Goal: Task Accomplishment & Management: Use online tool/utility

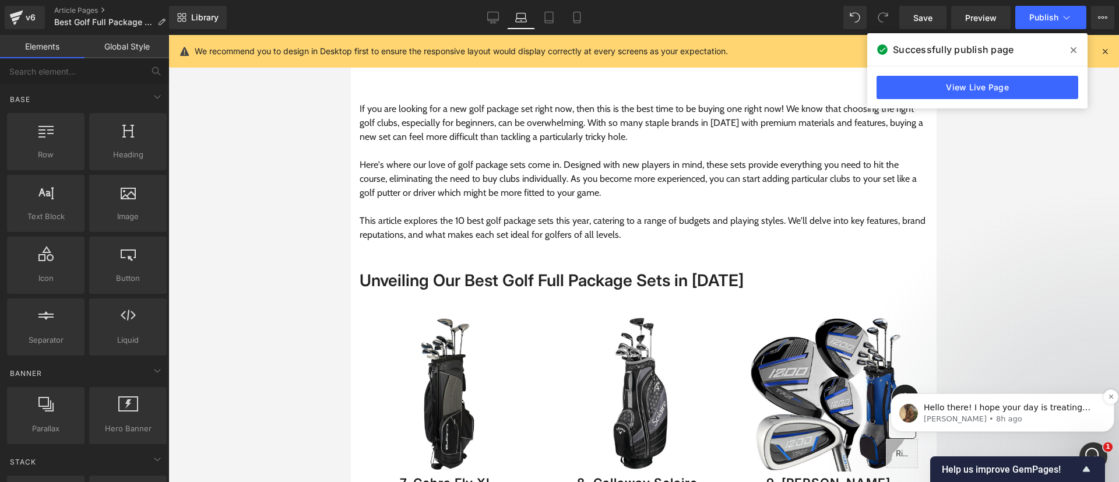
scroll to position [1671, 0]
click at [983, 410] on span "Hello there! I hope your day is treating you well. It's Abraham from GemPages, …" at bounding box center [1009, 488] width 171 height 171
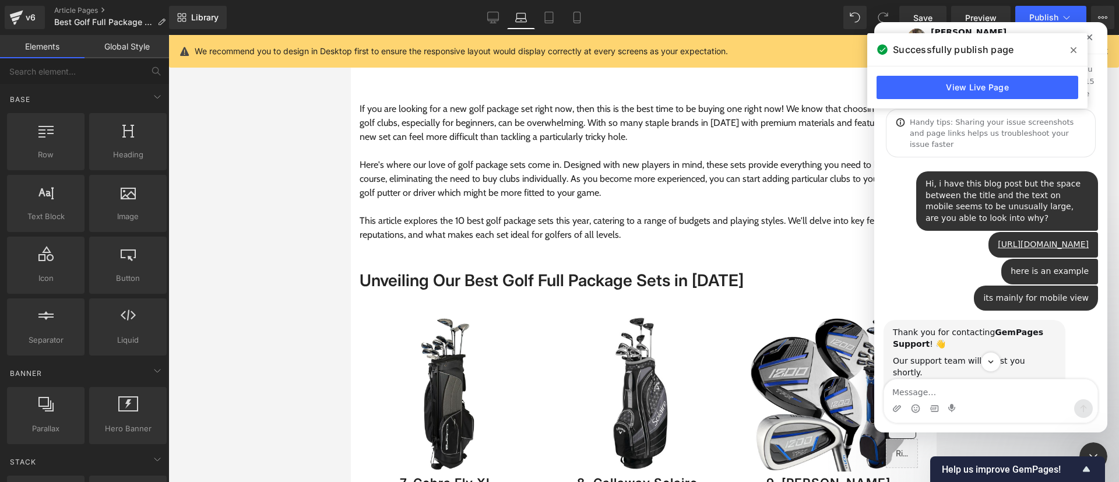
scroll to position [2, 0]
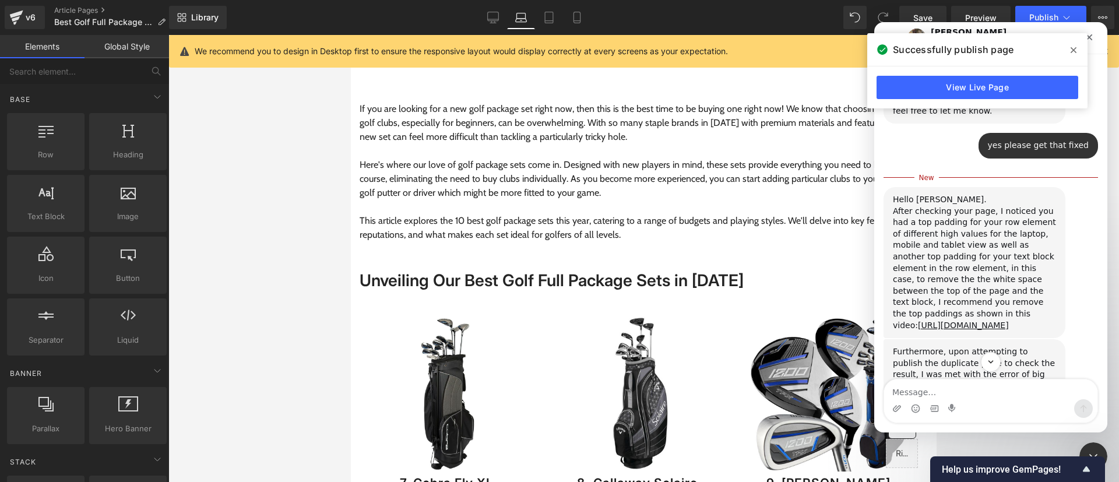
click at [1069, 51] on span at bounding box center [1074, 50] width 19 height 19
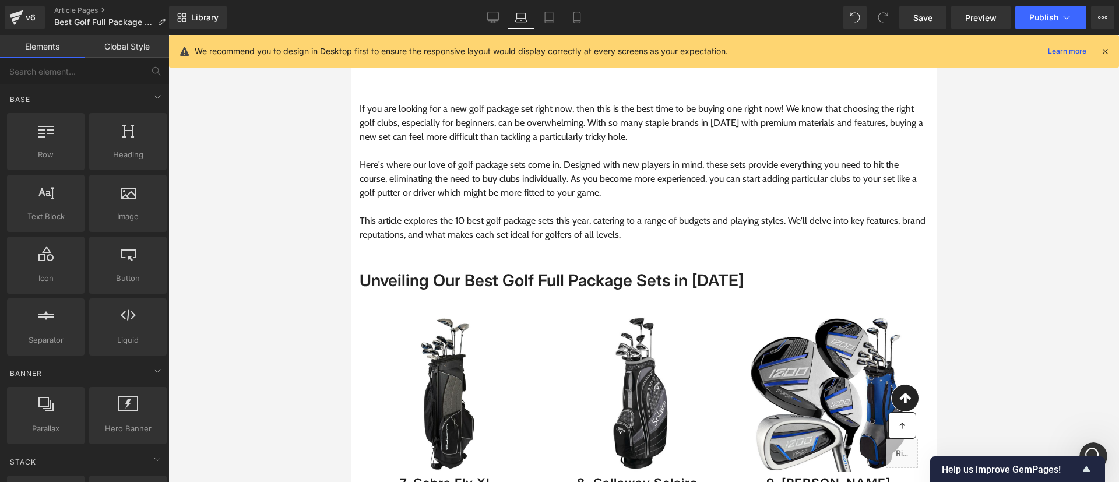
scroll to position [1041, 0]
click at [1087, 444] on div "Open Intercom Messenger" at bounding box center [1092, 455] width 38 height 38
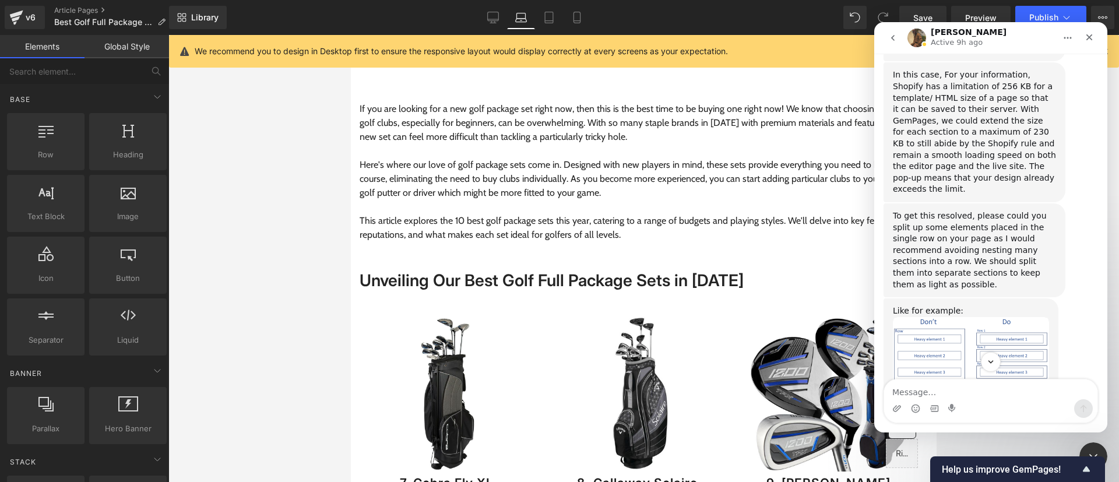
scroll to position [1361, 0]
click at [970, 317] on img "Abraham says…" at bounding box center [971, 365] width 156 height 97
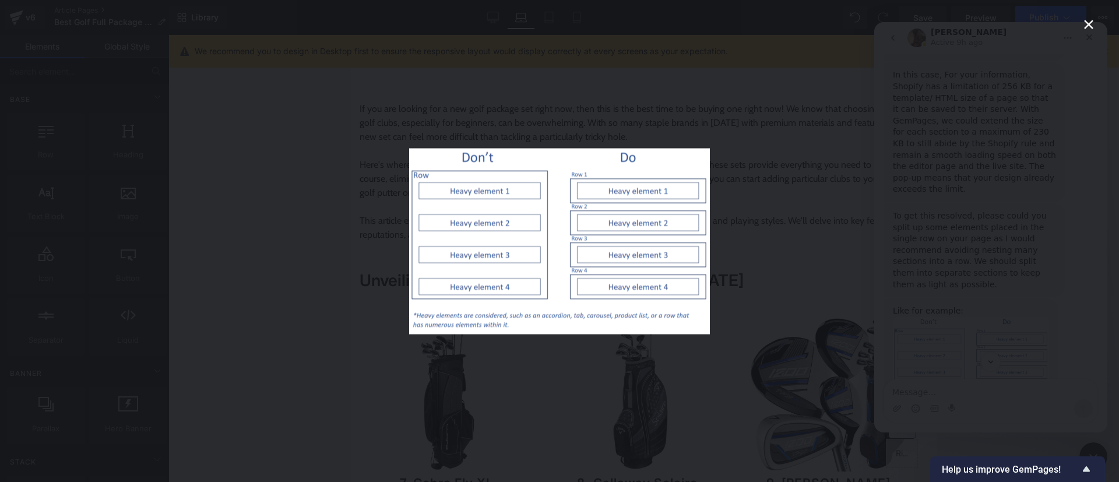
scroll to position [0, 0]
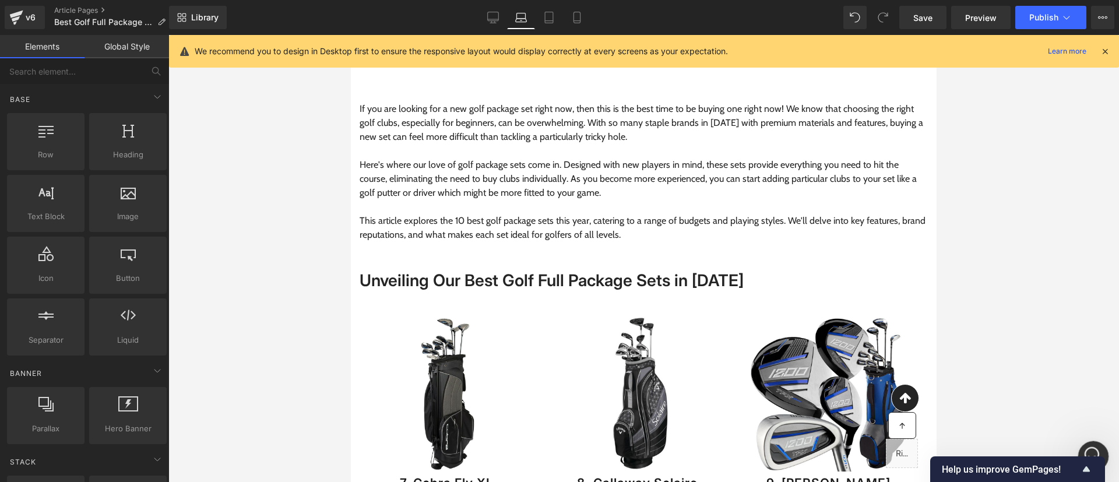
click at [1098, 449] on icon "Open Intercom Messenger" at bounding box center [1092, 454] width 19 height 19
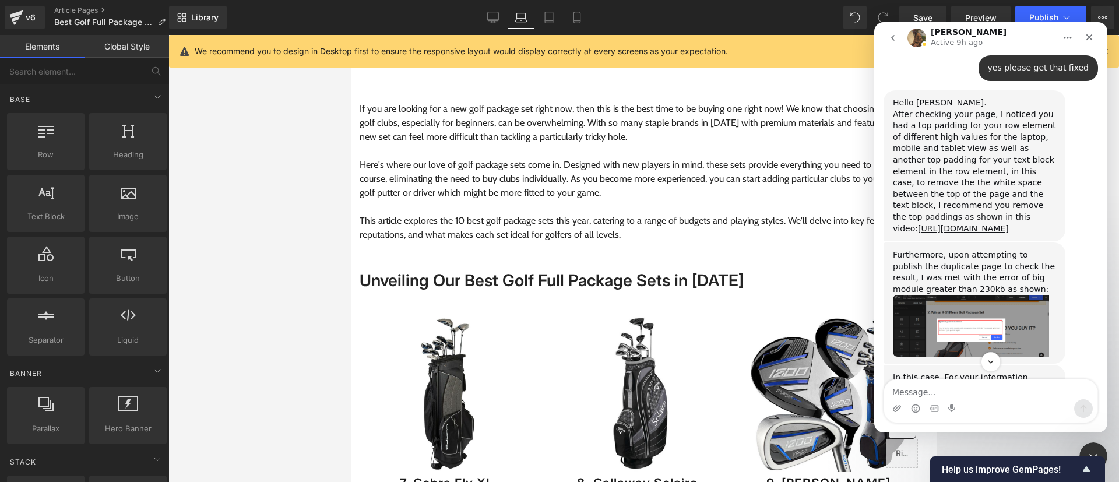
scroll to position [1038, 0]
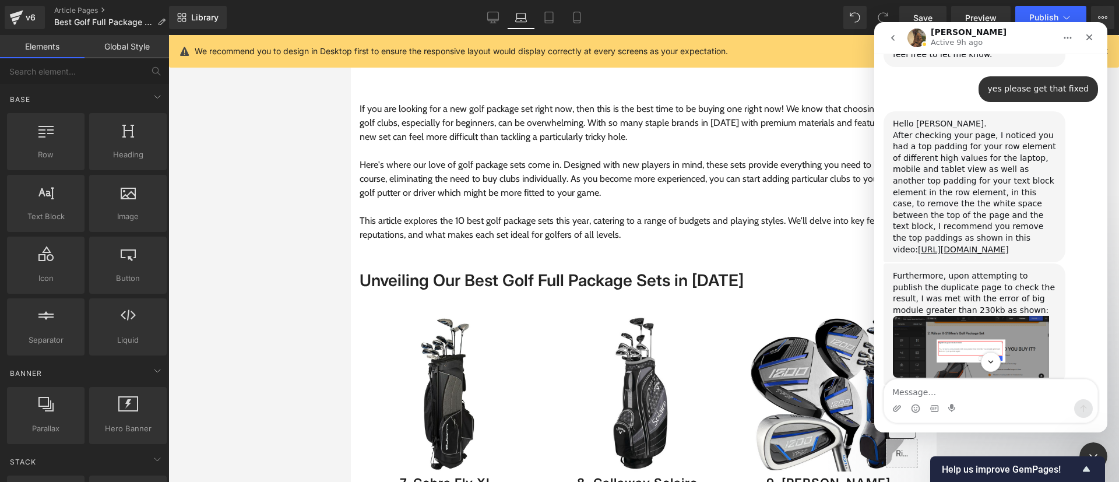
click at [1027, 316] on img "Abraham says…" at bounding box center [971, 347] width 156 height 62
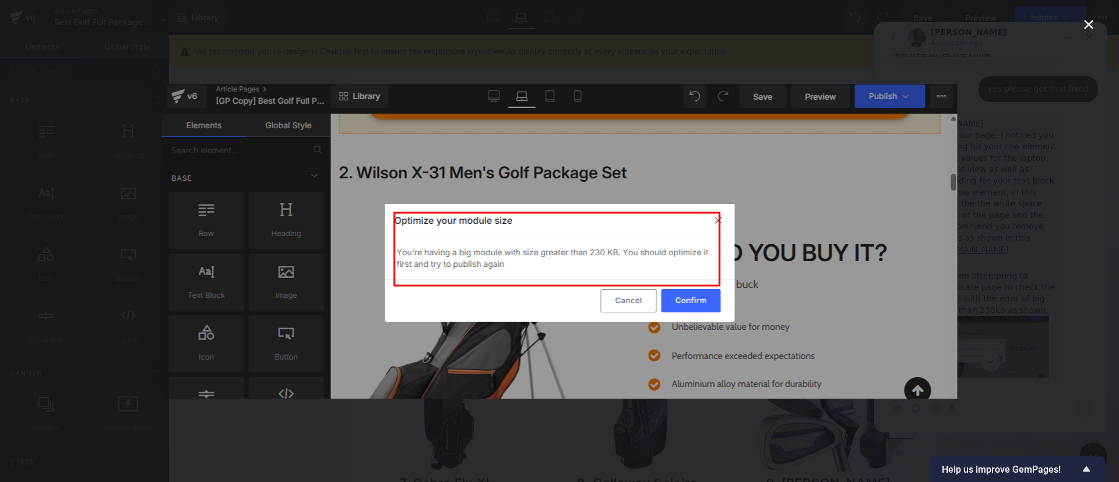
scroll to position [0, 0]
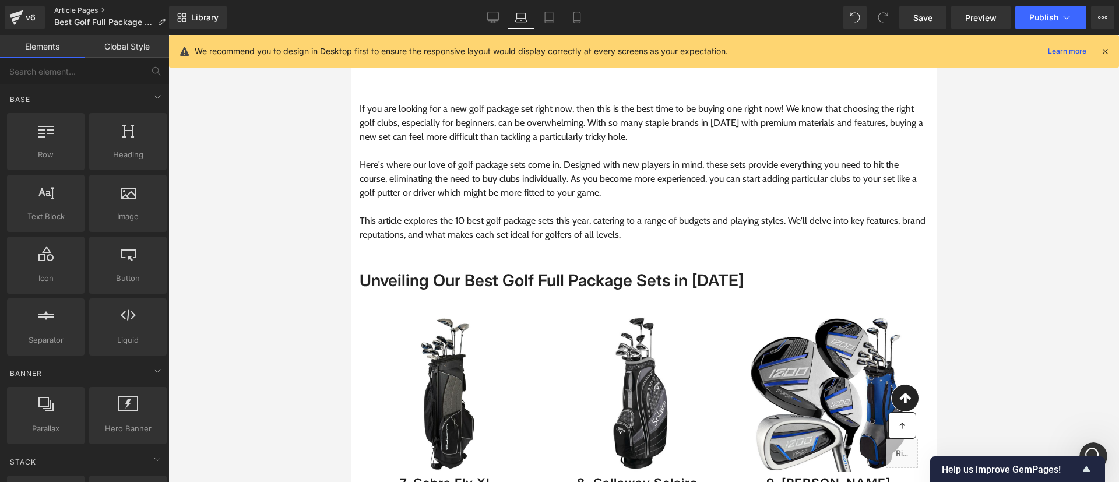
click at [88, 9] on link "Article Pages" at bounding box center [114, 10] width 121 height 9
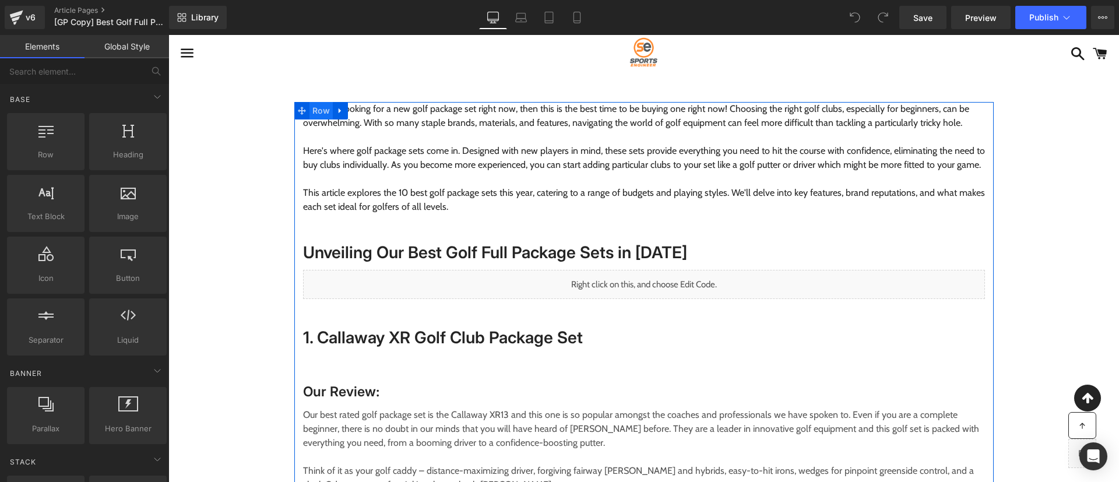
click at [319, 115] on span "Row" at bounding box center [322, 110] width 24 height 17
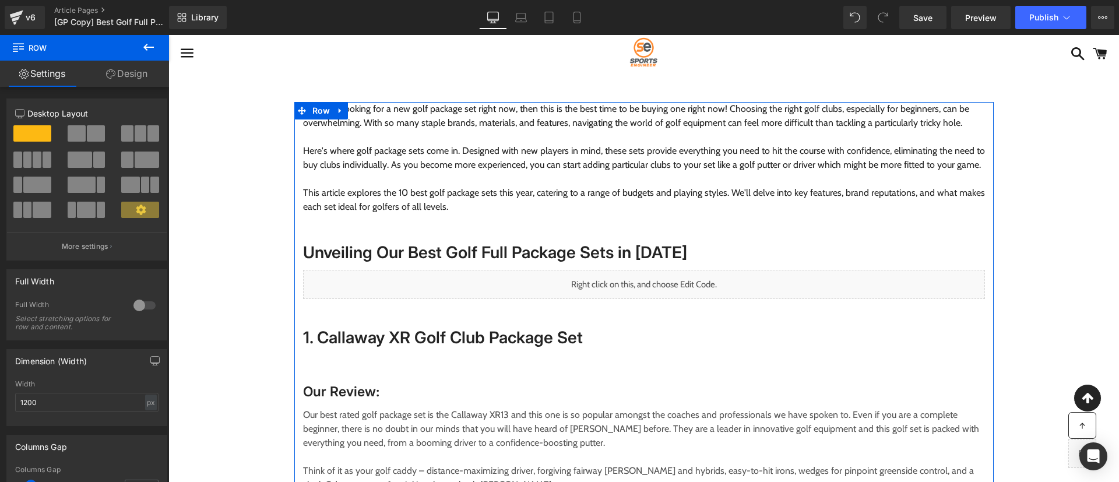
click at [141, 84] on link "Design" at bounding box center [127, 74] width 85 height 26
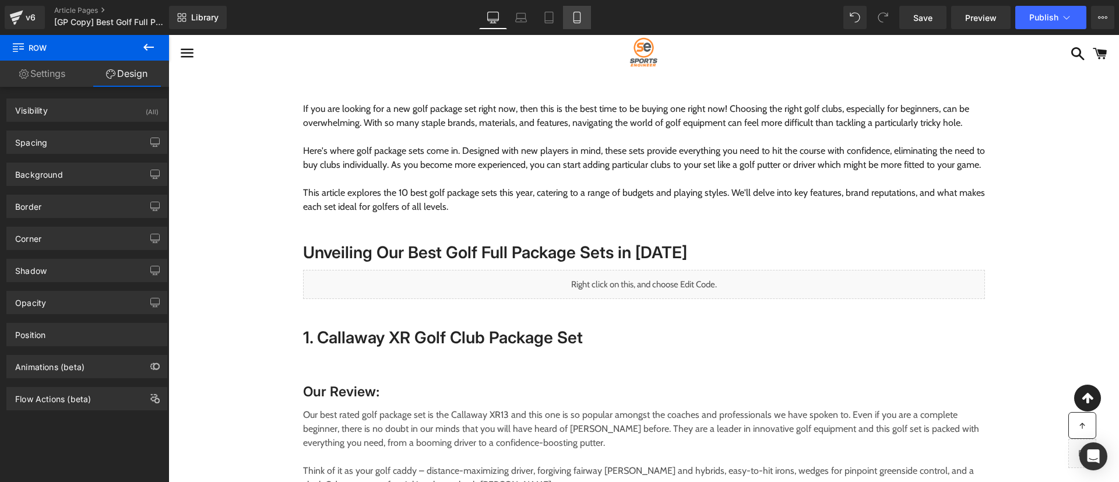
click at [574, 26] on link "Mobile" at bounding box center [577, 17] width 28 height 23
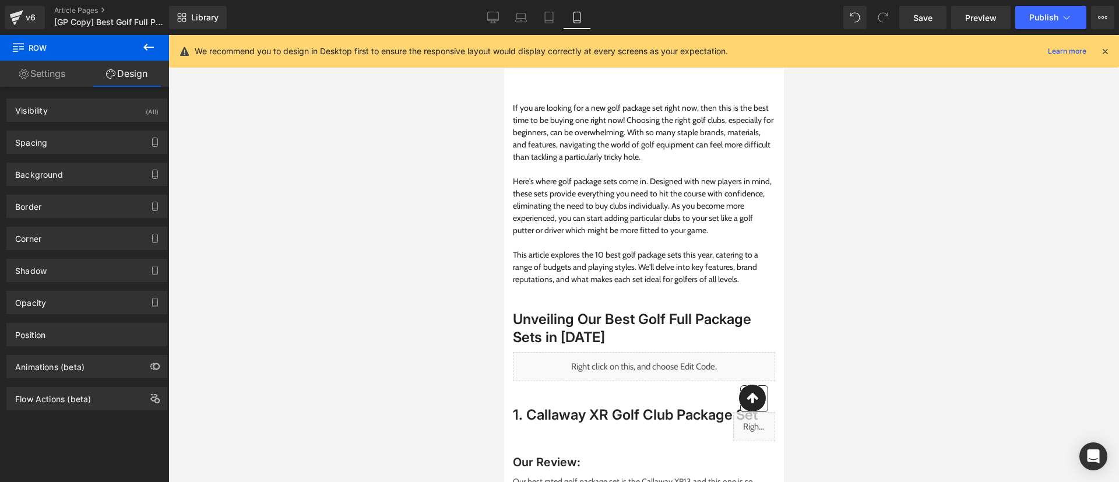
click at [1105, 54] on icon at bounding box center [1105, 51] width 10 height 10
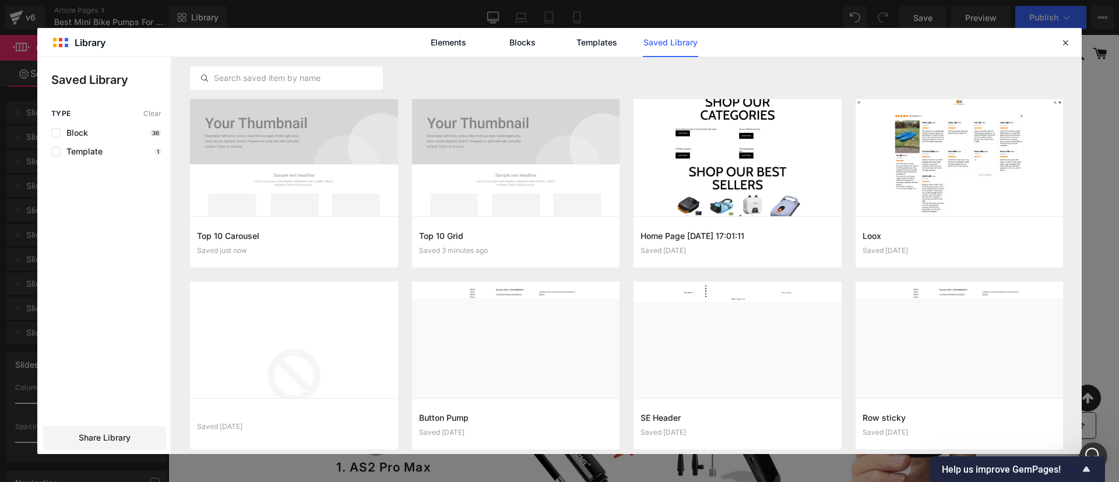
click at [1073, 39] on div "Elements Blocks Templates Saved Library" at bounding box center [559, 42] width 1045 height 29
click at [1059, 44] on div at bounding box center [1066, 43] width 14 height 14
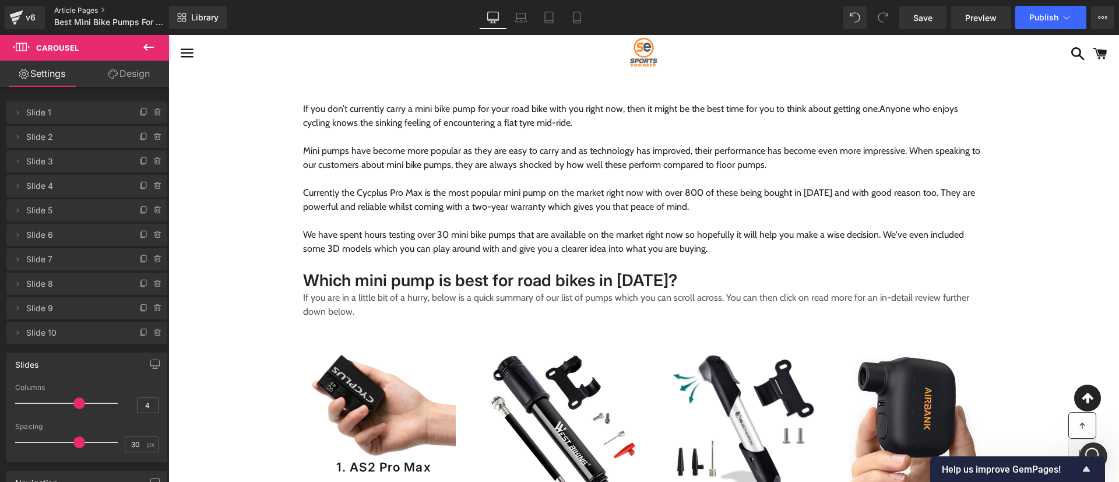
click at [75, 8] on link "Article Pages" at bounding box center [121, 10] width 134 height 9
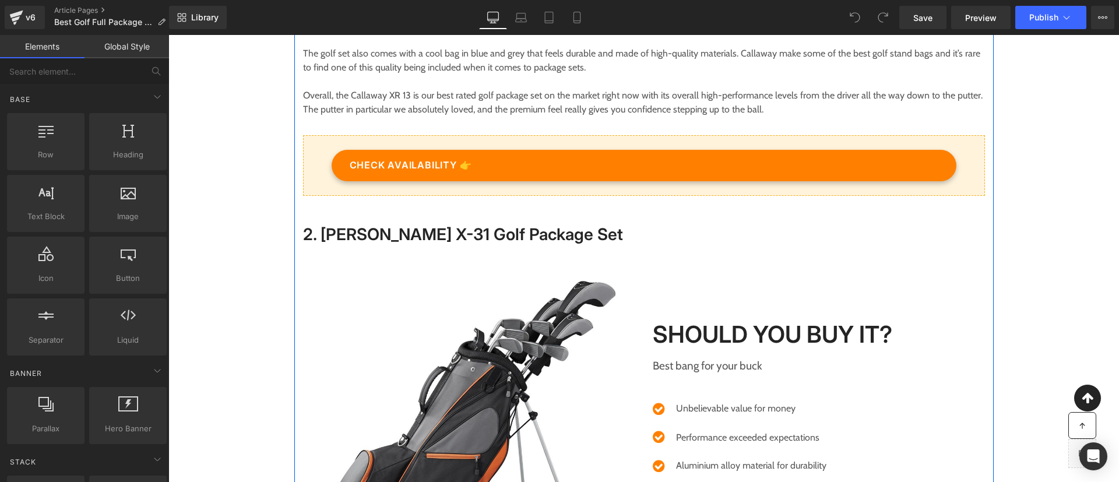
scroll to position [1163, 0]
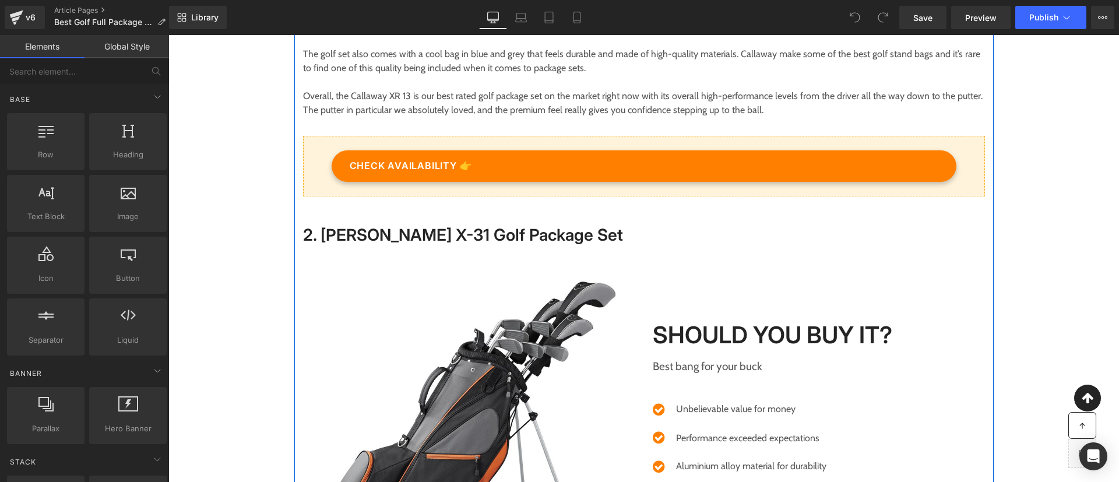
click at [474, 234] on h2 "2. [PERSON_NAME] X-31 Golf Package Set" at bounding box center [644, 234] width 682 height 21
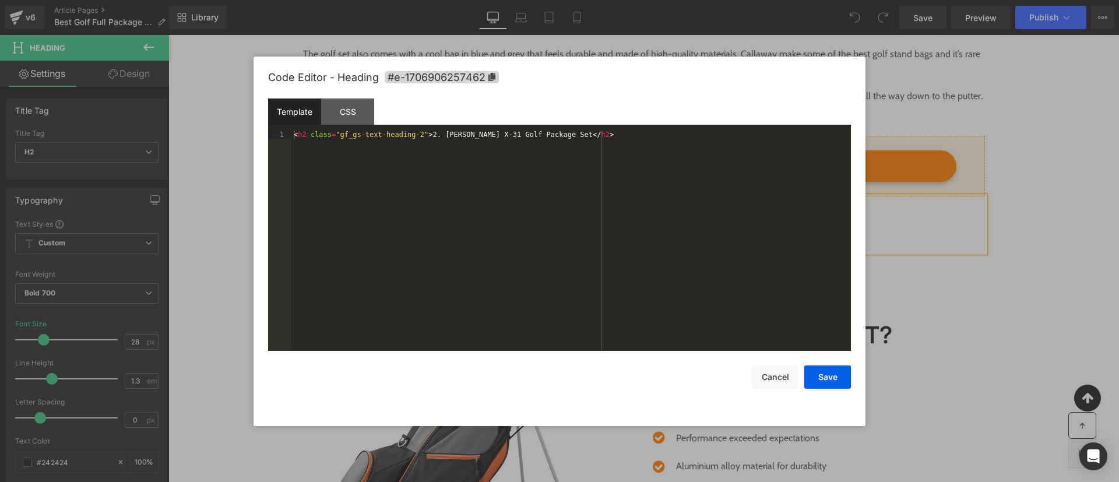
click at [436, 0] on div "You are previewing how the will restyle your page. You can not edit Elements in…" at bounding box center [559, 0] width 1119 height 0
click at [478, 72] on span "#e-1706906257462" at bounding box center [442, 77] width 114 height 12
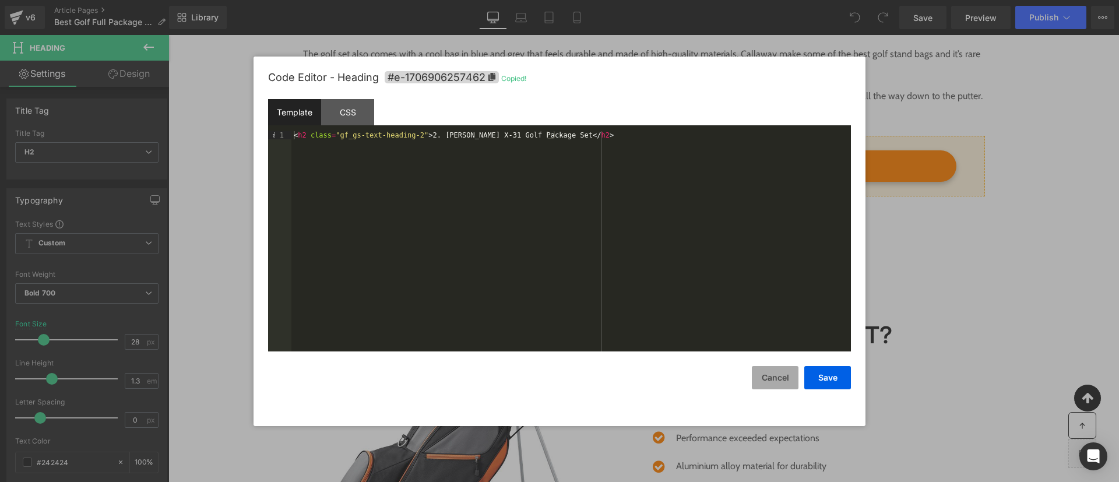
click at [784, 383] on button "Cancel" at bounding box center [775, 377] width 47 height 23
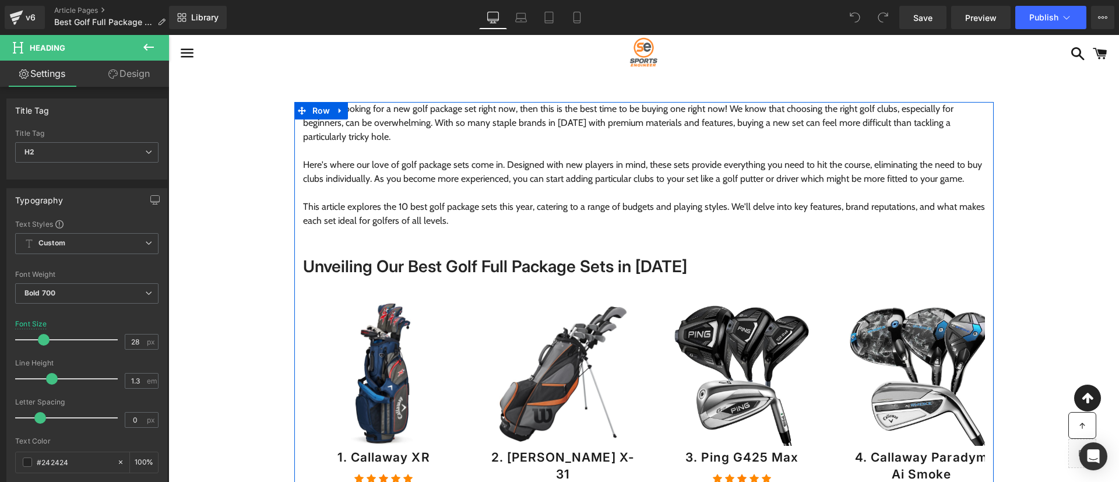
scroll to position [170, 0]
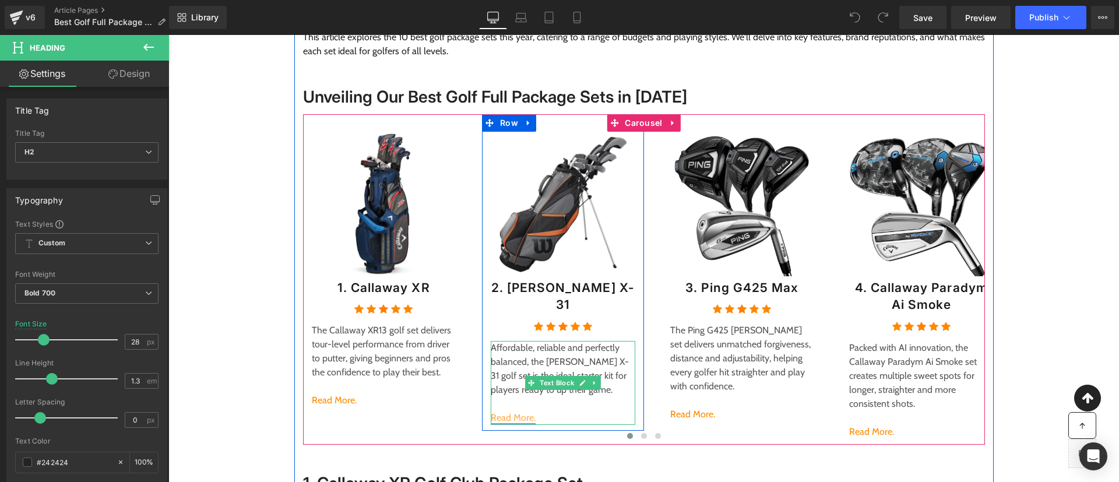
click at [504, 412] on link "Read More." at bounding box center [513, 417] width 45 height 11
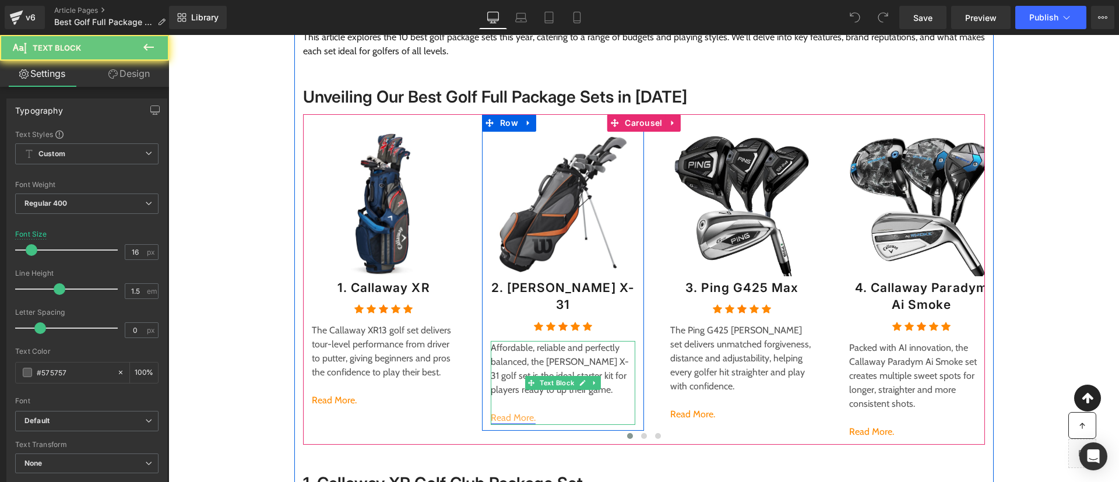
click at [504, 412] on link "Read More." at bounding box center [513, 417] width 45 height 11
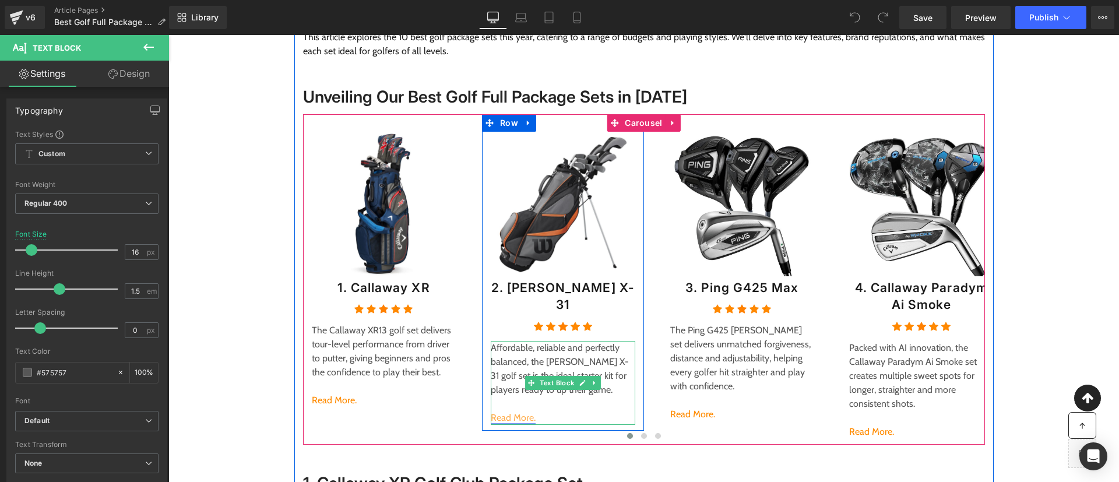
click at [504, 412] on link "Read More." at bounding box center [513, 417] width 45 height 11
click at [504, 371] on p "Affordable, reliable and perfectly balanced, the Wilson X-31 golf set is the id…" at bounding box center [563, 369] width 145 height 56
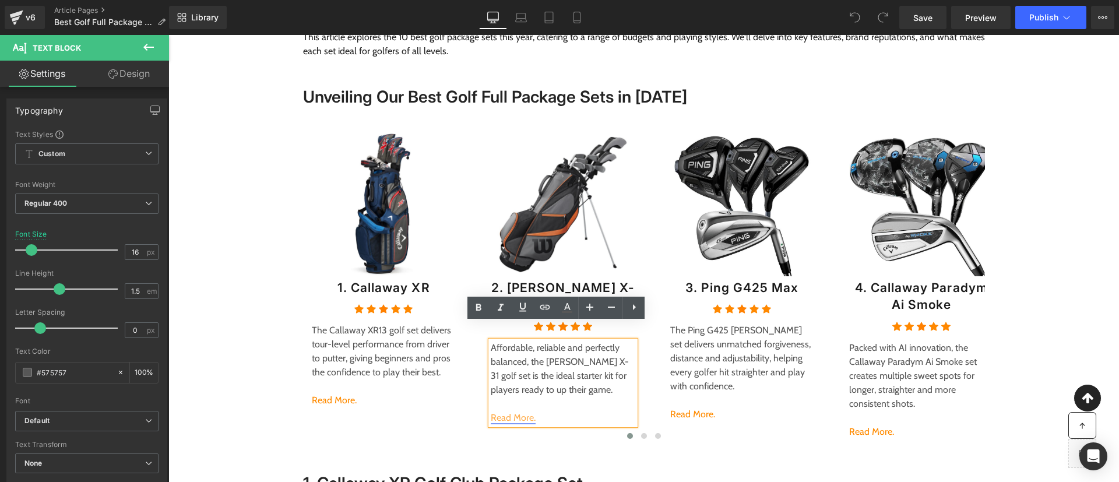
click at [517, 412] on link "Read More." at bounding box center [513, 417] width 45 height 11
click at [551, 421] on span "Edit" at bounding box center [549, 421] width 13 height 10
click at [563, 422] on input "#e-1737661926657" at bounding box center [570, 424] width 180 height 29
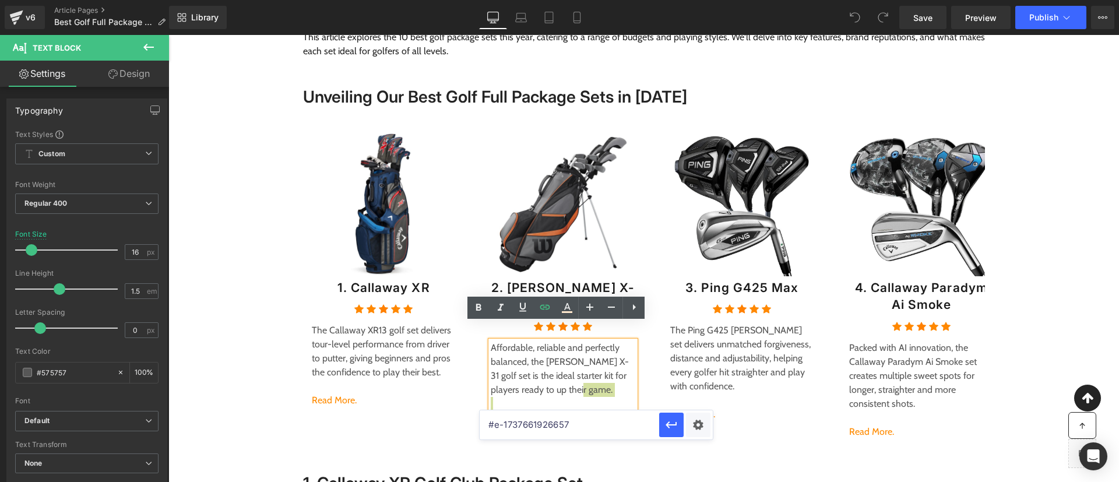
click at [563, 422] on input "#e-1737661926657" at bounding box center [570, 424] width 180 height 29
paste input "06906257462"
click at [609, 423] on input "#e-1706906257462" at bounding box center [570, 424] width 180 height 29
paste input "text"
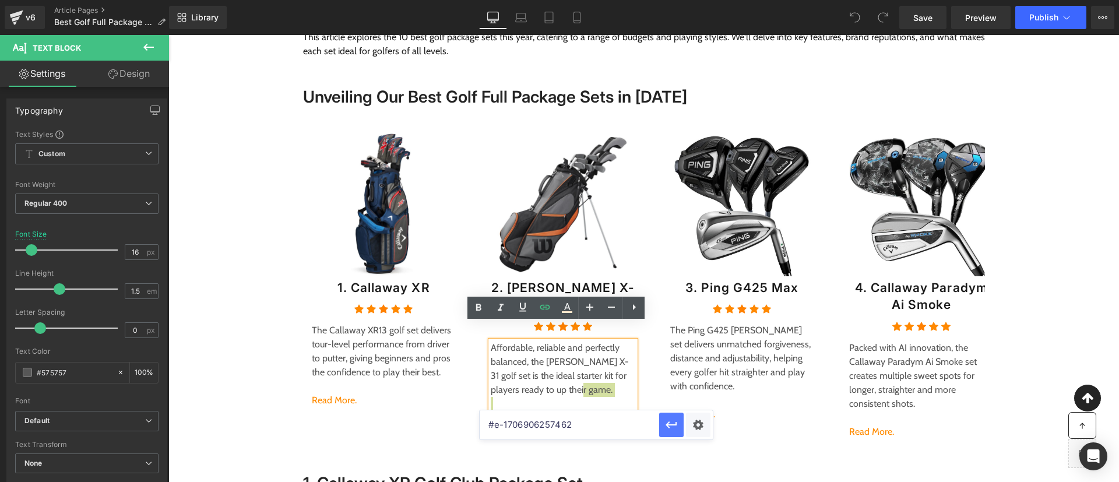
click at [676, 426] on icon "button" at bounding box center [672, 425] width 14 height 14
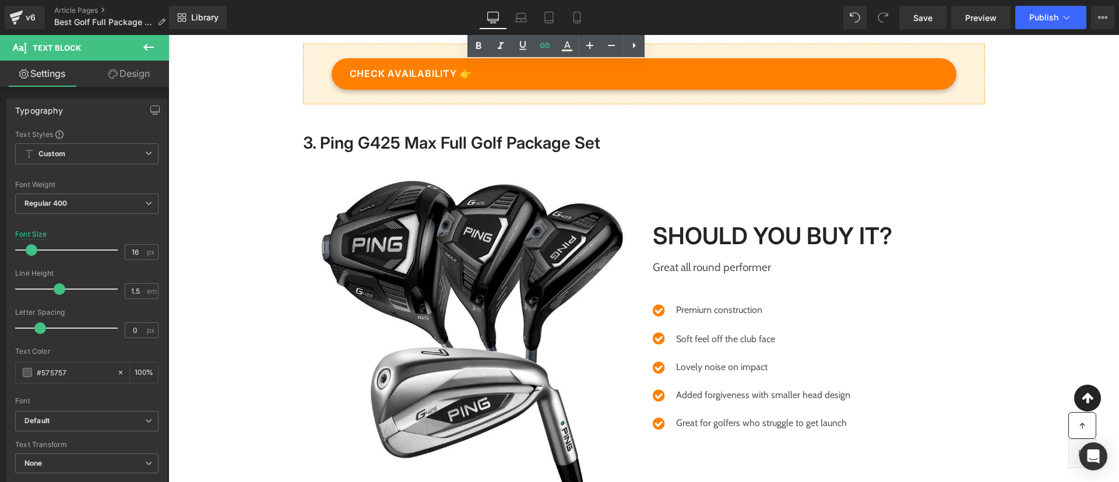
scroll to position [1962, 0]
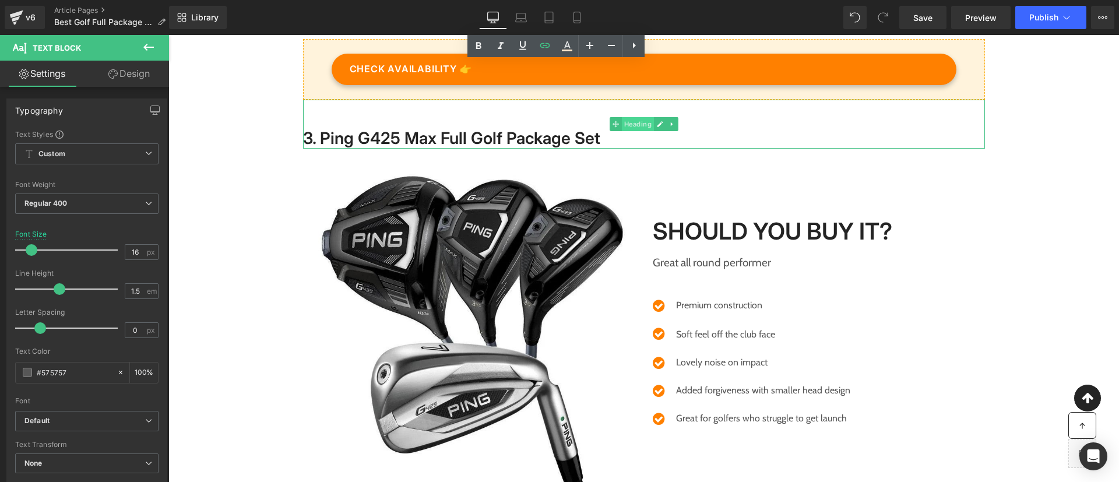
click at [622, 122] on span "Heading" at bounding box center [637, 124] width 32 height 14
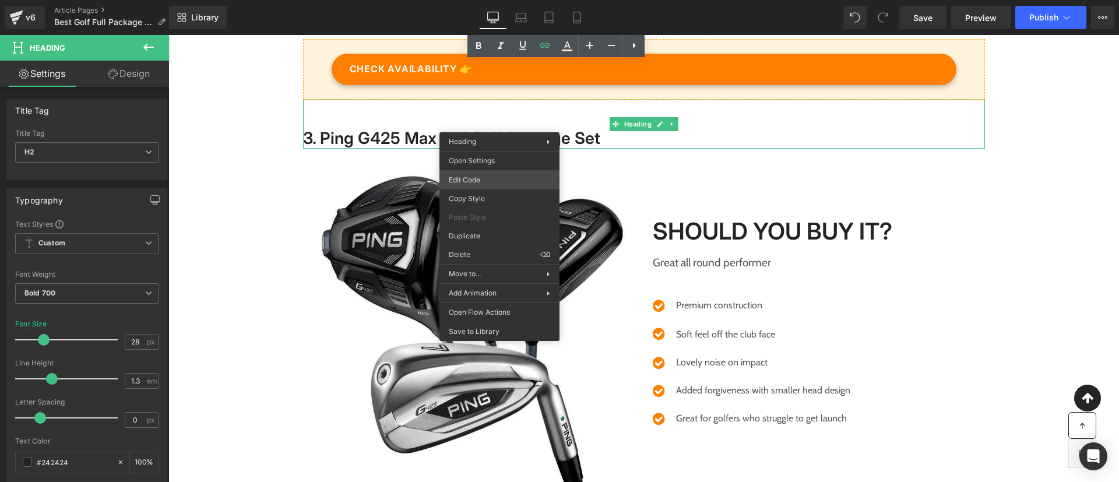
click at [483, 0] on div "Heading You are previewing how the will restyle your page. You can not edit Ele…" at bounding box center [559, 0] width 1119 height 0
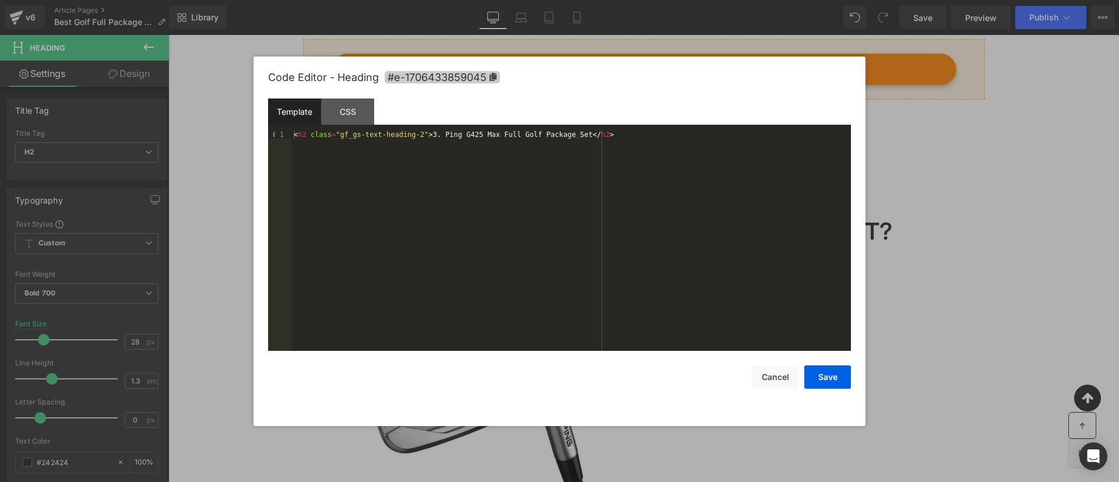
click at [494, 76] on icon at bounding box center [493, 77] width 7 height 8
click at [1019, 193] on div at bounding box center [559, 241] width 1119 height 482
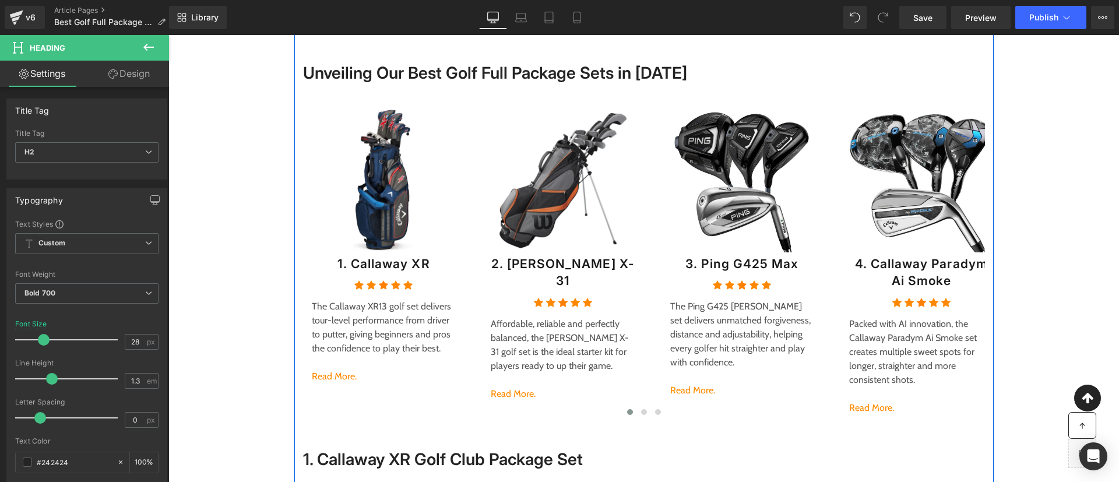
scroll to position [250, 0]
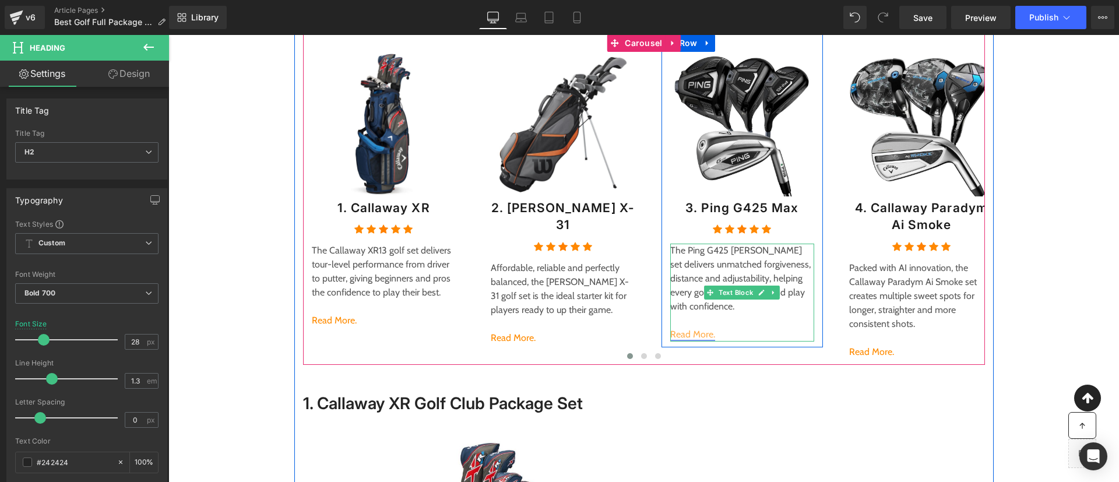
click at [693, 333] on link "Read More." at bounding box center [692, 334] width 45 height 11
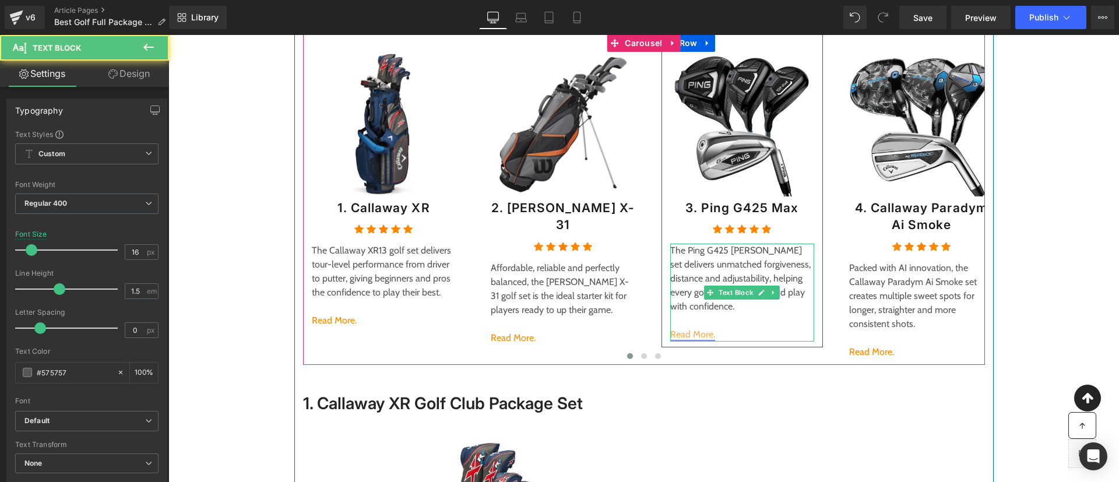
click at [694, 331] on link "Read More." at bounding box center [692, 334] width 45 height 11
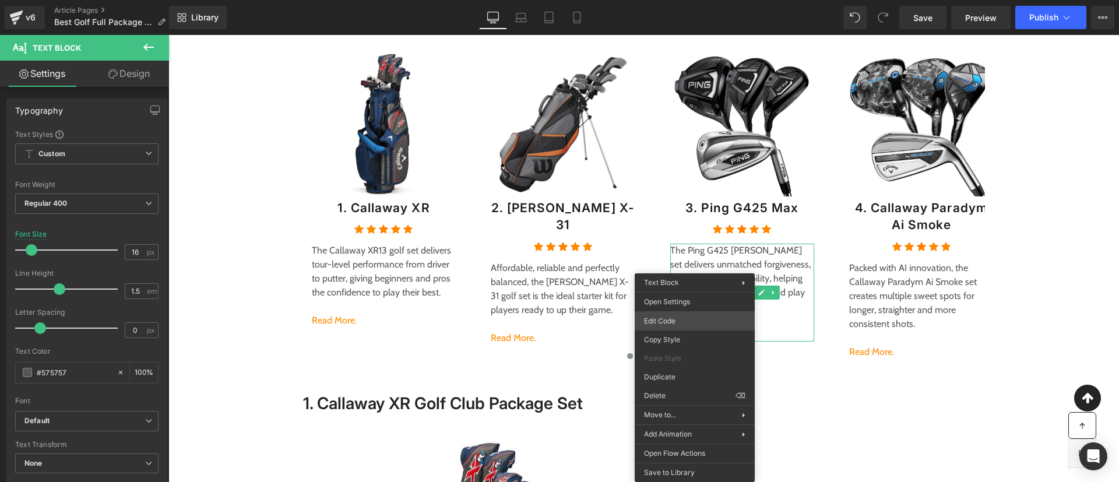
click at [682, 0] on div "Heading You are previewing how the will restyle your page. You can not edit Ele…" at bounding box center [559, 0] width 1119 height 0
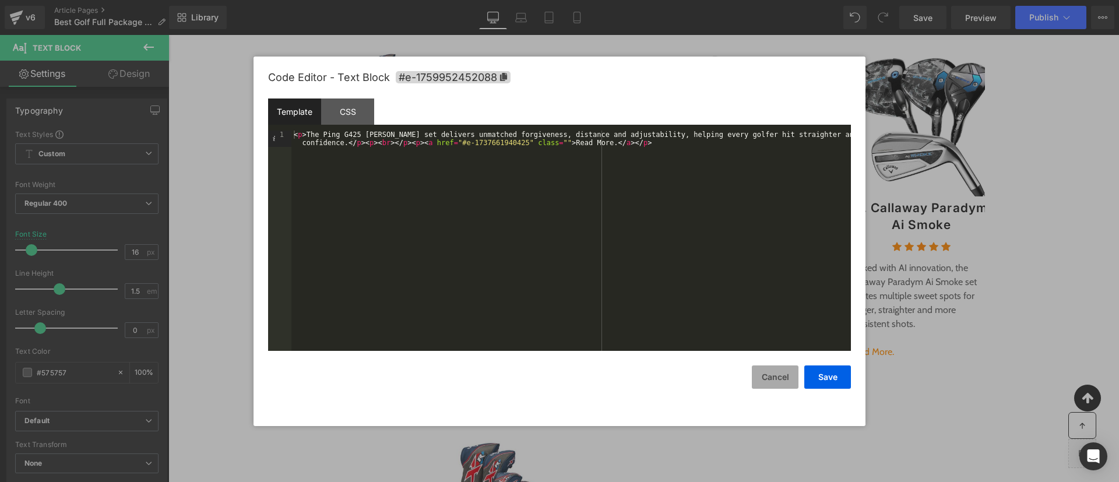
click at [763, 377] on button "Cancel" at bounding box center [775, 377] width 47 height 23
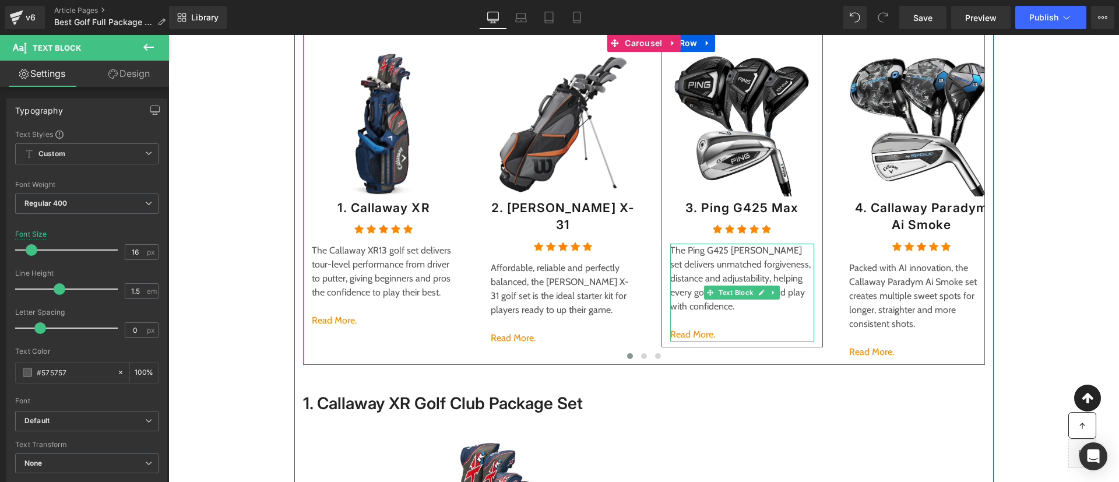
click at [677, 292] on p "The Ping G425 Max set delivers unmatched forgiveness, distance and adjustabilit…" at bounding box center [742, 279] width 145 height 70
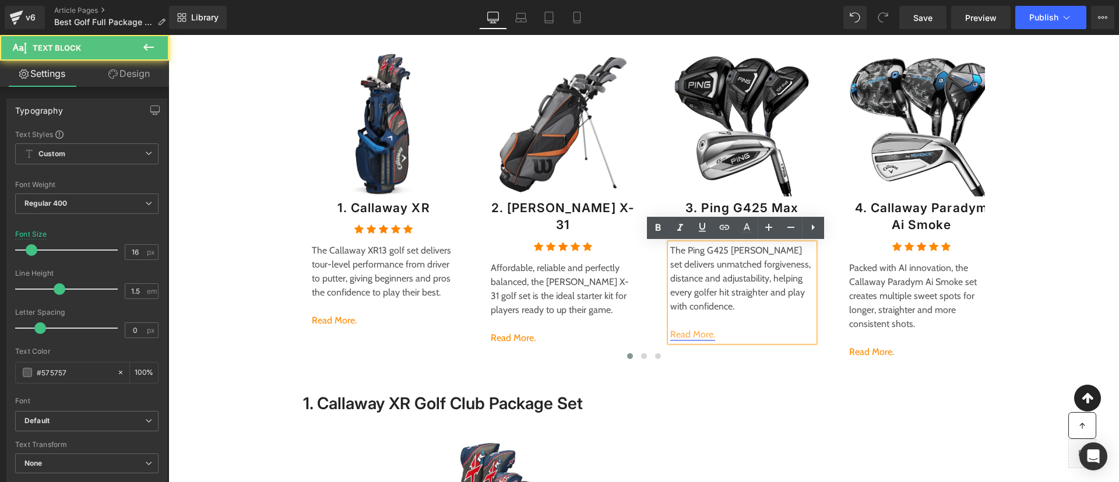
click at [690, 335] on link "Read More." at bounding box center [692, 334] width 45 height 11
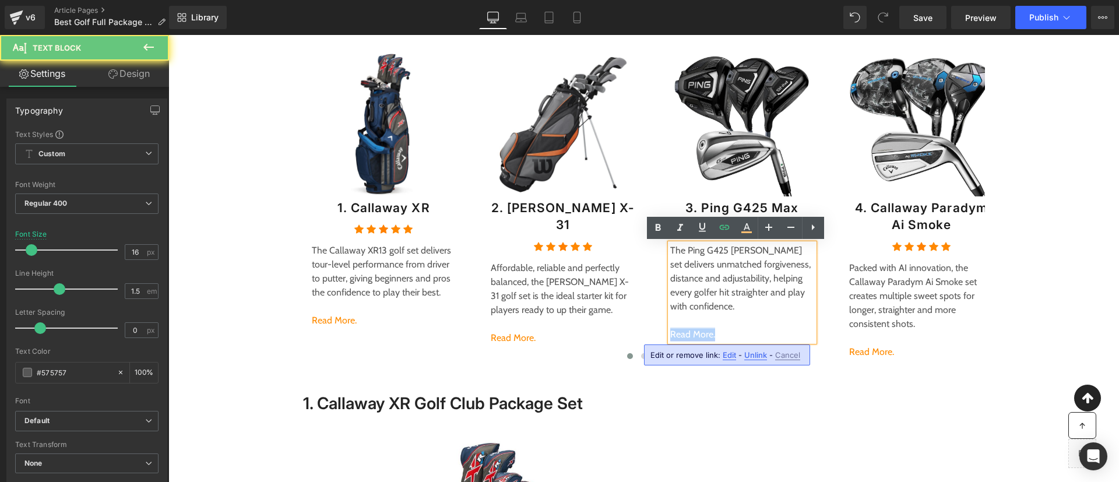
click at [690, 335] on link "Read More." at bounding box center [692, 334] width 45 height 11
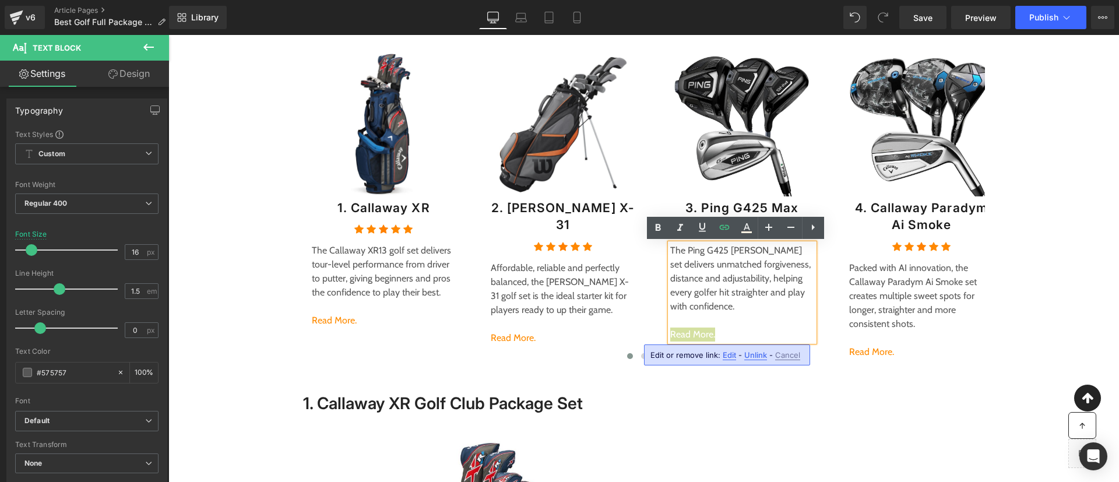
click at [729, 356] on span "Edit" at bounding box center [729, 355] width 13 height 10
click at [692, 359] on input "#e-1706906257462" at bounding box center [749, 359] width 180 height 29
paste input "0643385904"
click at [849, 363] on icon "button" at bounding box center [851, 359] width 14 height 14
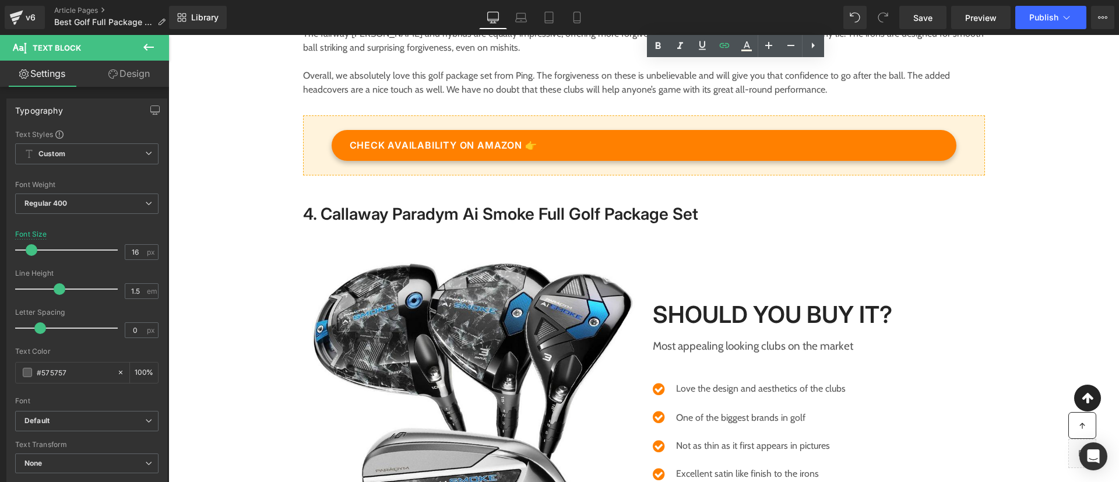
scroll to position [2536, 0]
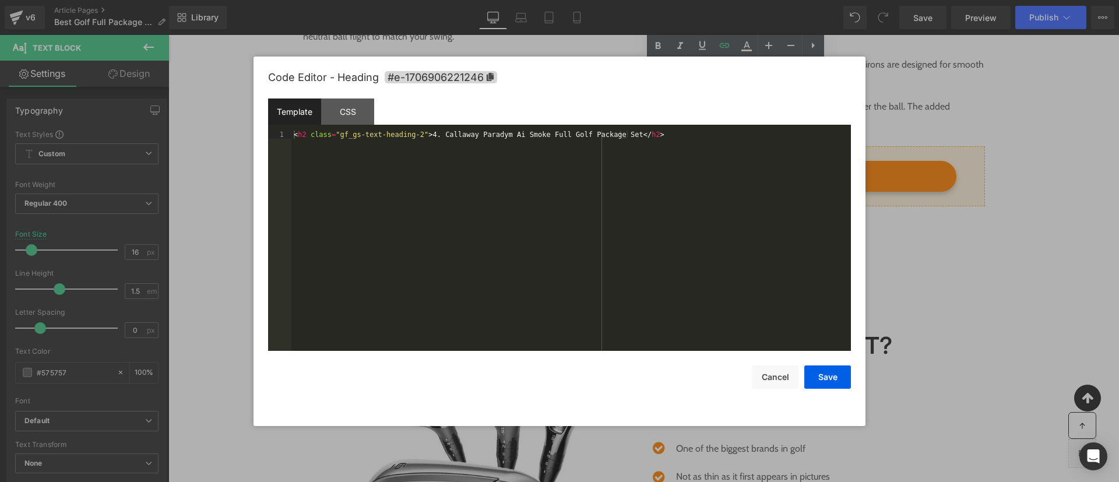
click at [569, 0] on div "Heading You are previewing how the will restyle your page. You can not edit Ele…" at bounding box center [559, 0] width 1119 height 0
click at [496, 75] on span "#e-1706906221246" at bounding box center [441, 77] width 113 height 12
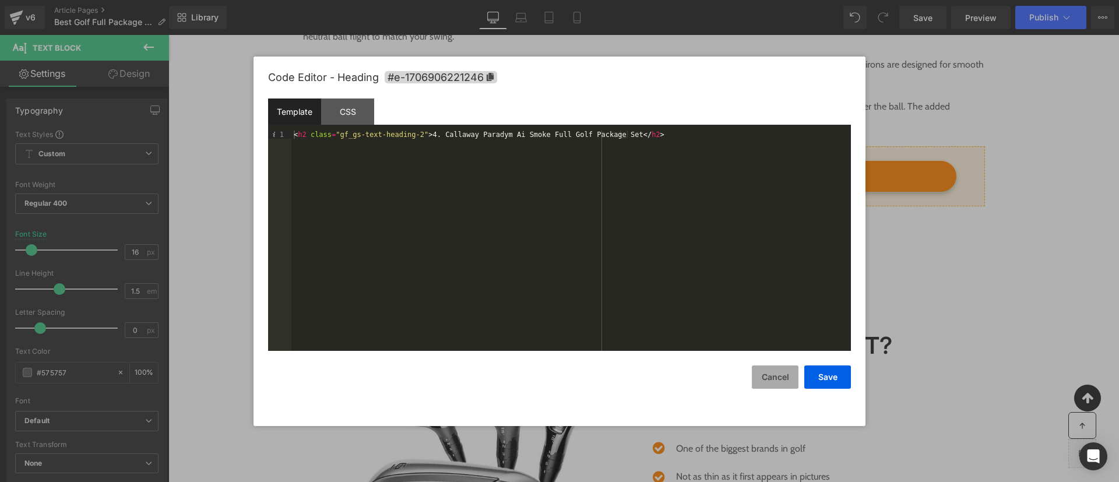
click at [778, 379] on button "Cancel" at bounding box center [775, 377] width 47 height 23
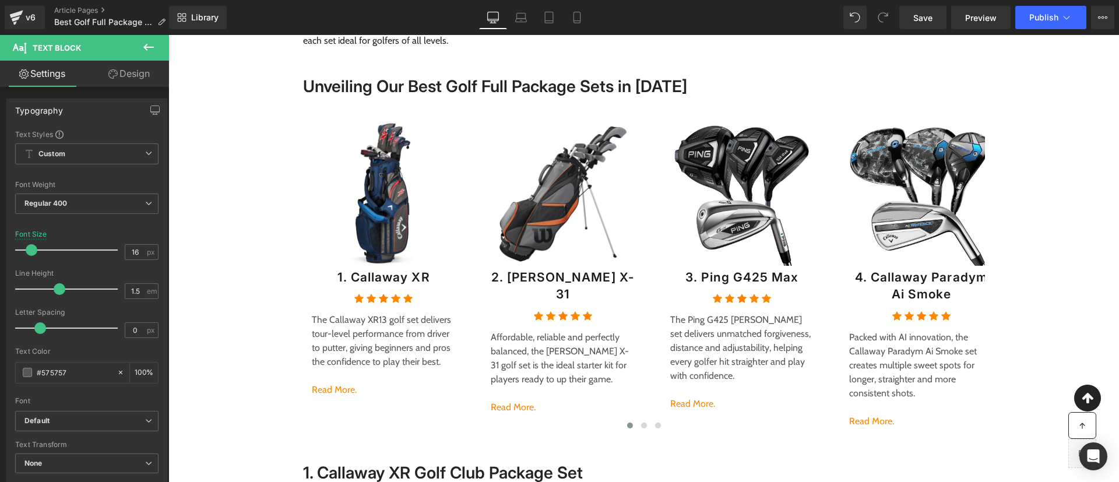
scroll to position [180, 0]
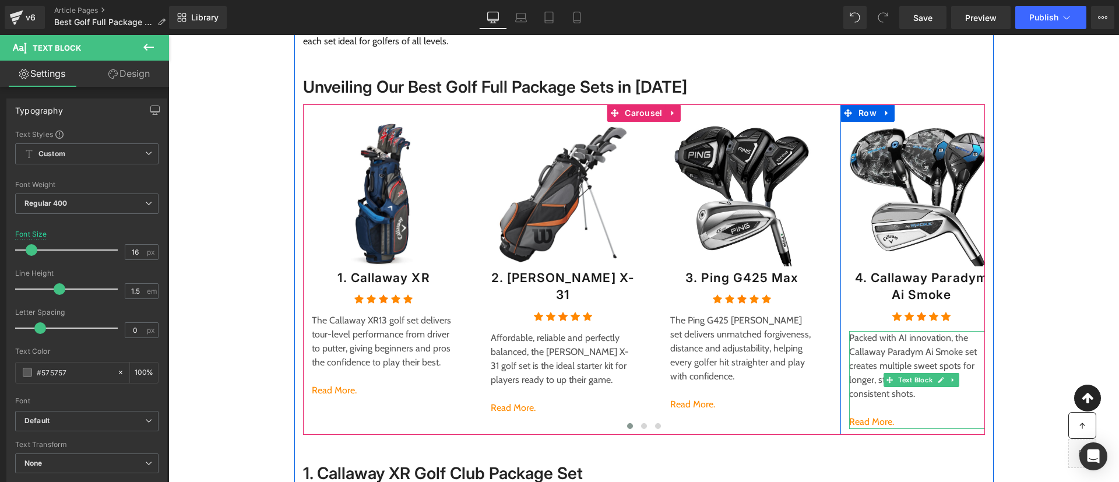
click at [865, 368] on p "Packed with AI innovation, the Callaway Paradym Ai Smoke set creates multiple s…" at bounding box center [921, 366] width 145 height 70
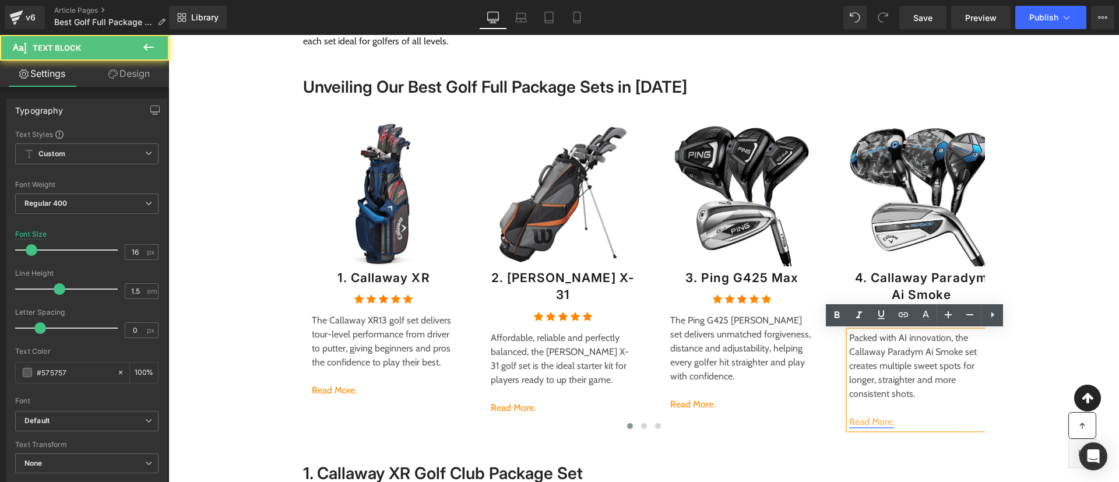
click at [861, 418] on link "Read More." at bounding box center [871, 421] width 45 height 11
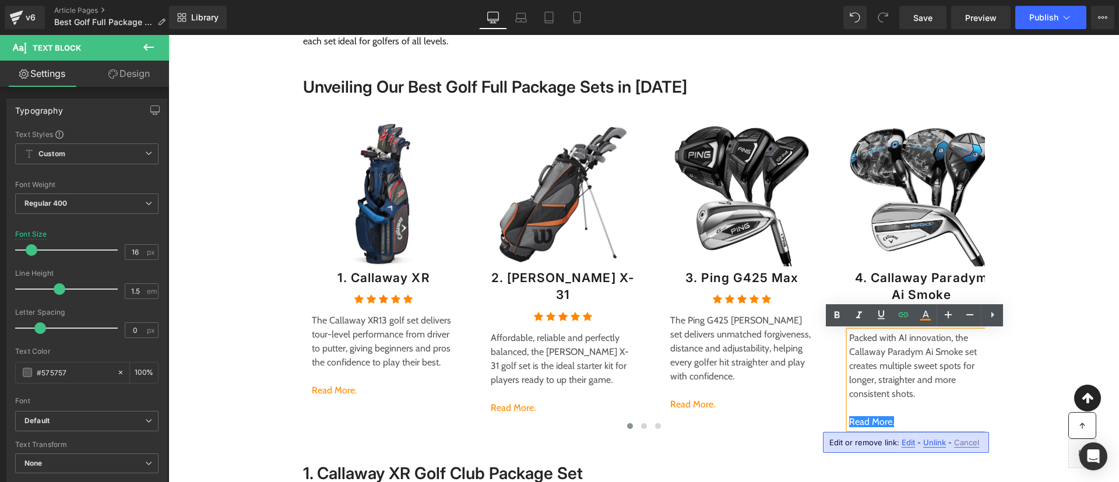
click at [905, 443] on span "Edit" at bounding box center [908, 443] width 13 height 10
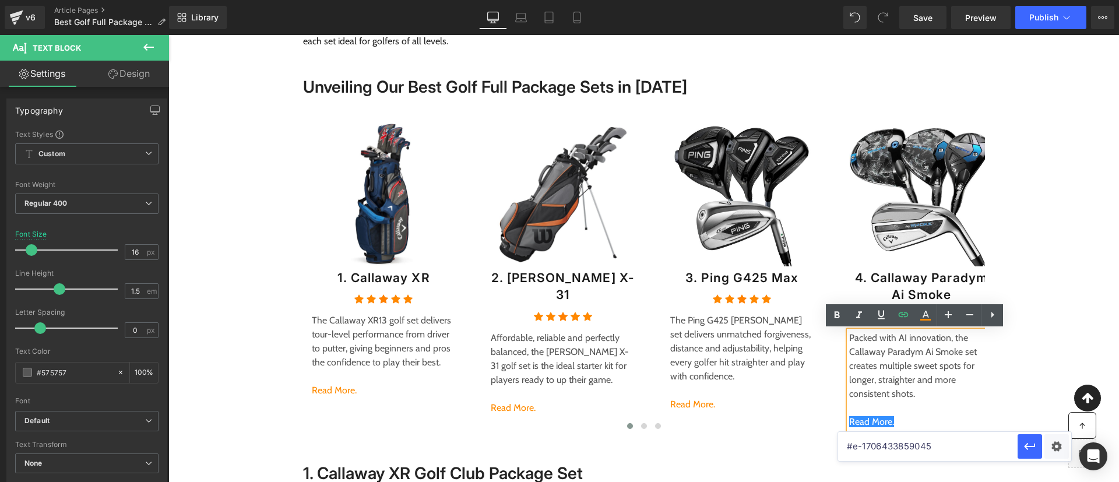
click at [884, 449] on input "#e-1706433859045" at bounding box center [928, 446] width 180 height 29
paste input "0690622124"
click at [1025, 451] on icon "button" at bounding box center [1030, 447] width 14 height 14
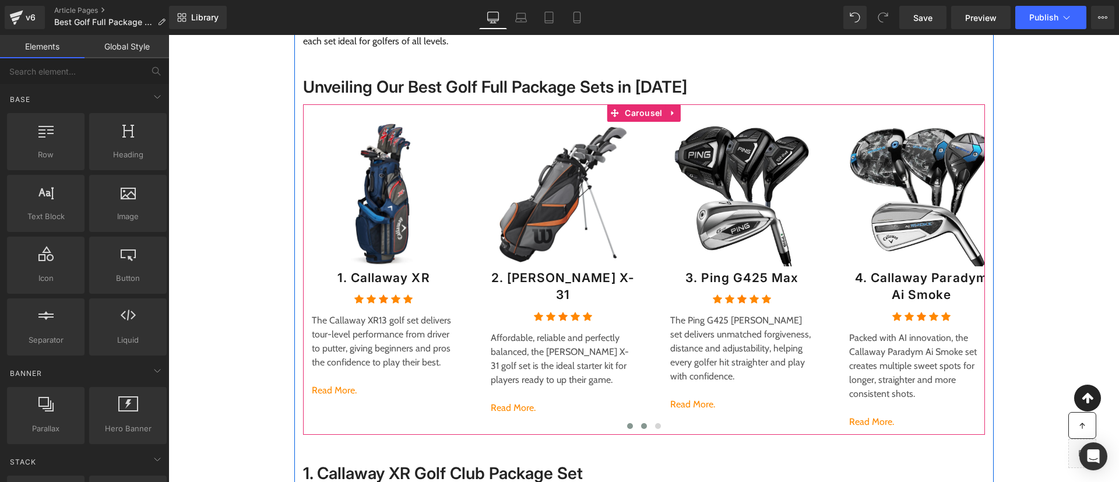
click at [641, 423] on span at bounding box center [644, 426] width 6 height 6
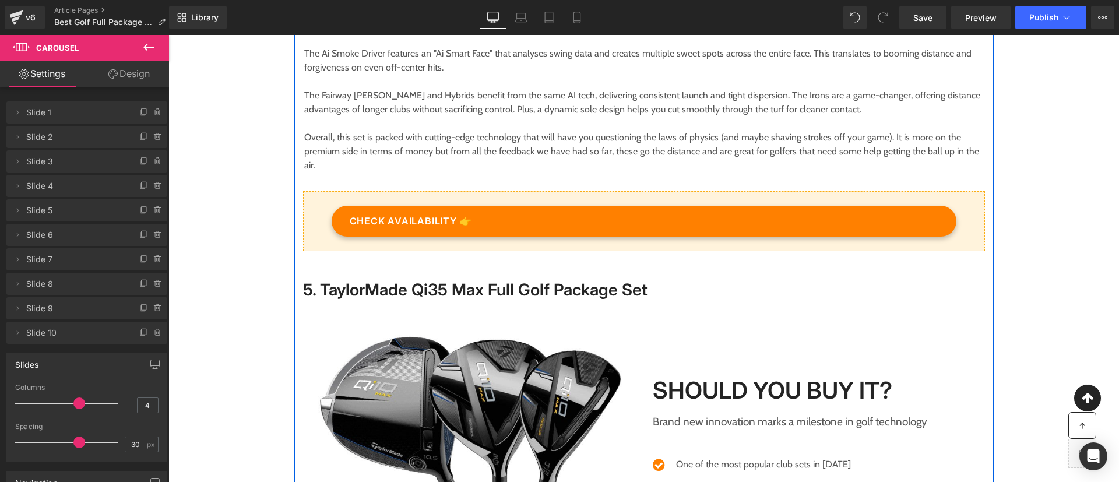
scroll to position [3195, 0]
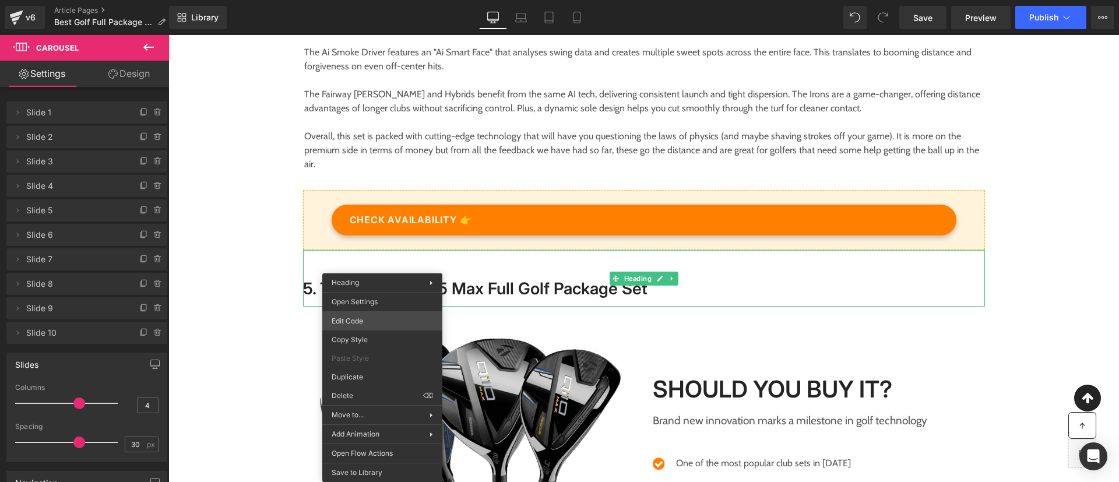
click at [367, 0] on div "Heading You are previewing how the will restyle your page. You can not edit Ele…" at bounding box center [559, 0] width 1119 height 0
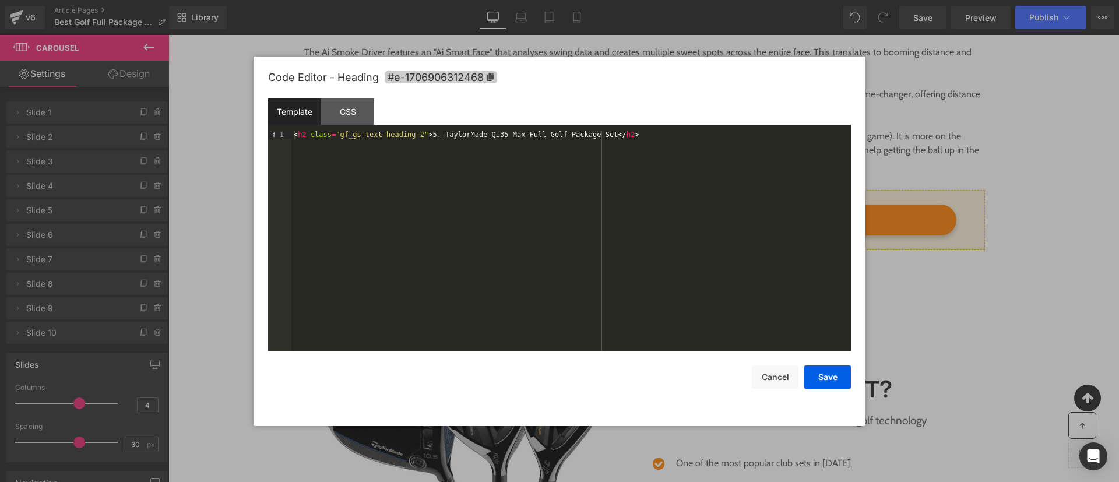
click at [489, 73] on icon at bounding box center [490, 77] width 8 height 8
click at [1051, 107] on div at bounding box center [559, 241] width 1119 height 482
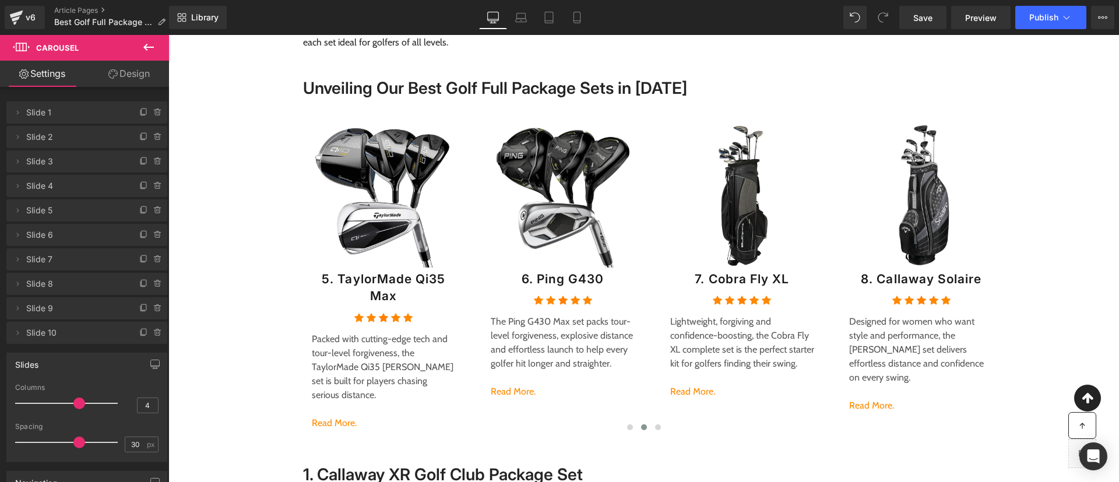
scroll to position [183, 0]
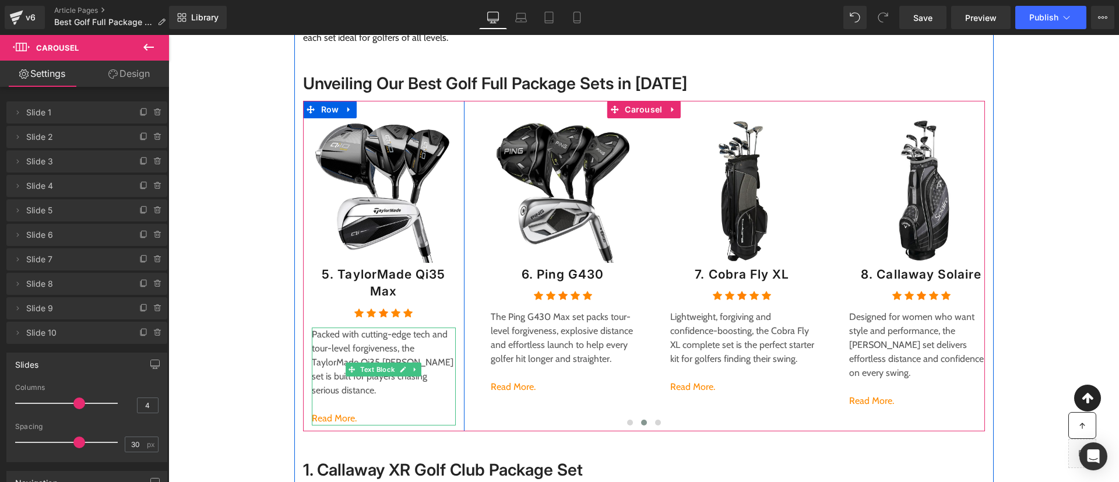
click at [343, 335] on p "Packed with cutting-edge tech and tour-level forgiveness, the TaylorMade Qi35 M…" at bounding box center [384, 363] width 145 height 70
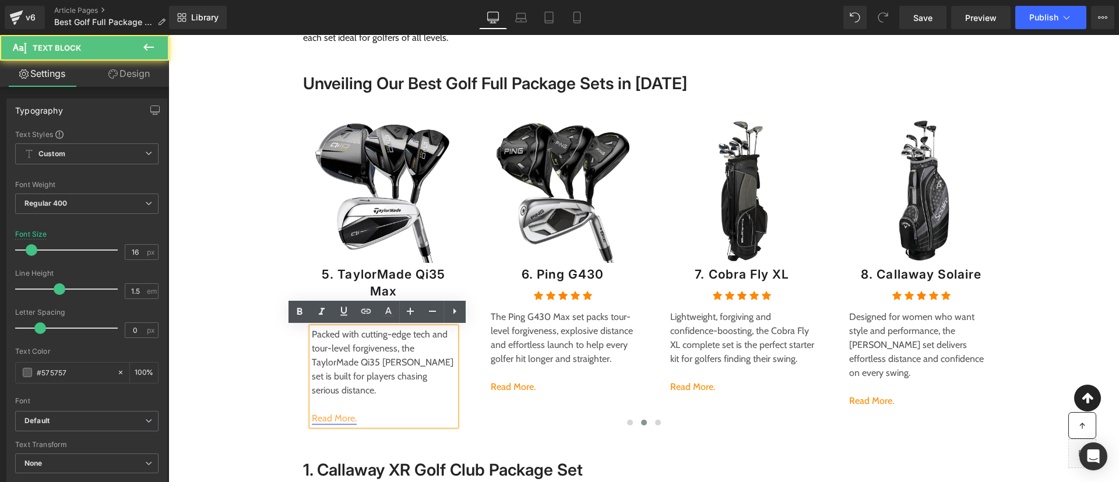
click at [334, 413] on link "Read More." at bounding box center [334, 418] width 45 height 11
click at [367, 427] on span "Edit" at bounding box center [370, 425] width 13 height 10
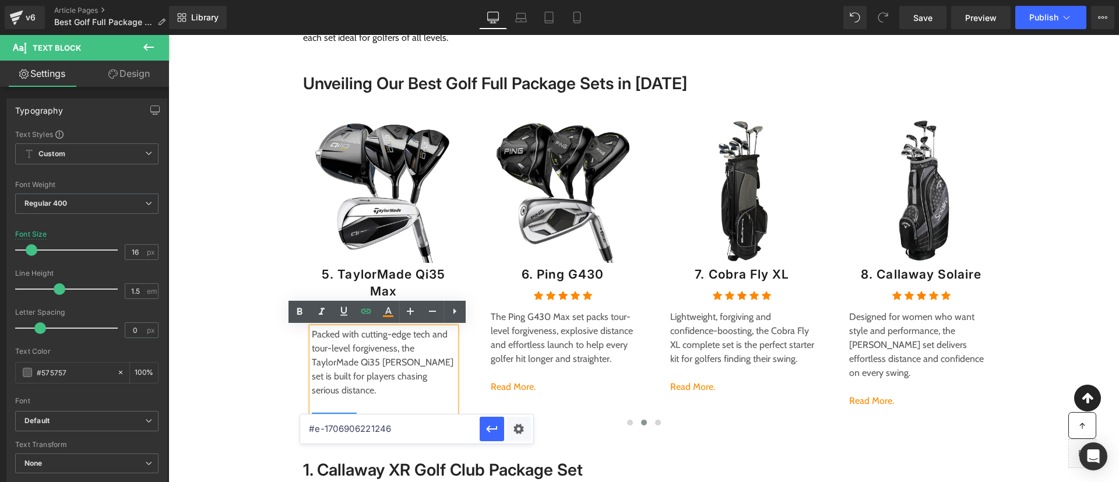
click at [406, 429] on input "#e-1706906221246" at bounding box center [390, 429] width 180 height 29
paste input "06906312468"
click at [493, 431] on icon "button" at bounding box center [492, 429] width 14 height 14
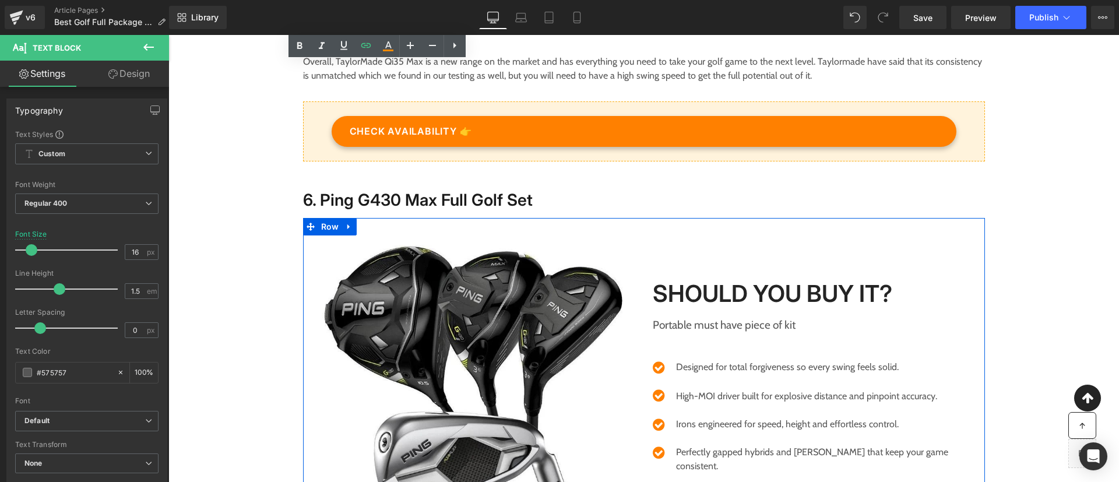
scroll to position [4076, 0]
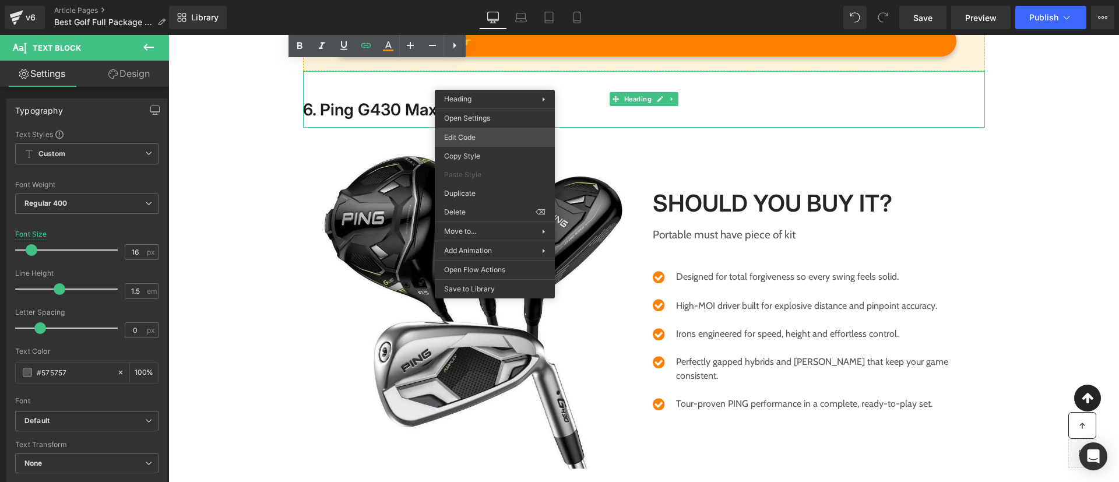
click at [470, 0] on div "Heading You are previewing how the will restyle your page. You can not edit Ele…" at bounding box center [559, 0] width 1119 height 0
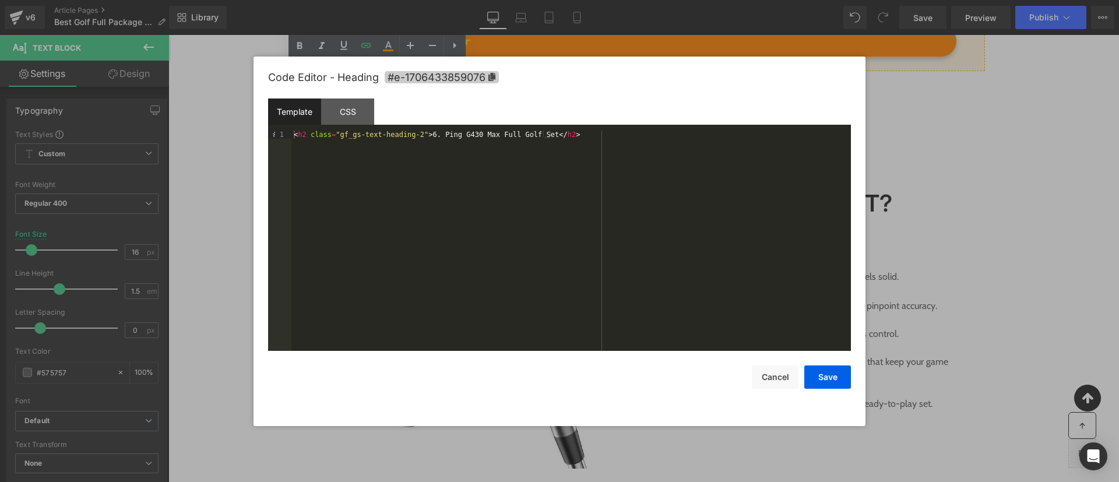
click at [470, 76] on span "#e-1706433859076" at bounding box center [442, 77] width 114 height 12
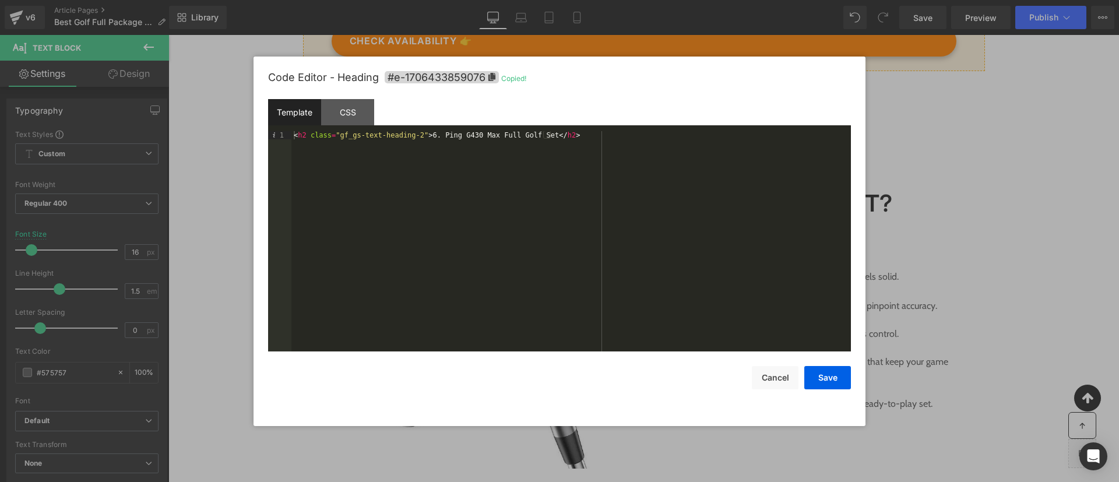
click at [925, 178] on div at bounding box center [559, 241] width 1119 height 482
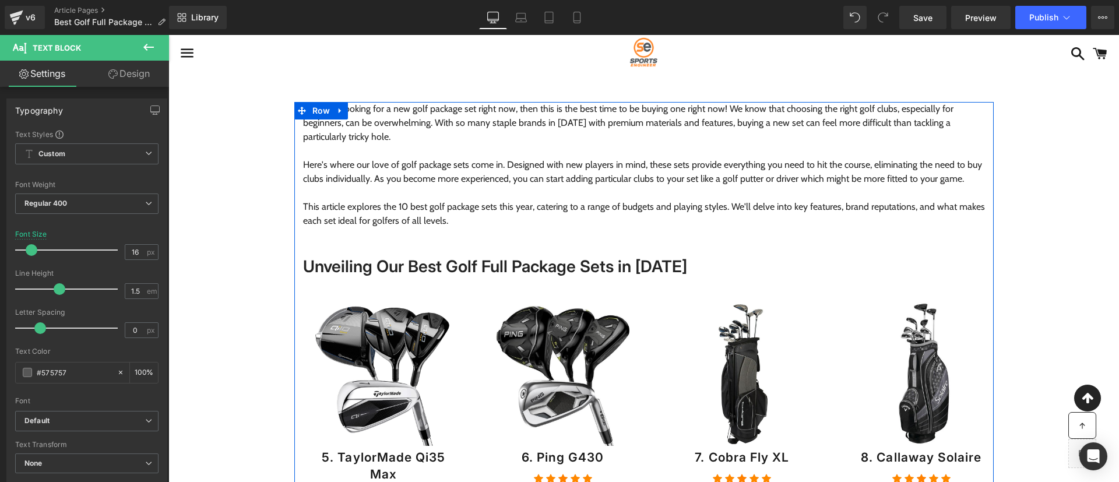
scroll to position [248, 0]
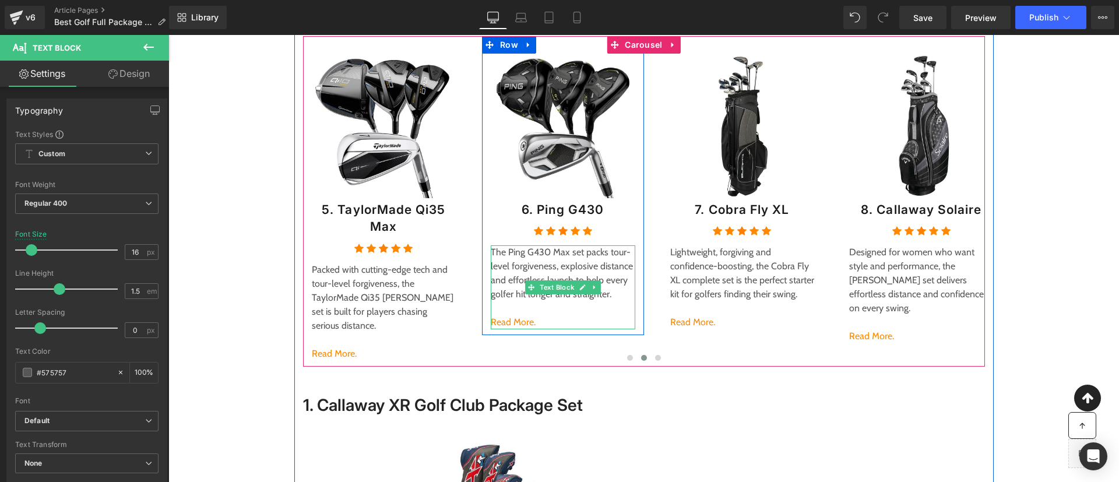
click at [516, 279] on p "The Ping G430 Max set packs tour-level forgiveness, explosive distance and effo…" at bounding box center [563, 273] width 145 height 56
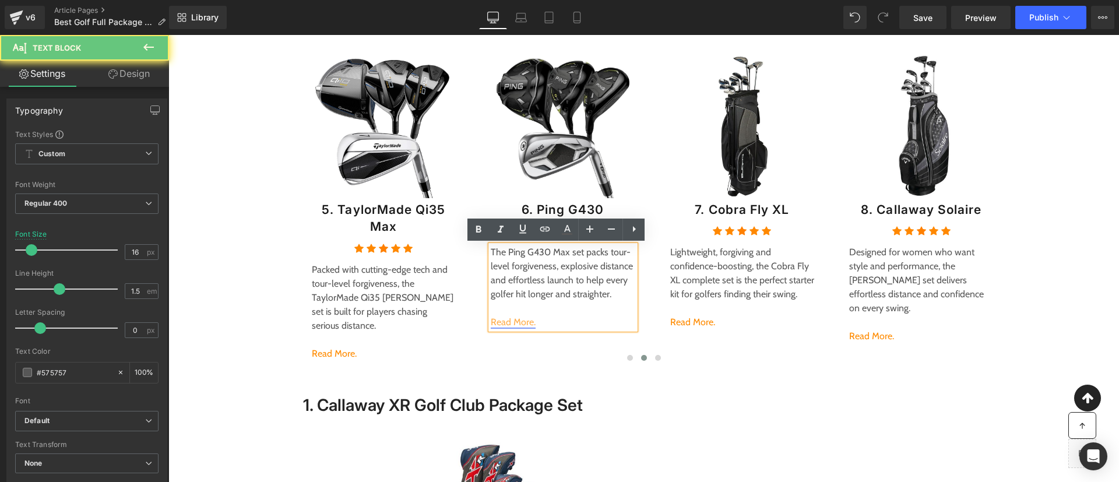
click at [507, 321] on link "Read More." at bounding box center [513, 322] width 45 height 11
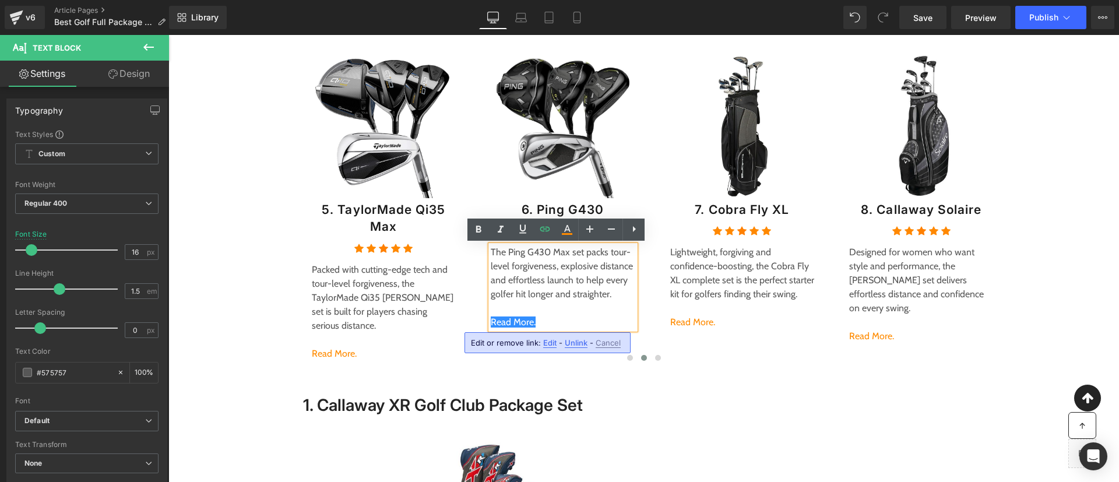
click at [550, 344] on span "Edit" at bounding box center [549, 343] width 13 height 10
click at [581, 354] on input "#e-1706906312468" at bounding box center [570, 346] width 180 height 29
paste input "06433859076"
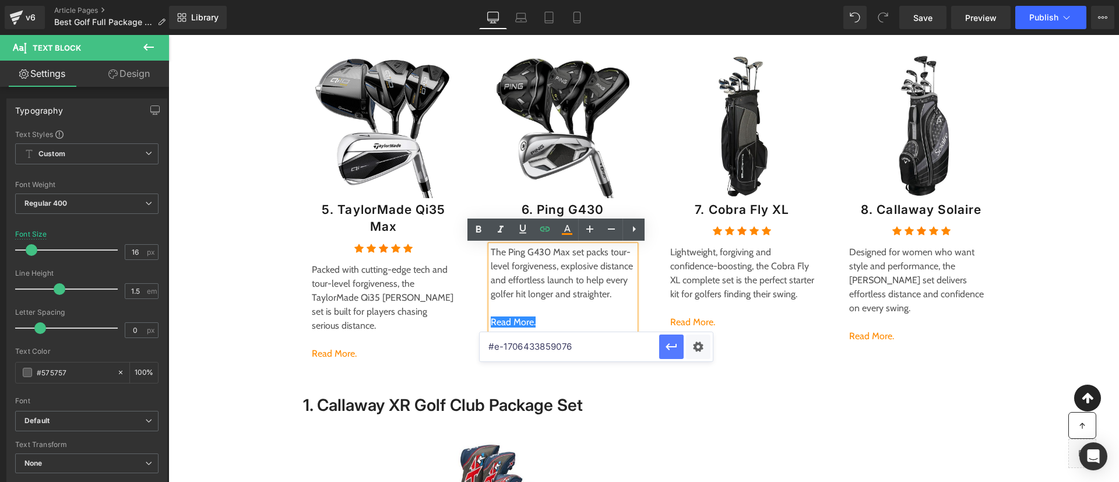
click at [675, 346] on icon "button" at bounding box center [672, 347] width 14 height 14
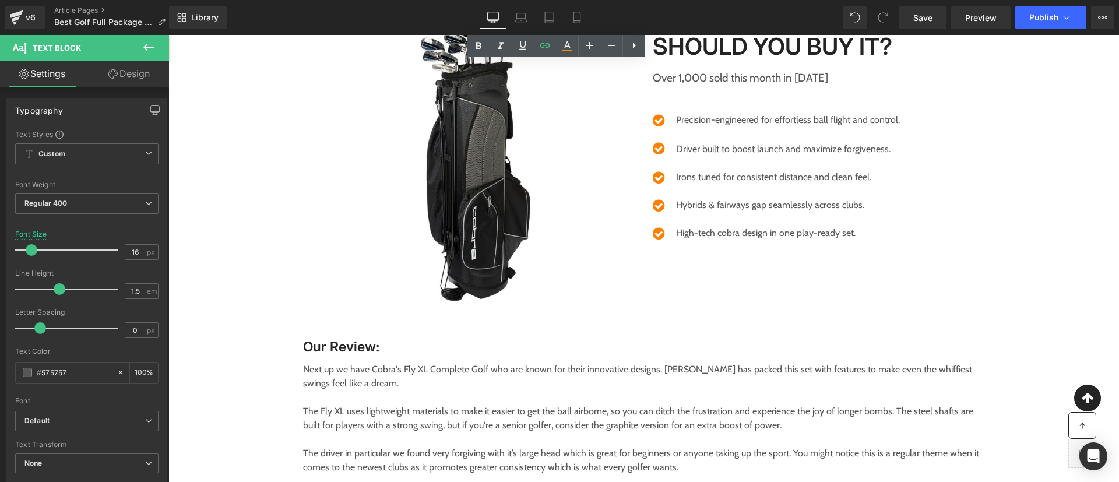
scroll to position [4930, 0]
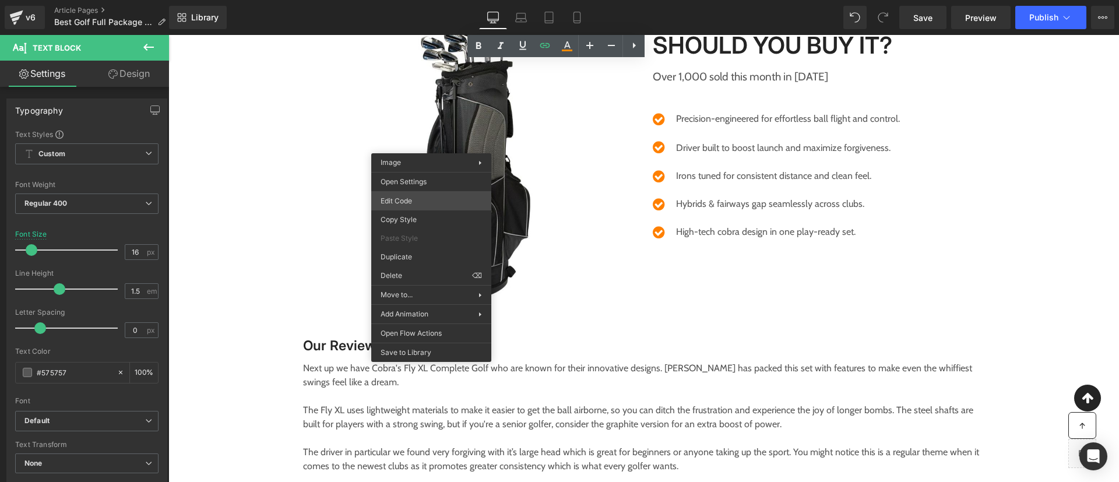
click at [402, 0] on div "Heading You are previewing how the will restyle your page. You can not edit Ele…" at bounding box center [559, 0] width 1119 height 0
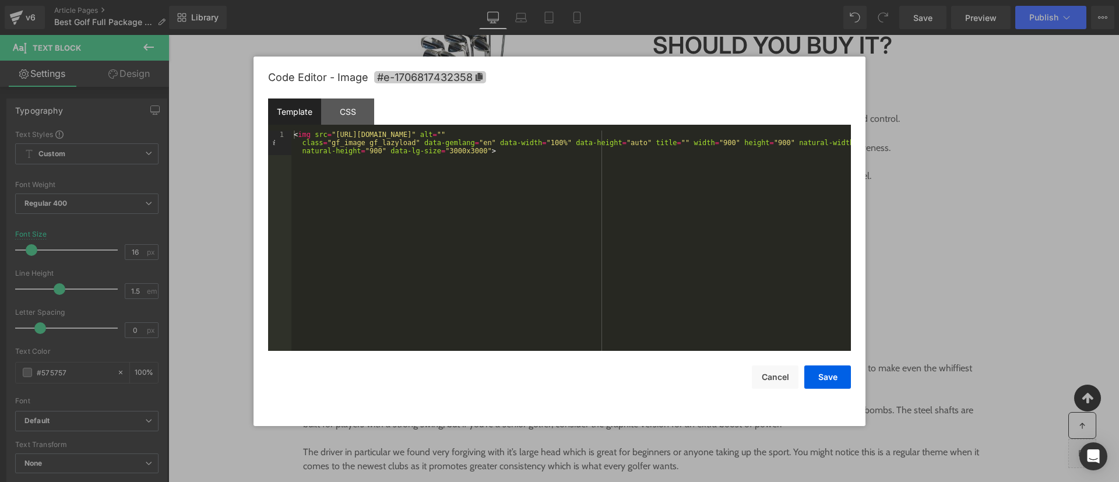
click at [453, 74] on span "#e-1706817432358" at bounding box center [430, 77] width 112 height 12
click at [1048, 251] on div at bounding box center [559, 241] width 1119 height 482
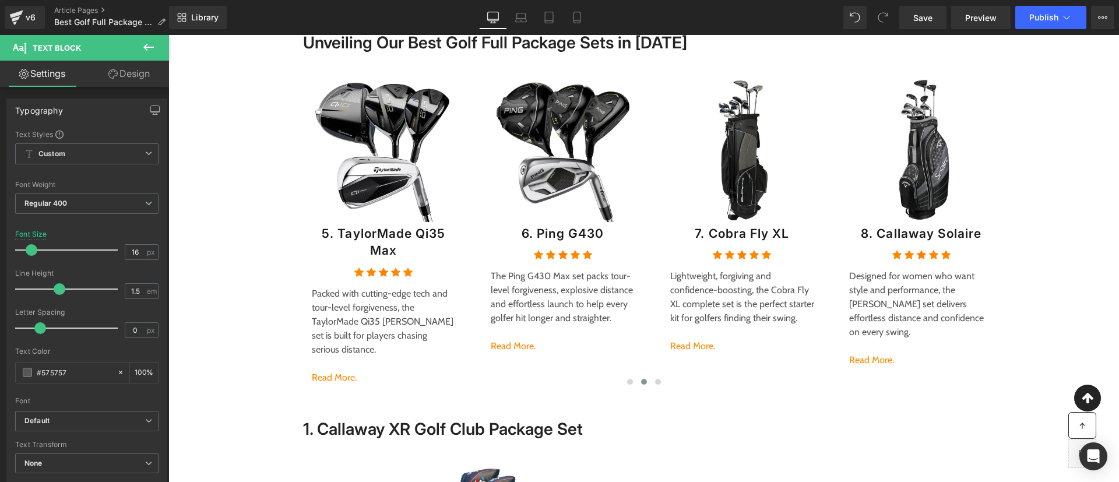
scroll to position [223, 0]
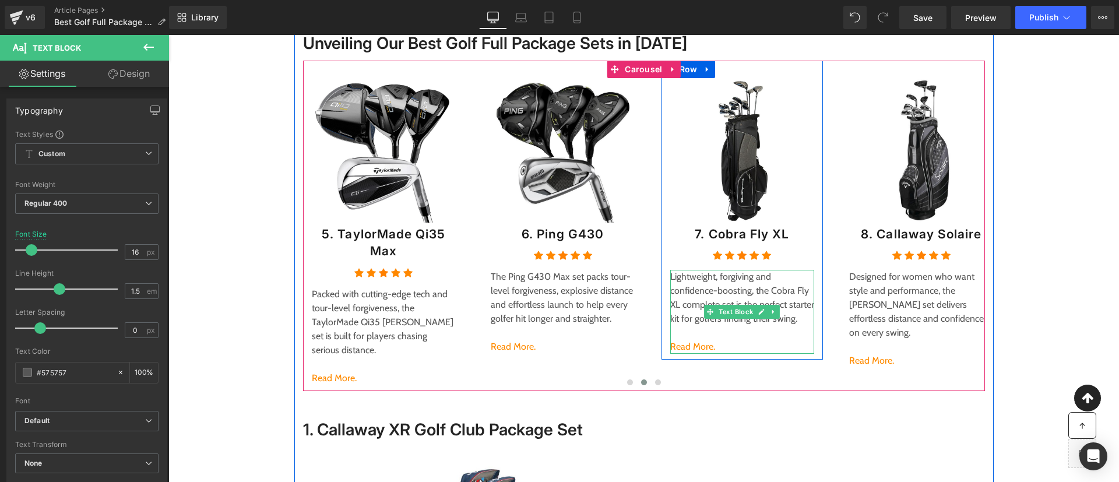
click at [680, 324] on p "Lightweight, forgiving and confidence-boosting, the Cobra Fly XL complete set i…" at bounding box center [742, 298] width 145 height 56
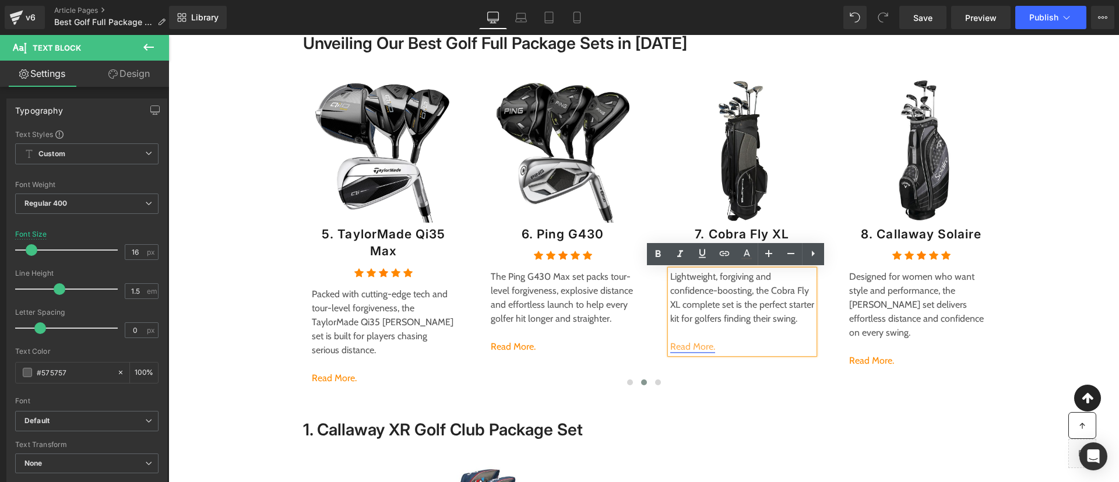
click at [683, 345] on link "Read More." at bounding box center [692, 346] width 45 height 11
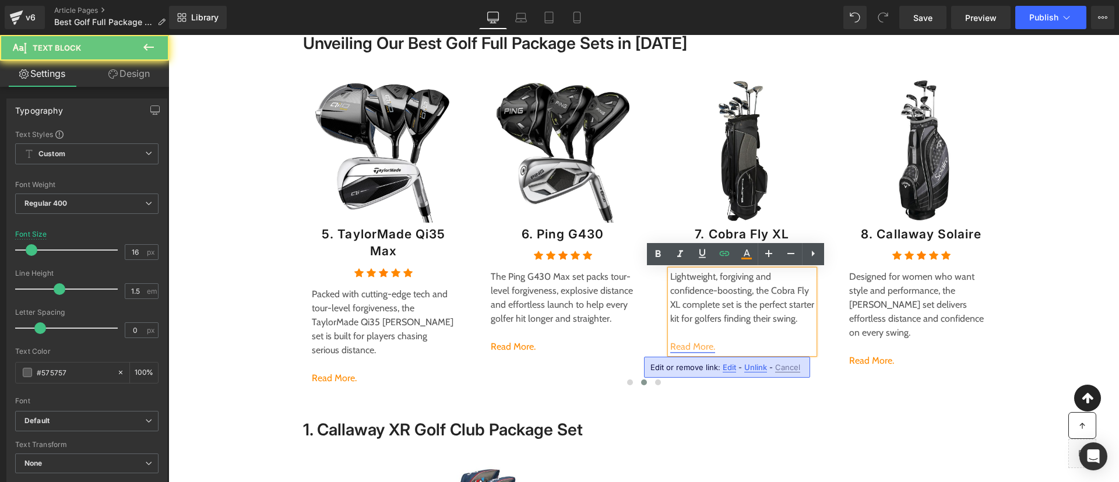
click at [683, 345] on link "Read More." at bounding box center [692, 346] width 45 height 11
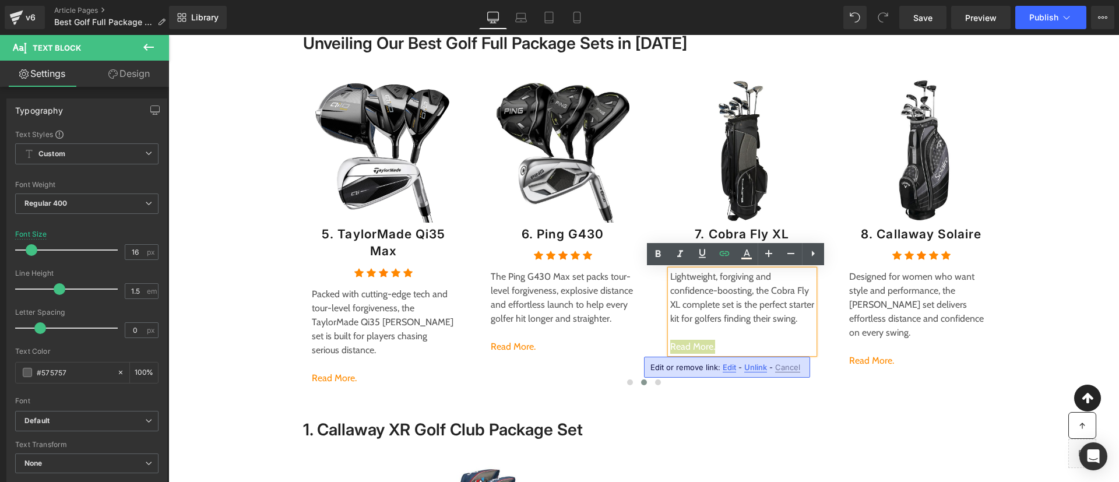
click at [727, 369] on span "Edit" at bounding box center [729, 368] width 13 height 10
click at [744, 365] on input "#e-1706433859076" at bounding box center [749, 371] width 180 height 29
paste input "06817432358"
click at [852, 373] on icon "button" at bounding box center [851, 371] width 14 height 14
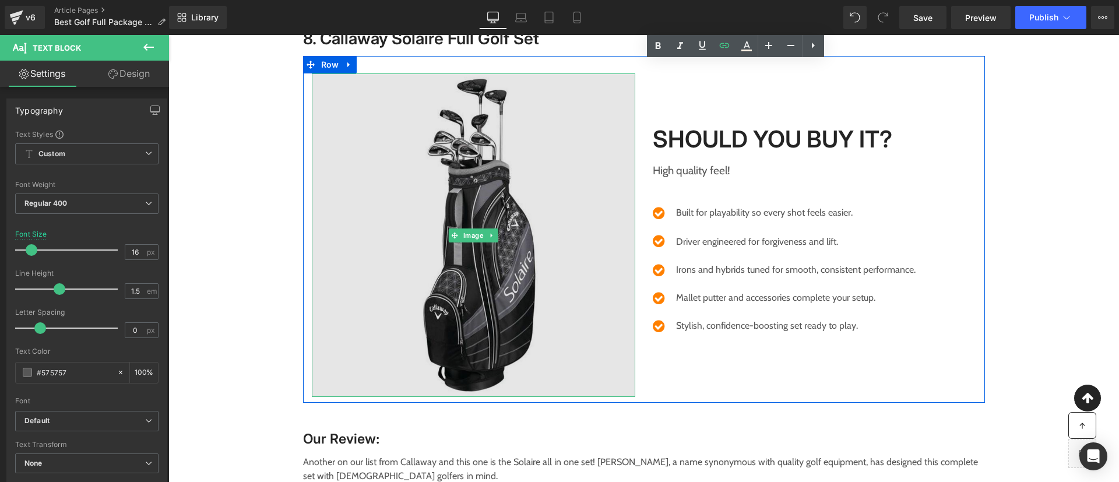
scroll to position [5553, 0]
click at [462, 138] on img at bounding box center [474, 235] width 324 height 324
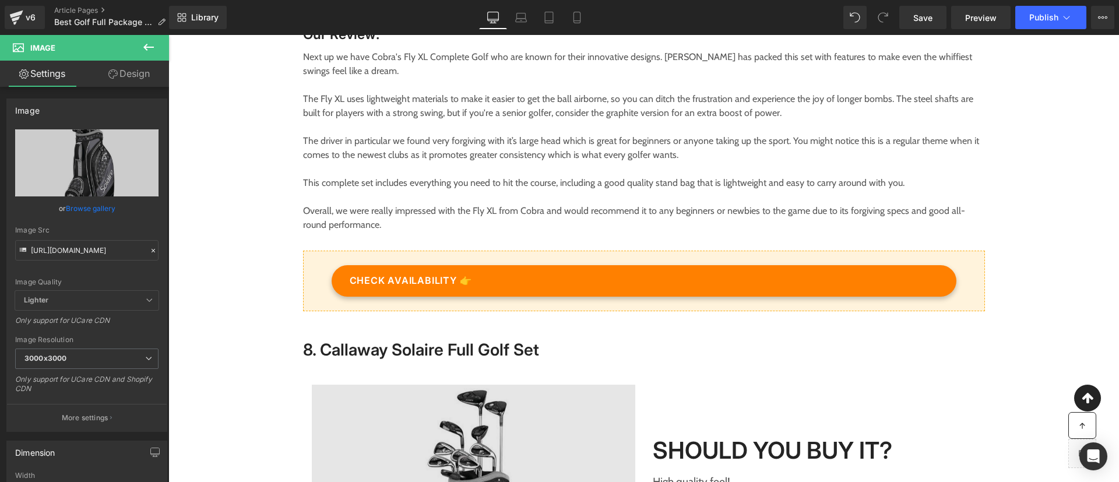
scroll to position [5240, 0]
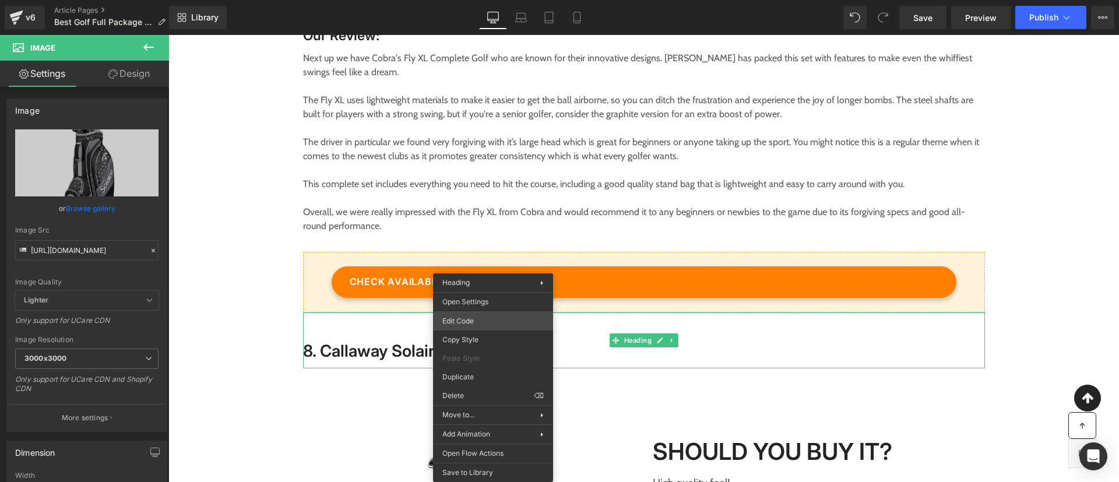
click at [480, 0] on div "Heading You are previewing how the will restyle your page. You can not edit Ele…" at bounding box center [559, 0] width 1119 height 0
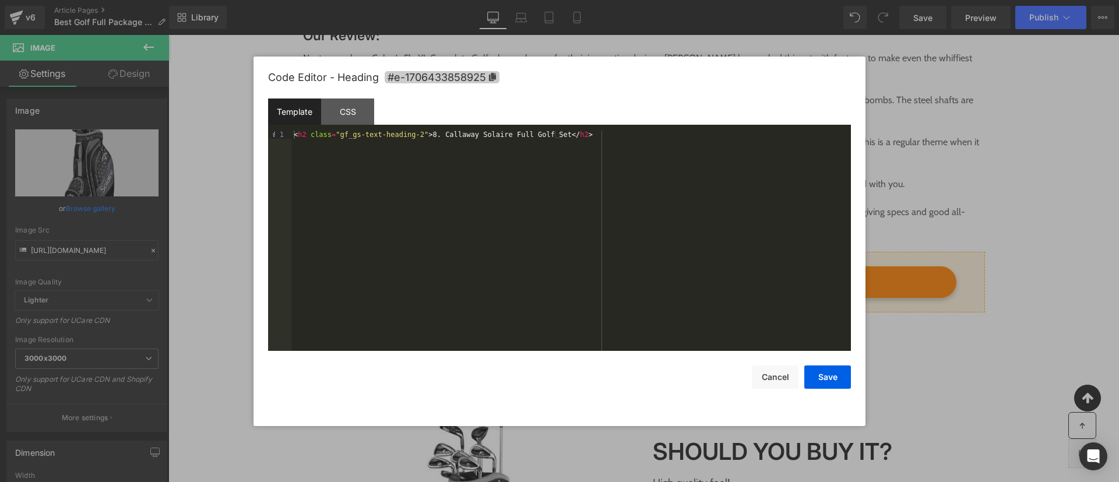
click at [475, 79] on span "#e-1706433858925" at bounding box center [442, 77] width 115 height 12
click at [961, 189] on div at bounding box center [559, 241] width 1119 height 482
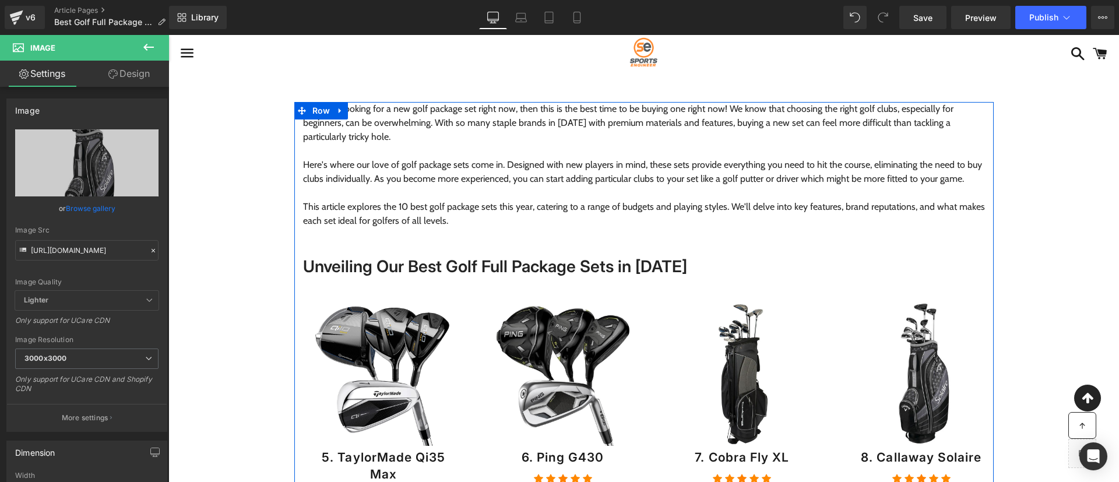
scroll to position [259, 0]
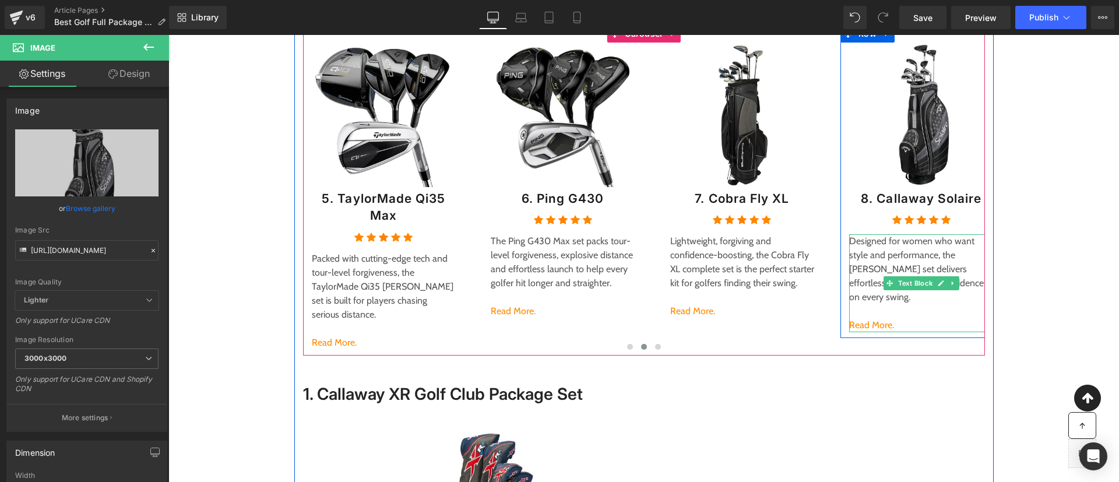
click at [856, 298] on p "Designed for women who want style and performance, the Callaway Solaire set del…" at bounding box center [921, 269] width 145 height 70
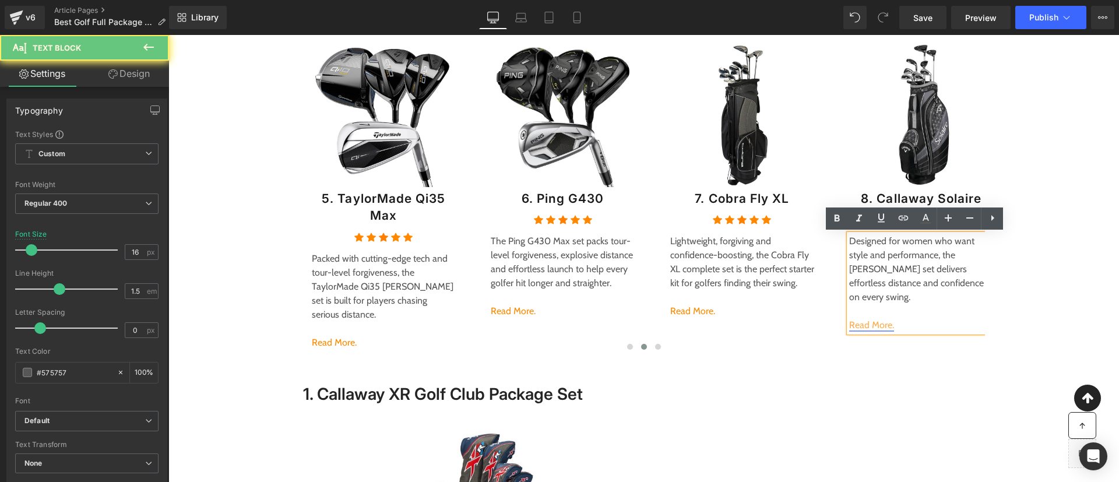
click at [879, 324] on link "Read More." at bounding box center [871, 324] width 45 height 11
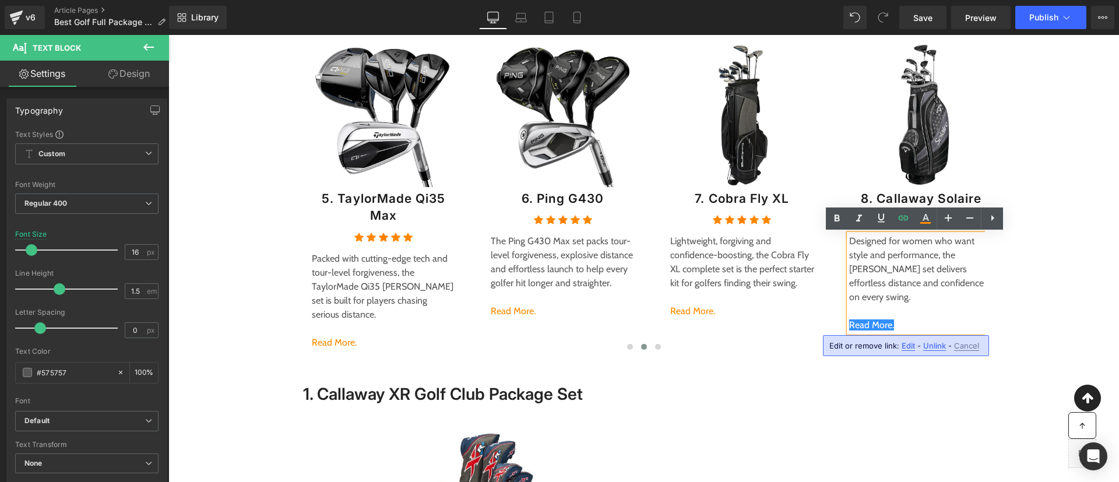
click at [902, 346] on span "Edit" at bounding box center [908, 346] width 13 height 10
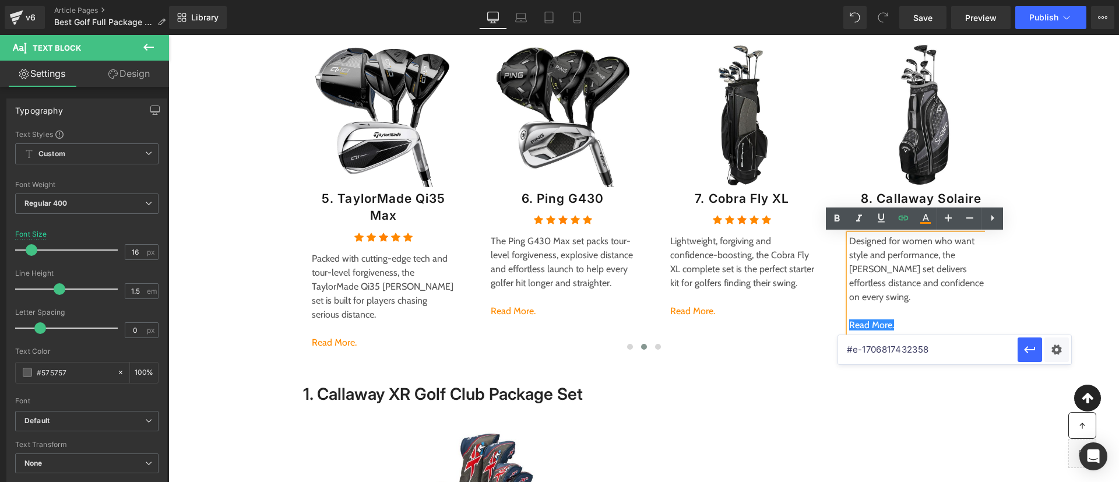
click at [858, 353] on input "#e-1706817432358" at bounding box center [928, 349] width 180 height 29
paste input "06433858925"
click at [1033, 345] on icon "button" at bounding box center [1030, 350] width 14 height 14
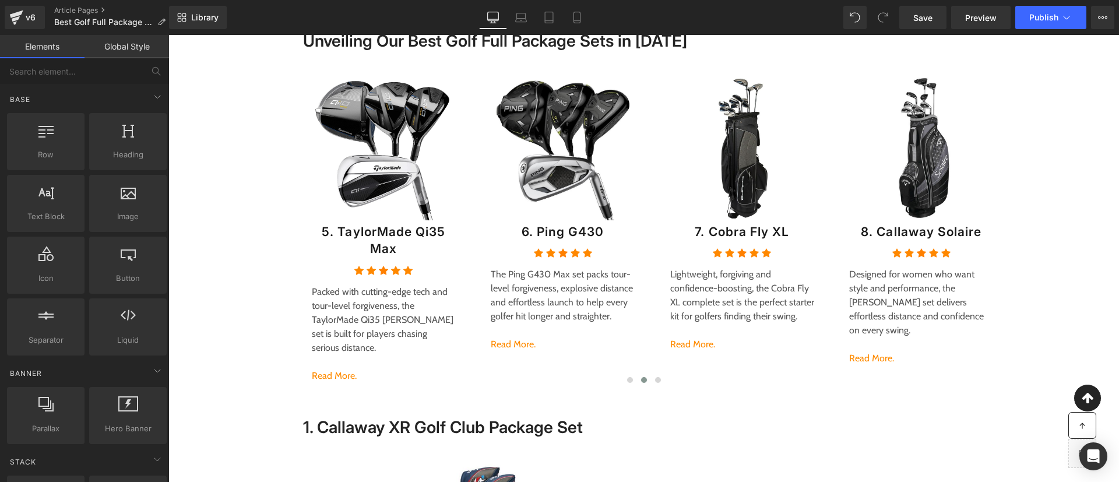
scroll to position [224, 0]
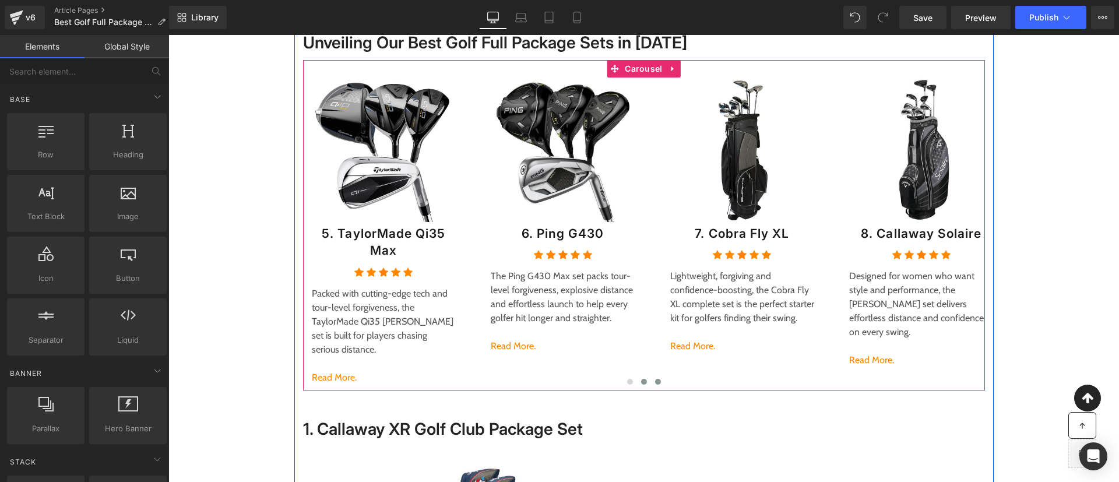
click at [655, 379] on span at bounding box center [658, 382] width 6 height 6
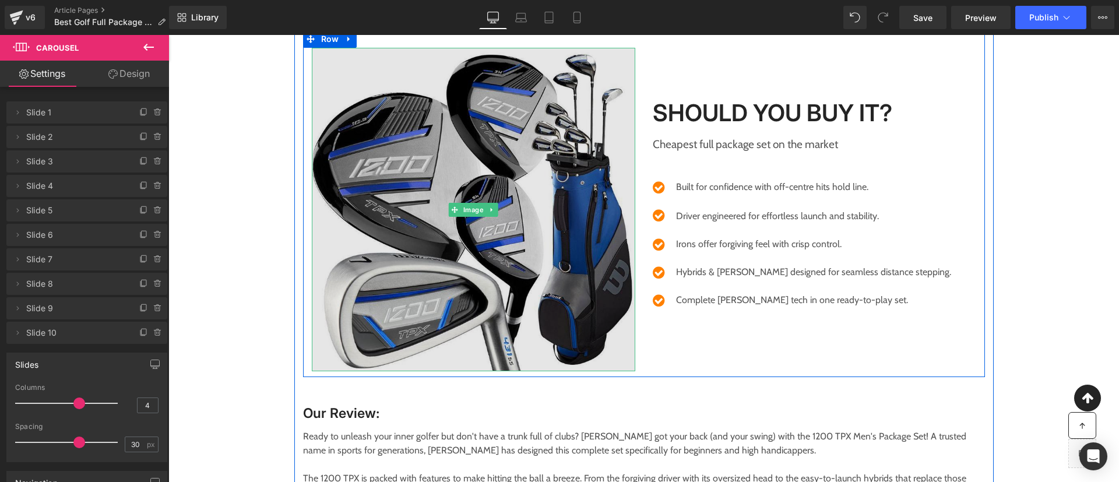
scroll to position [5885, 0]
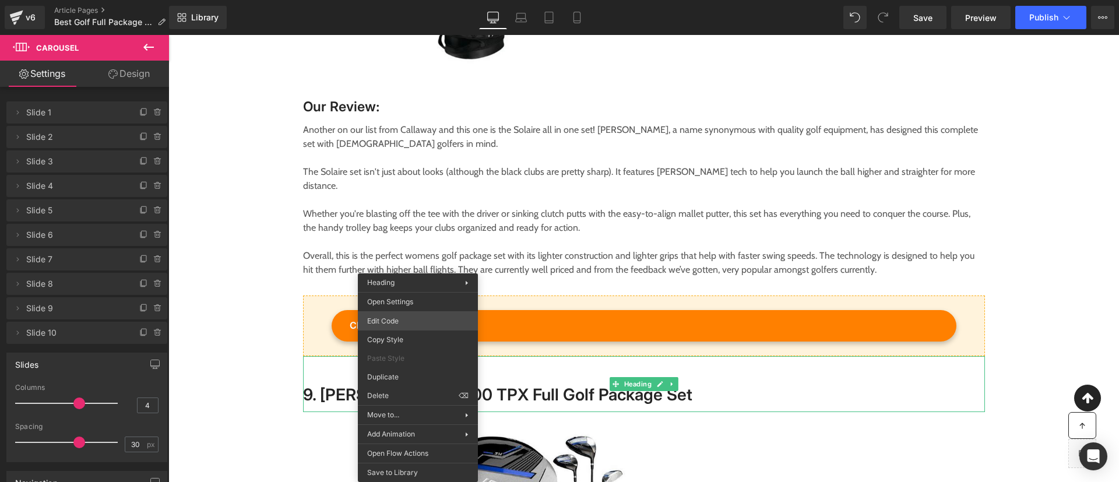
click at [390, 0] on div "Heading You are previewing how the will restyle your page. You can not edit Ele…" at bounding box center [559, 0] width 1119 height 0
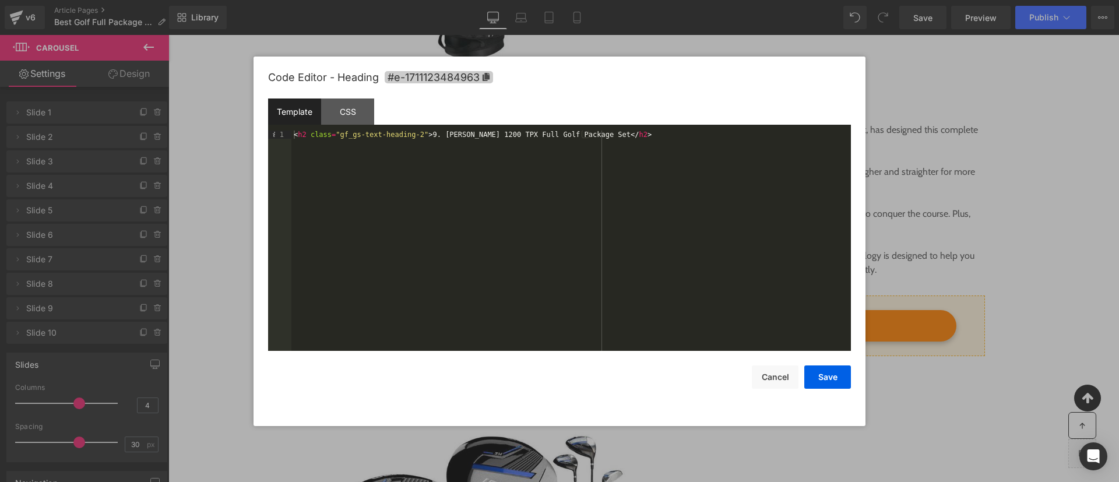
click at [480, 76] on span "#e-1711123484963" at bounding box center [439, 77] width 108 height 12
click at [771, 373] on button "Cancel" at bounding box center [775, 377] width 47 height 23
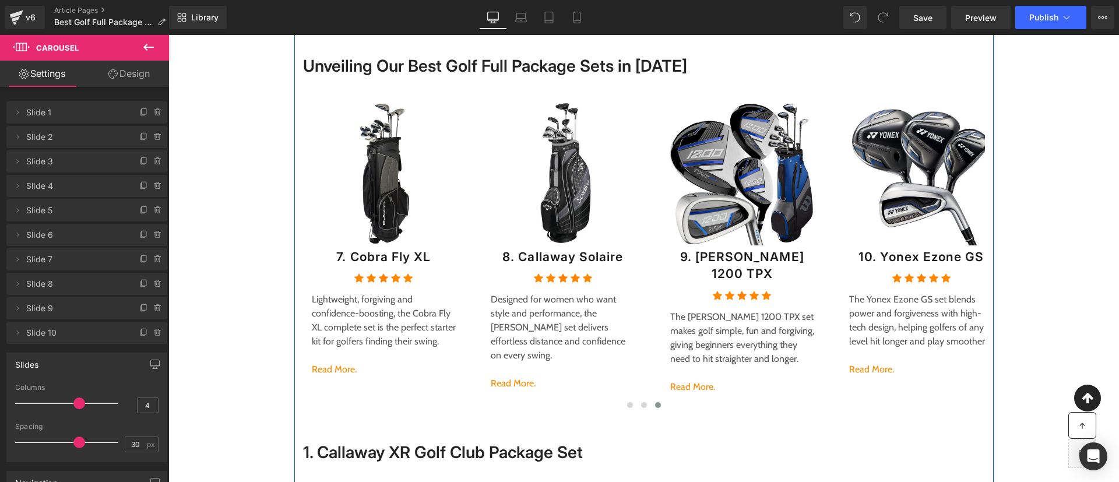
scroll to position [199, 0]
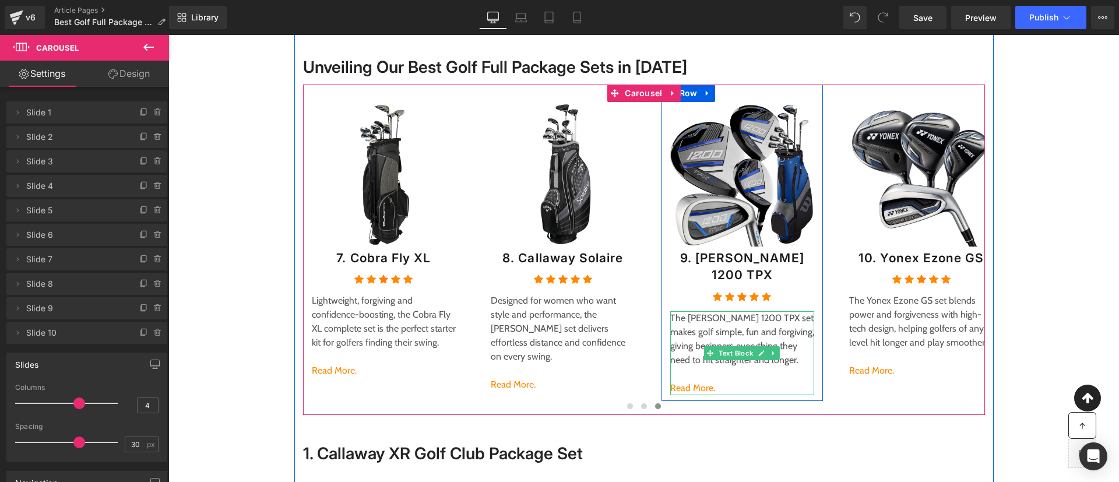
click at [751, 347] on p "The Wilson 1200 TPX set makes golf simple, fun and forgiving, giving beginners …" at bounding box center [742, 339] width 145 height 56
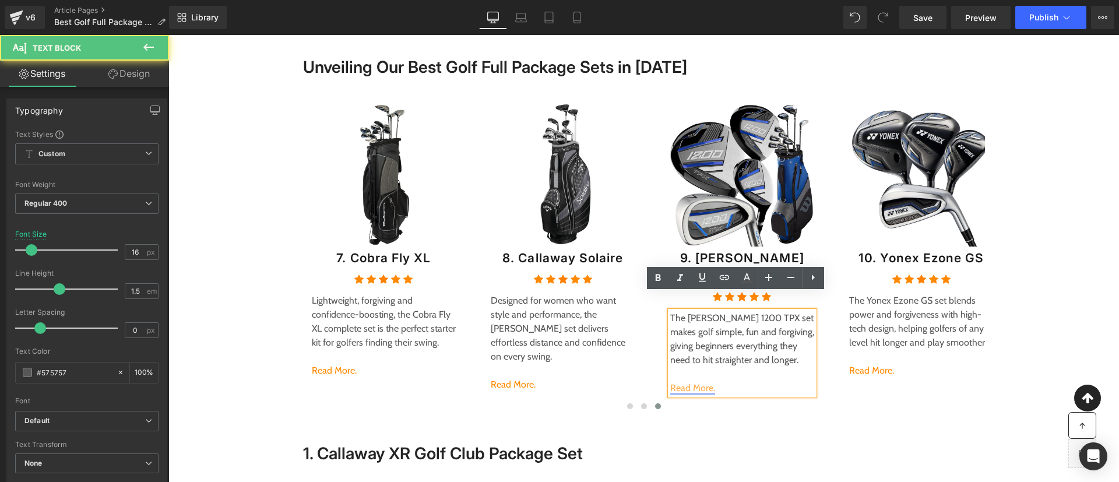
click at [695, 382] on link "Read More." at bounding box center [692, 387] width 45 height 11
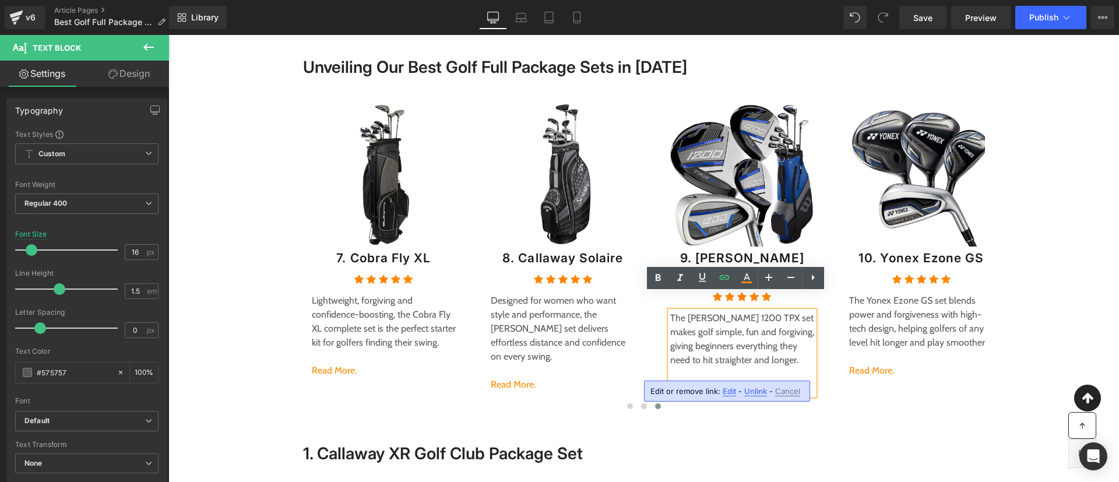
click at [731, 390] on span "Edit" at bounding box center [729, 392] width 13 height 10
click at [731, 390] on input "#e-1706433858925" at bounding box center [749, 395] width 180 height 29
paste input "11123484963"
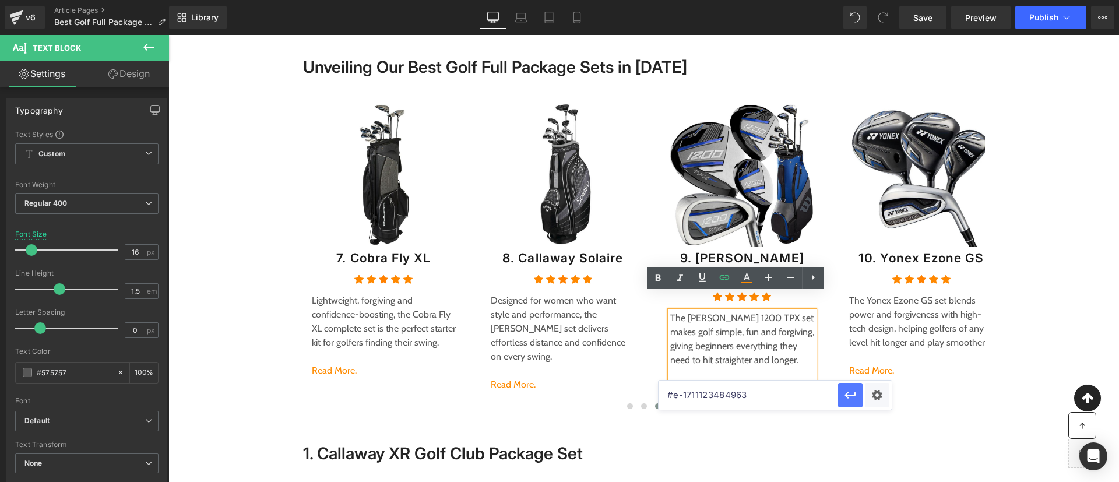
click at [849, 395] on icon "button" at bounding box center [850, 395] width 11 height 7
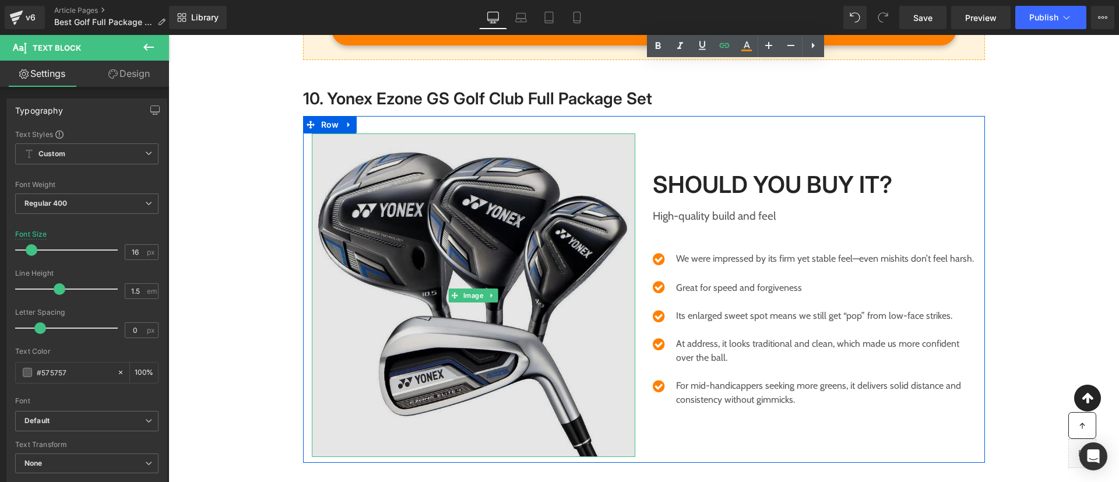
scroll to position [6716, 0]
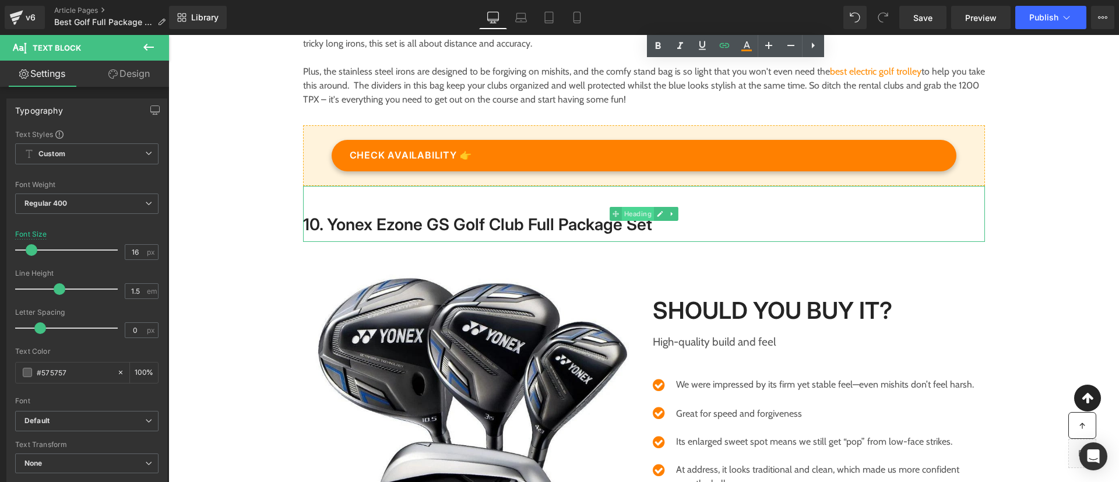
click at [623, 207] on span "Heading" at bounding box center [637, 214] width 32 height 14
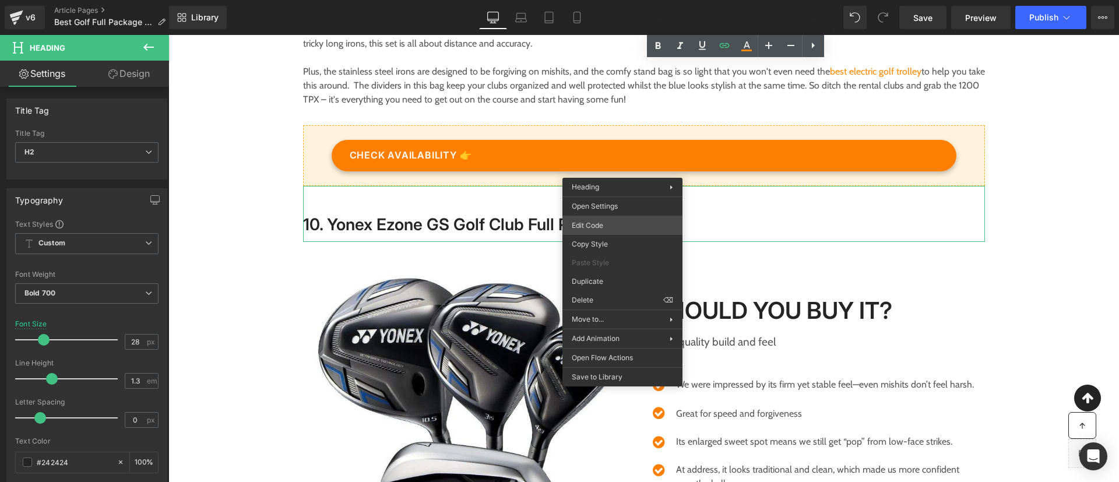
click at [605, 0] on div "Heading You are previewing how the will restyle your page. You can not edit Ele…" at bounding box center [559, 0] width 1119 height 0
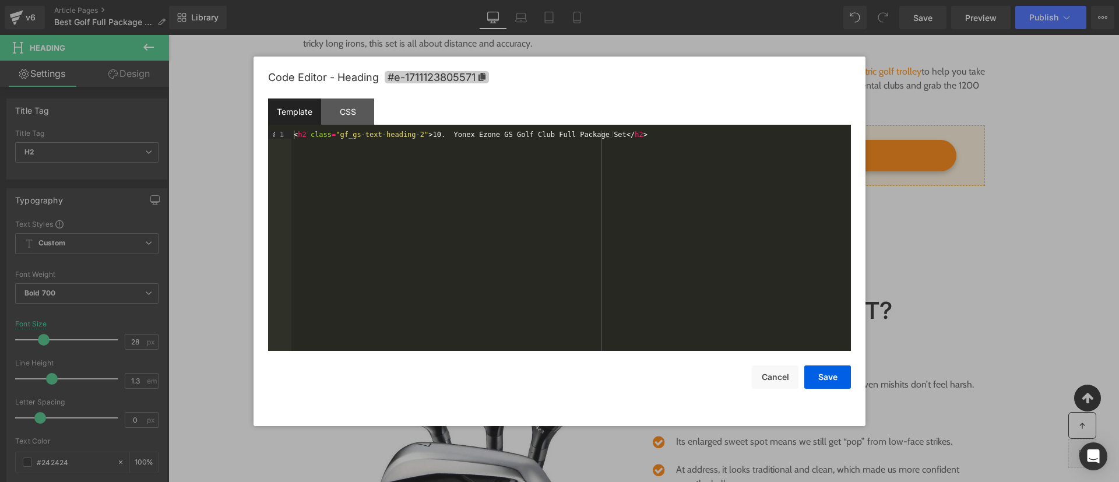
click at [479, 75] on icon at bounding box center [482, 77] width 8 height 8
click at [762, 380] on button "Cancel" at bounding box center [775, 377] width 47 height 23
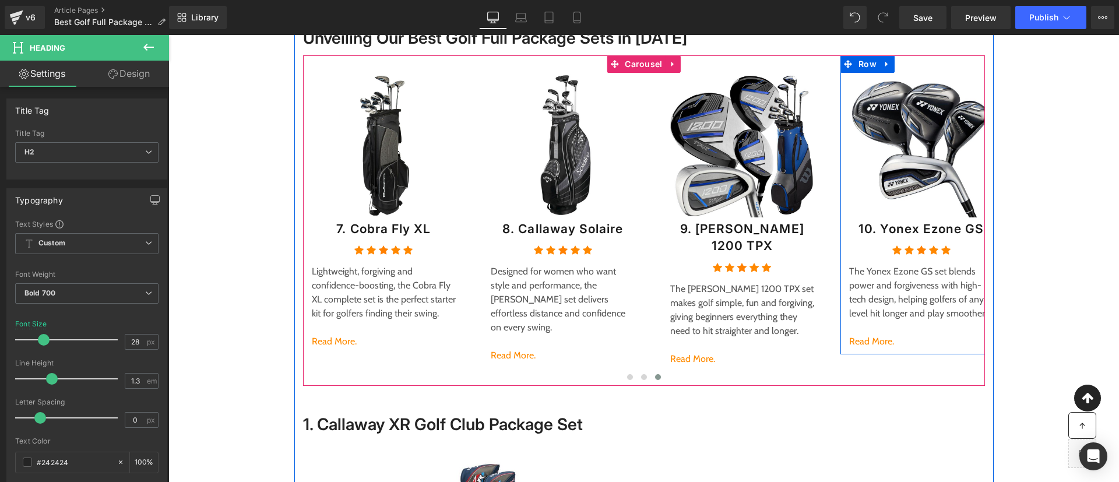
scroll to position [229, 0]
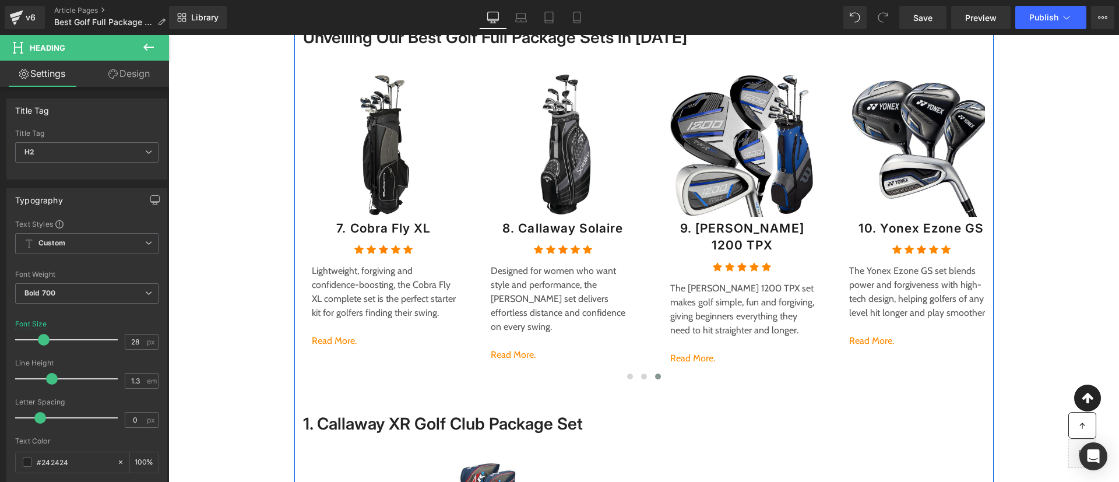
click at [884, 314] on p "The Yonex Ezone GS set blends power and forgiveness with high-tech design, help…" at bounding box center [921, 292] width 145 height 56
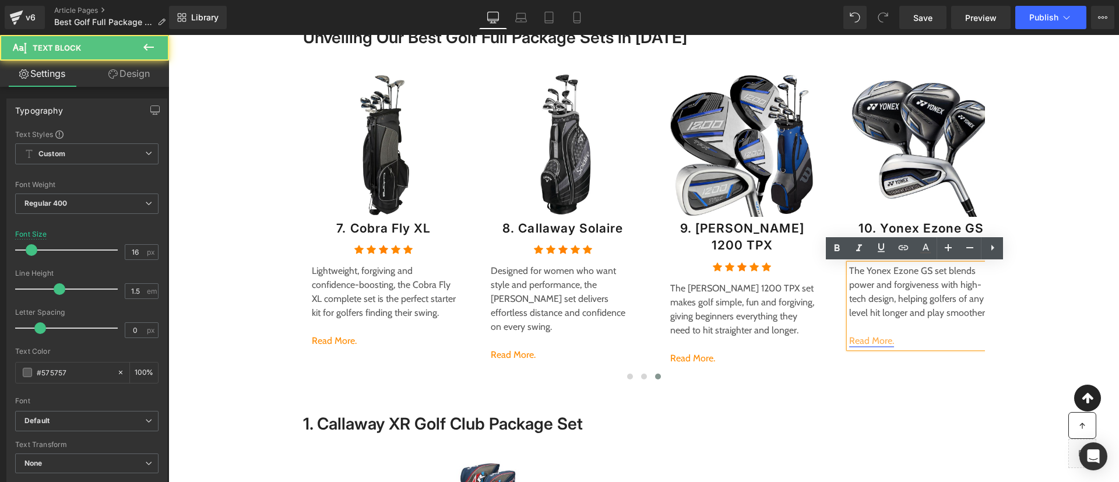
click at [869, 336] on link "Read More." at bounding box center [871, 340] width 45 height 11
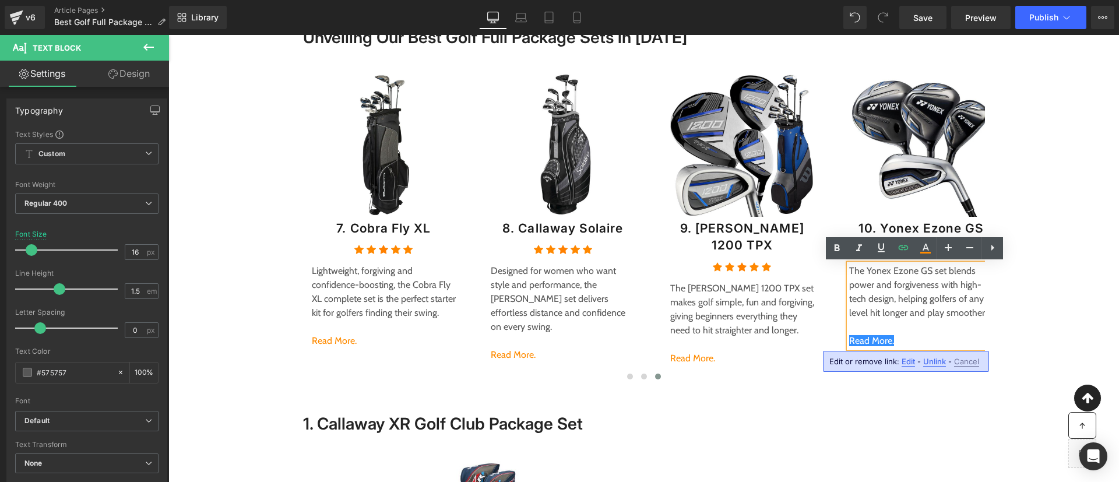
click at [907, 364] on span "Edit" at bounding box center [908, 362] width 13 height 10
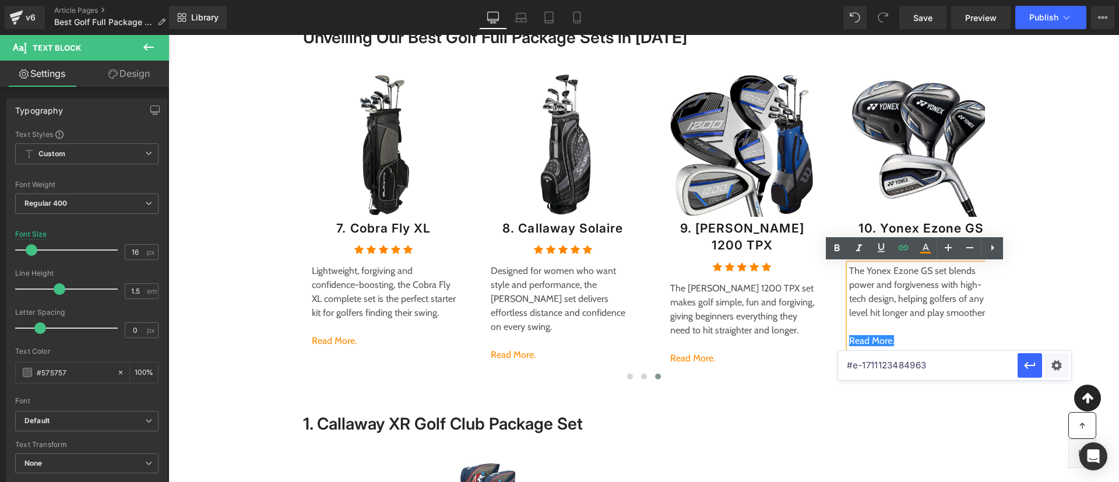
click at [895, 367] on input "#e-1711123484963" at bounding box center [928, 365] width 180 height 29
paste input "11123805571"
type input "#e-1711123805571"
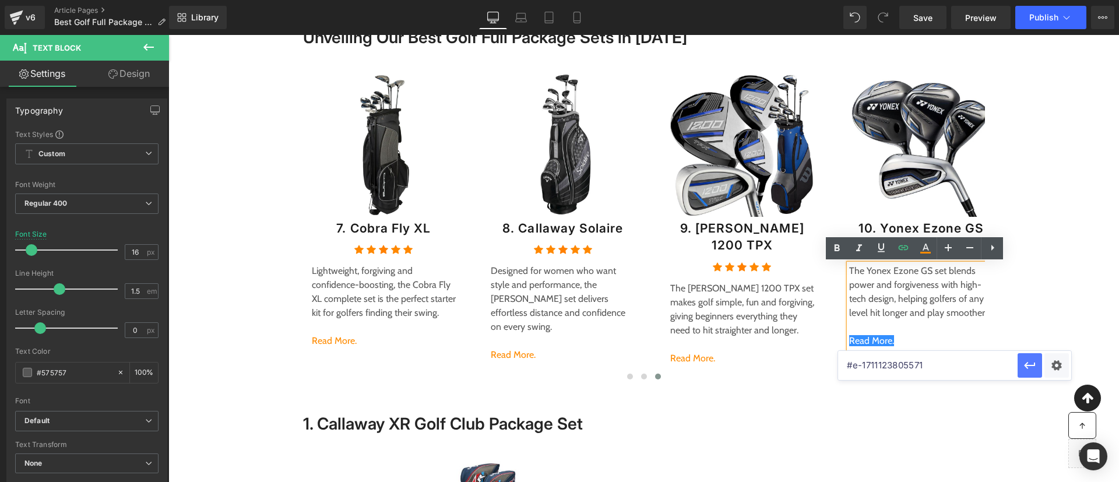
click at [1028, 363] on icon "button" at bounding box center [1029, 366] width 11 height 7
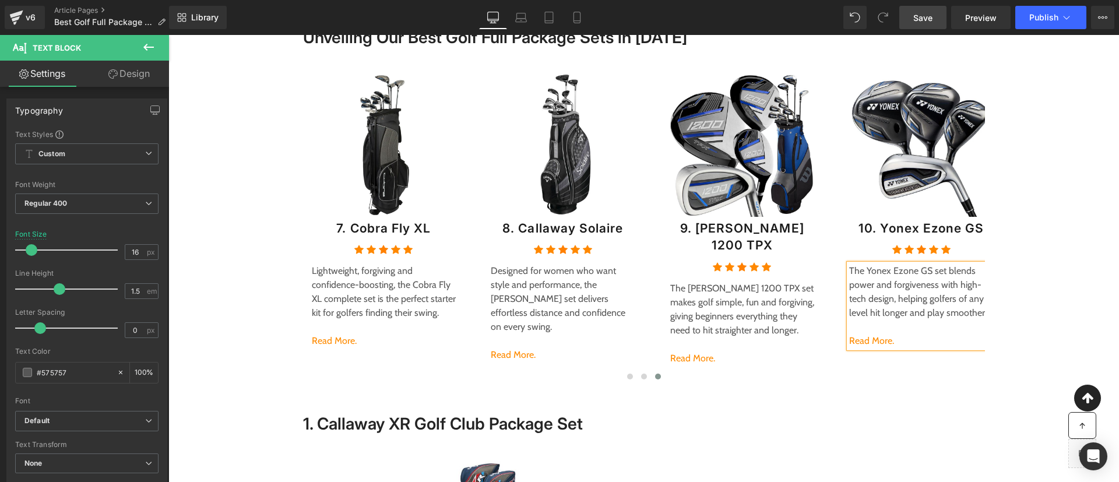
click at [925, 23] on span "Save" at bounding box center [923, 18] width 19 height 12
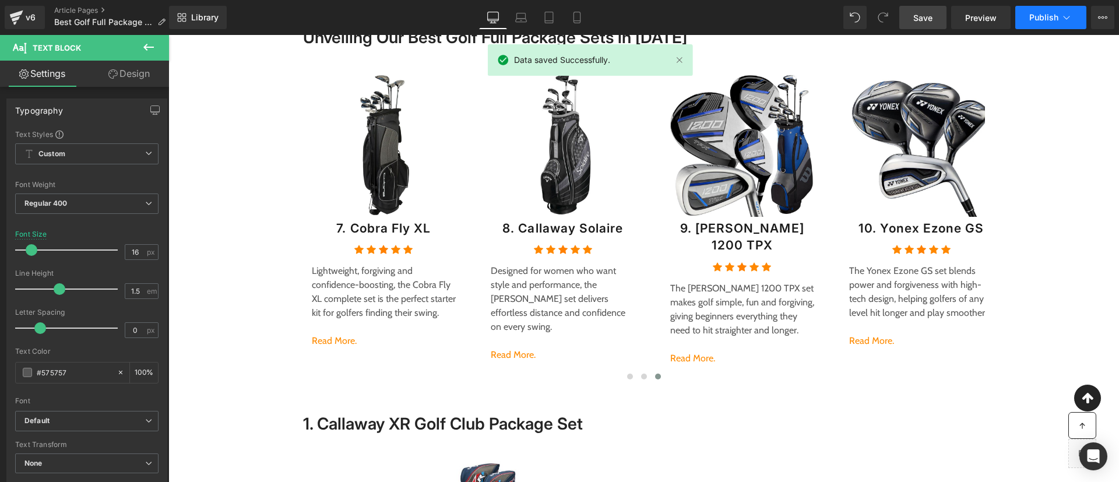
click at [1031, 11] on button "Publish" at bounding box center [1051, 17] width 71 height 23
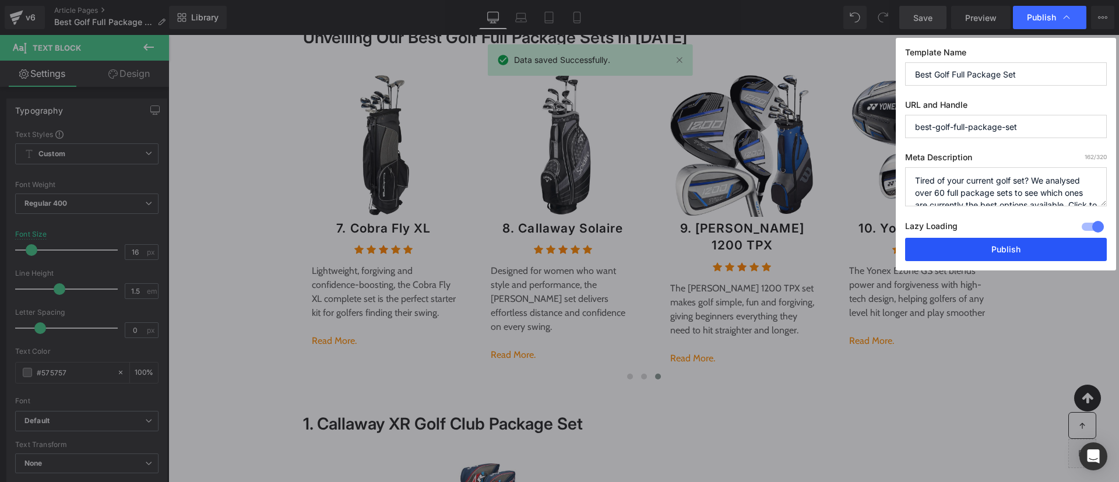
click at [959, 243] on button "Publish" at bounding box center [1006, 249] width 202 height 23
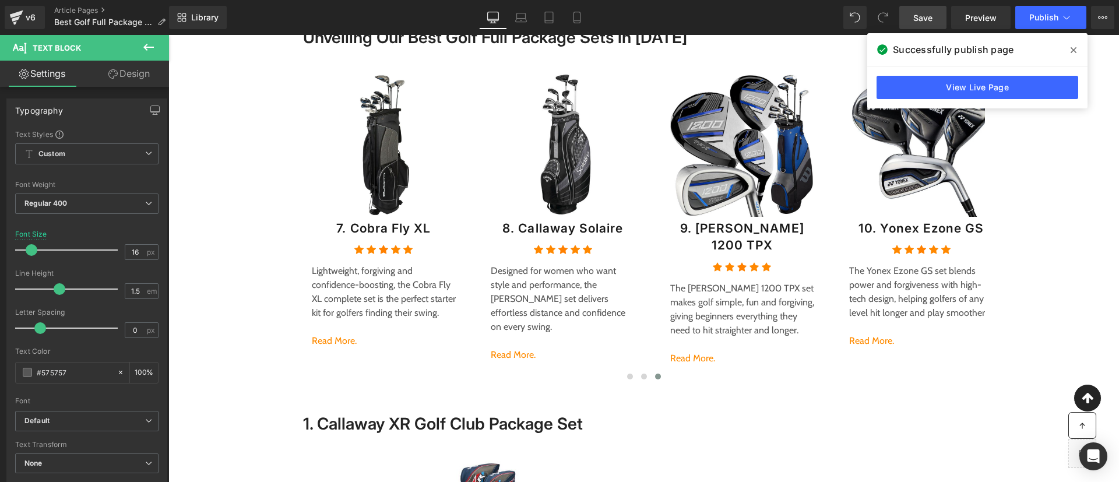
click at [104, 3] on div "v6 Article Pages Best Golf Full Package Set" at bounding box center [84, 17] width 169 height 35
click at [92, 6] on link "Article Pages" at bounding box center [114, 10] width 121 height 9
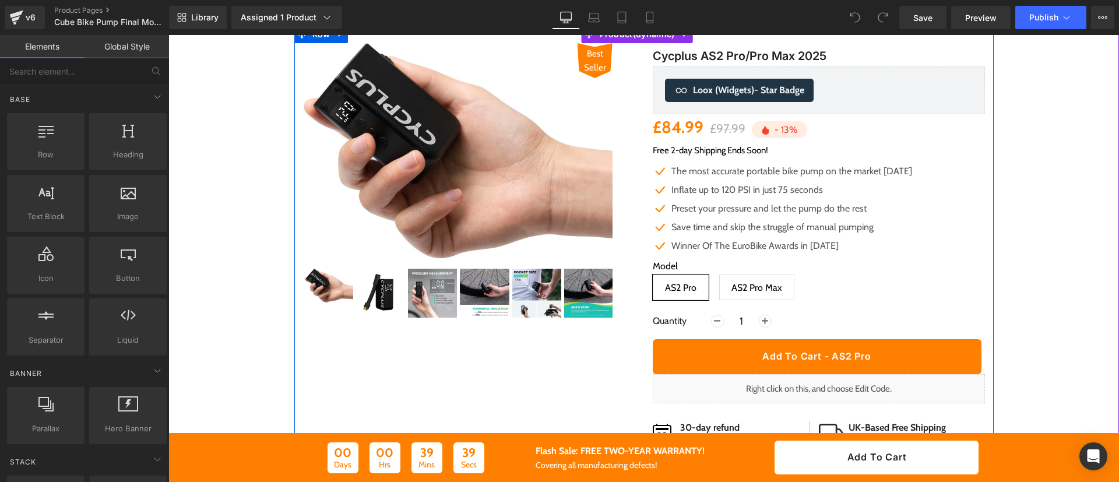
scroll to position [157, 0]
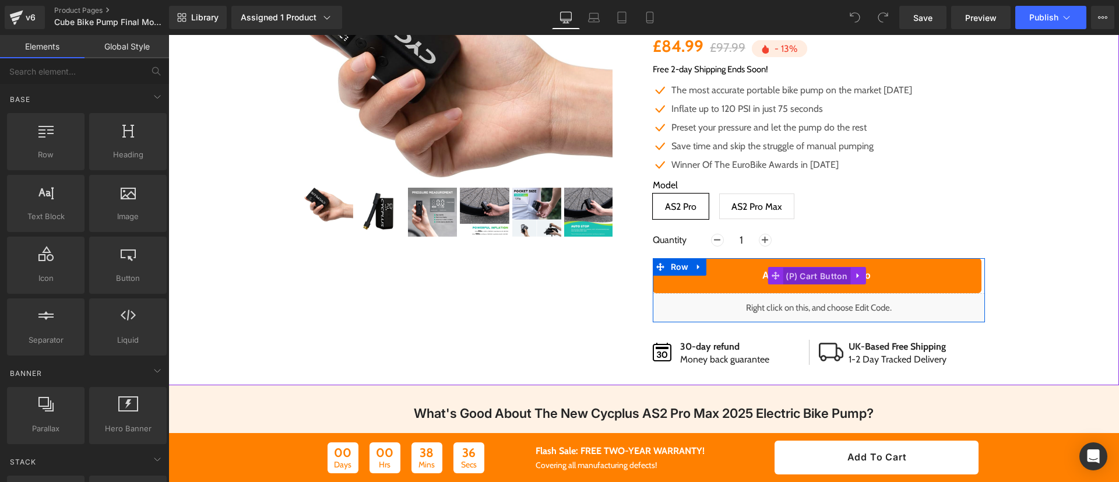
click at [804, 278] on span "(P) Cart Button" at bounding box center [817, 276] width 68 height 17
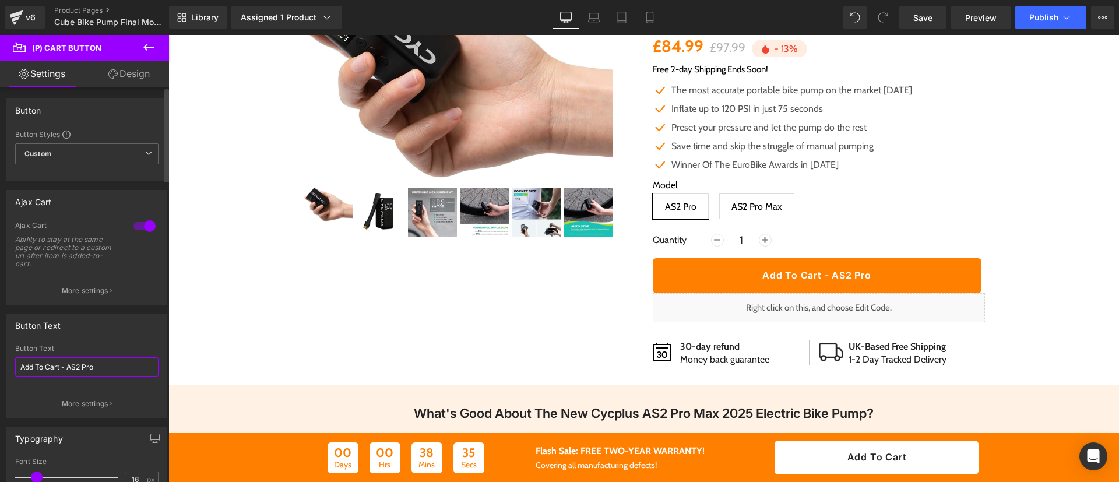
click at [61, 362] on input "Add To Cart - AS2 Pro" at bounding box center [86, 366] width 143 height 19
paste input "Buy Now - £114.99 Ends This Week!"
drag, startPoint x: 57, startPoint y: 368, endPoint x: 80, endPoint y: 368, distance: 23.9
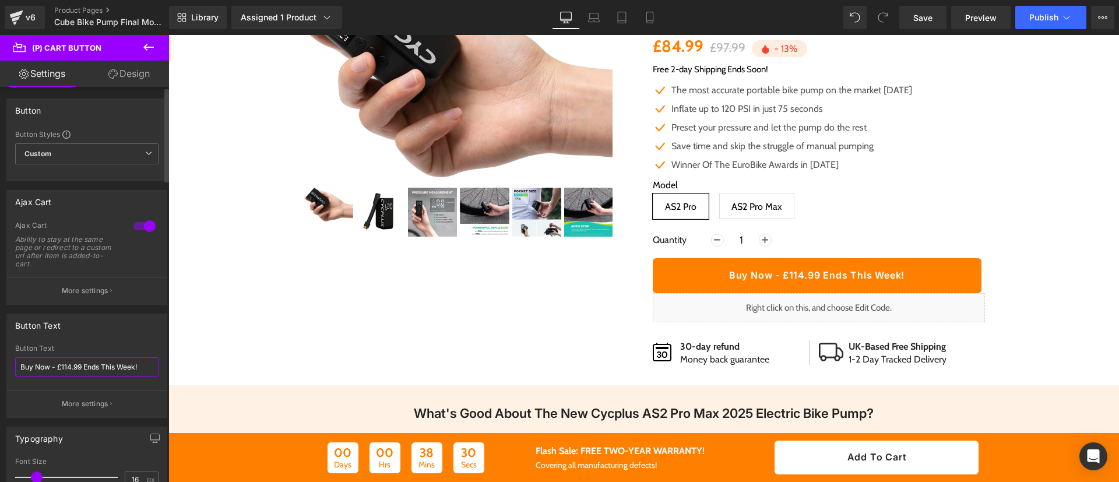
click at [80, 368] on input "Buy Now - £114.99 Ends This Week!" at bounding box center [86, 366] width 143 height 19
click at [128, 367] on input "Buy Now - Sale Ends This Week!" at bounding box center [86, 366] width 143 height 19
type input "Buy Now - Sale Ends This Weekend!"
click at [96, 280] on button "More settings" at bounding box center [87, 290] width 160 height 27
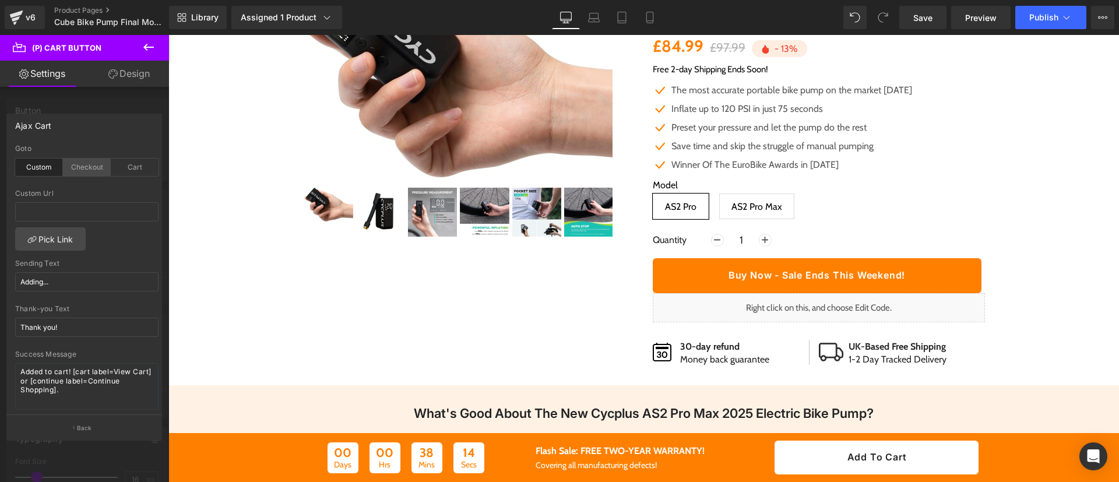
click at [90, 170] on div "Checkout" at bounding box center [87, 167] width 48 height 17
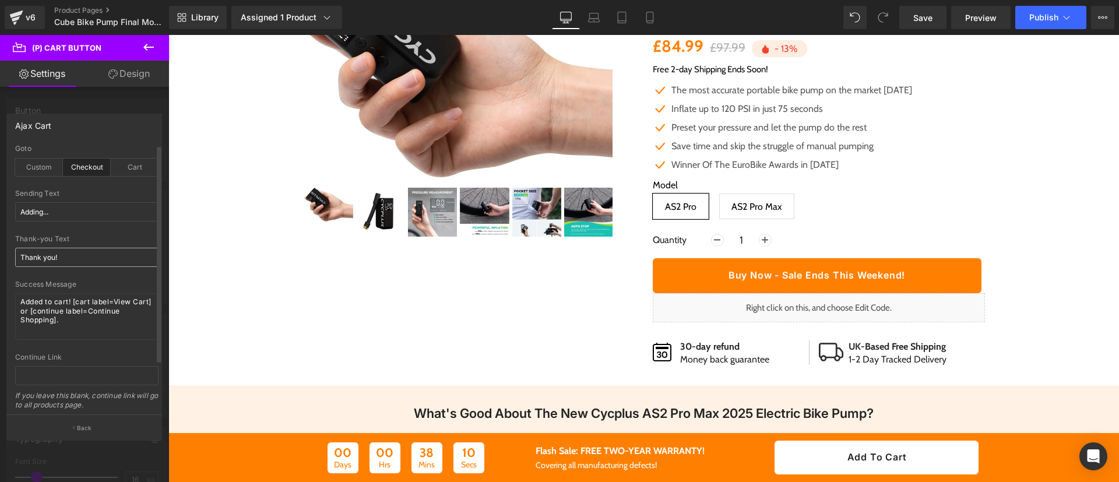
scroll to position [59, 0]
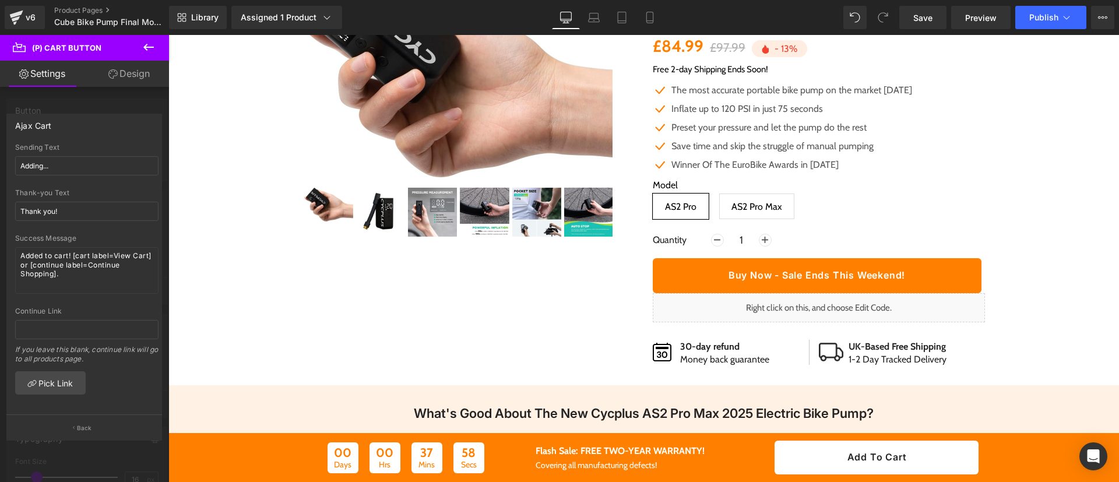
click at [93, 106] on div at bounding box center [84, 261] width 169 height 453
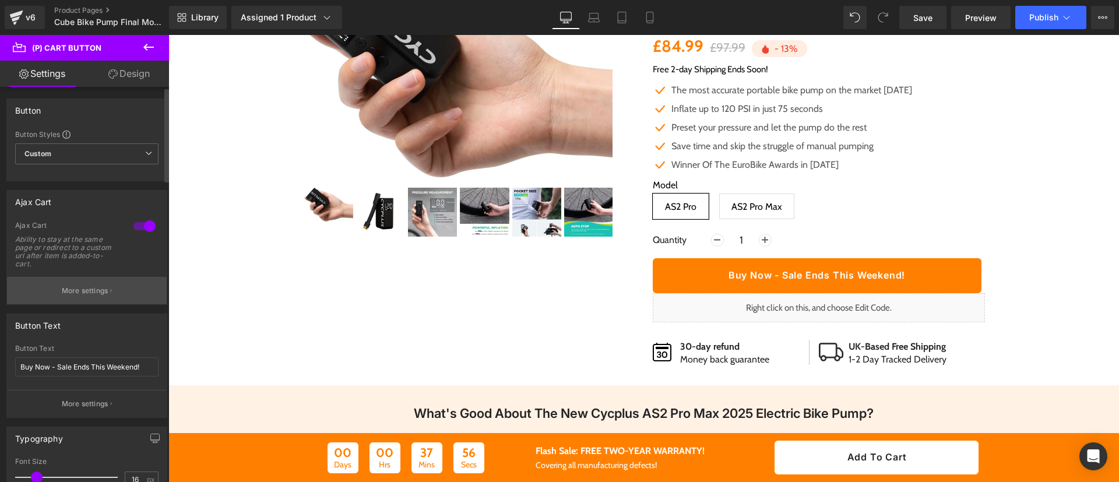
click at [74, 289] on p "More settings" at bounding box center [85, 291] width 47 height 10
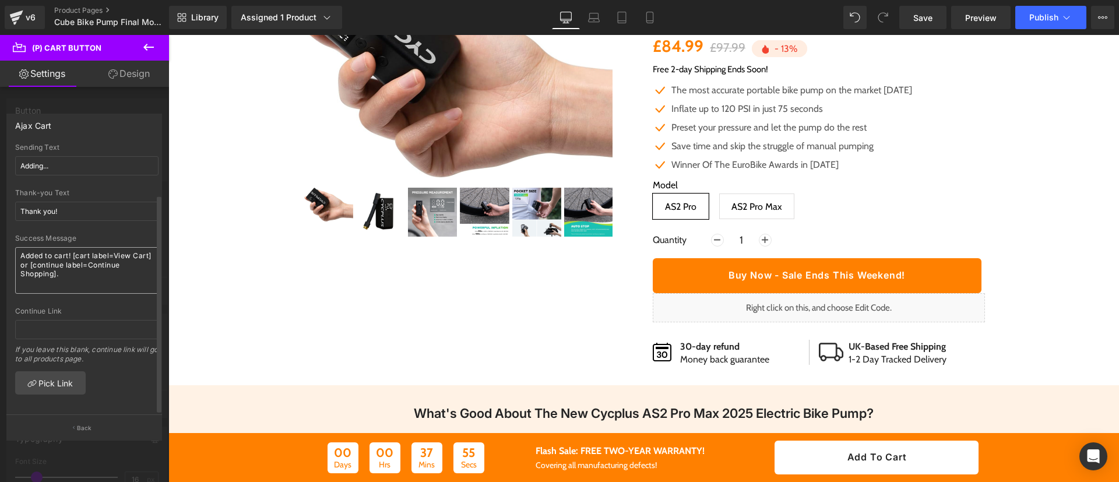
scroll to position [0, 0]
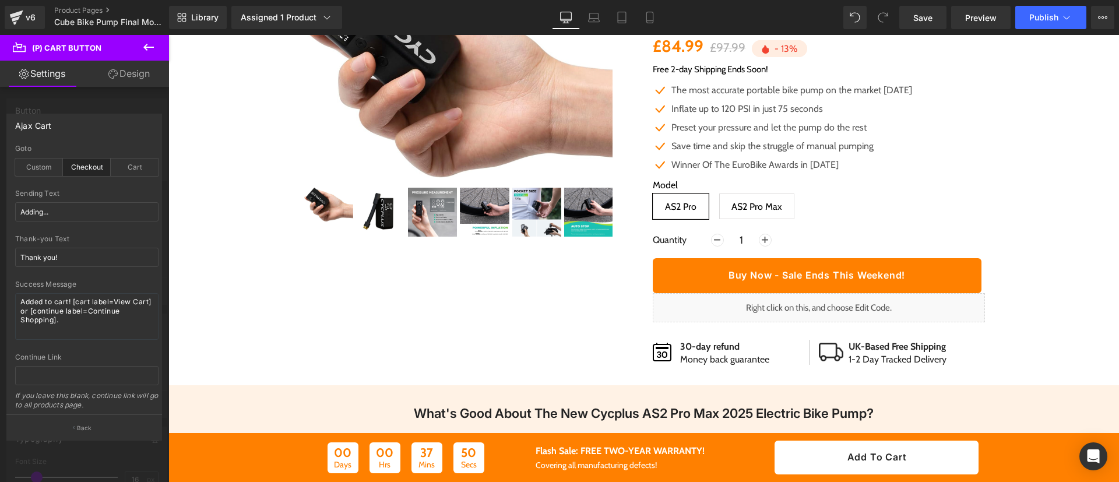
click at [150, 55] on button at bounding box center [148, 48] width 41 height 26
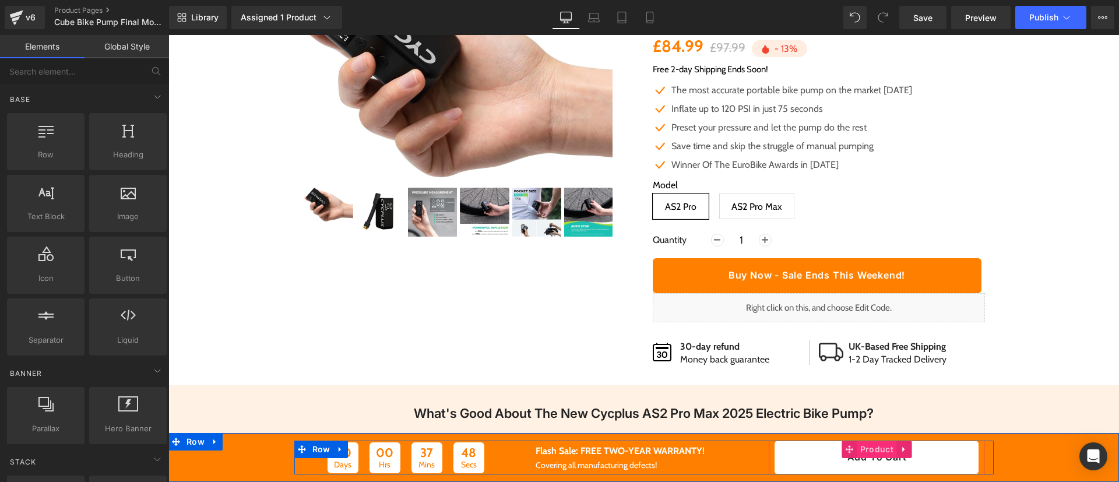
click at [866, 455] on span "Product" at bounding box center [877, 449] width 39 height 17
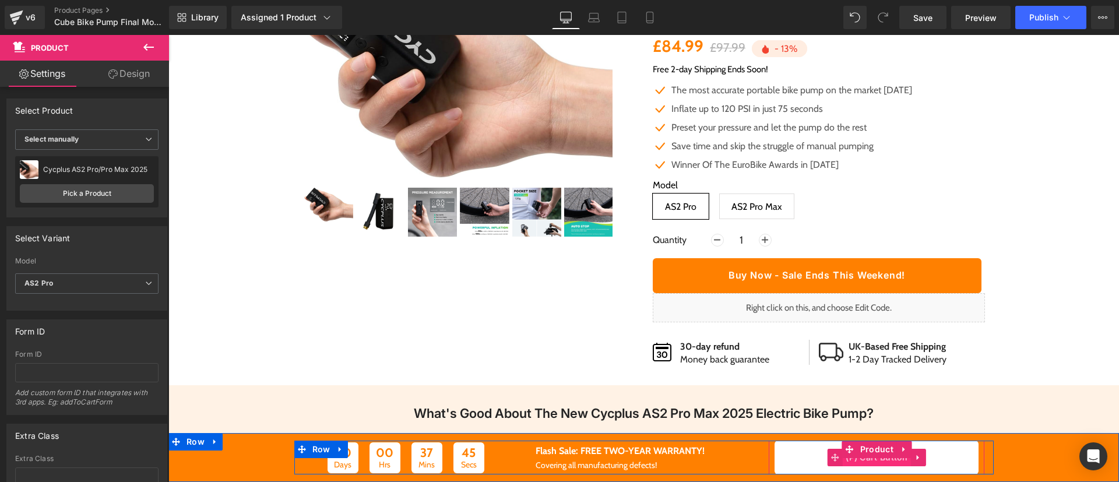
click at [868, 461] on span "(P) Cart Button" at bounding box center [877, 457] width 68 height 17
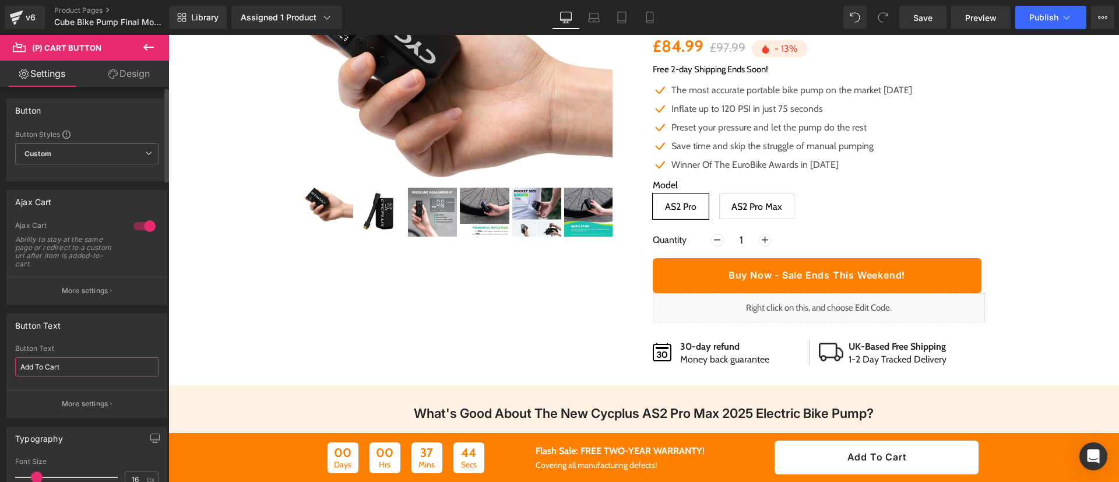
drag, startPoint x: 97, startPoint y: 364, endPoint x: 1, endPoint y: 364, distance: 96.8
click at [1, 364] on div "Button Text Add To Cart Button Text Add To Cart More settings" at bounding box center [87, 361] width 174 height 113
type input "N"
type input "Buy Now"
click at [921, 16] on span "Save" at bounding box center [923, 18] width 19 height 12
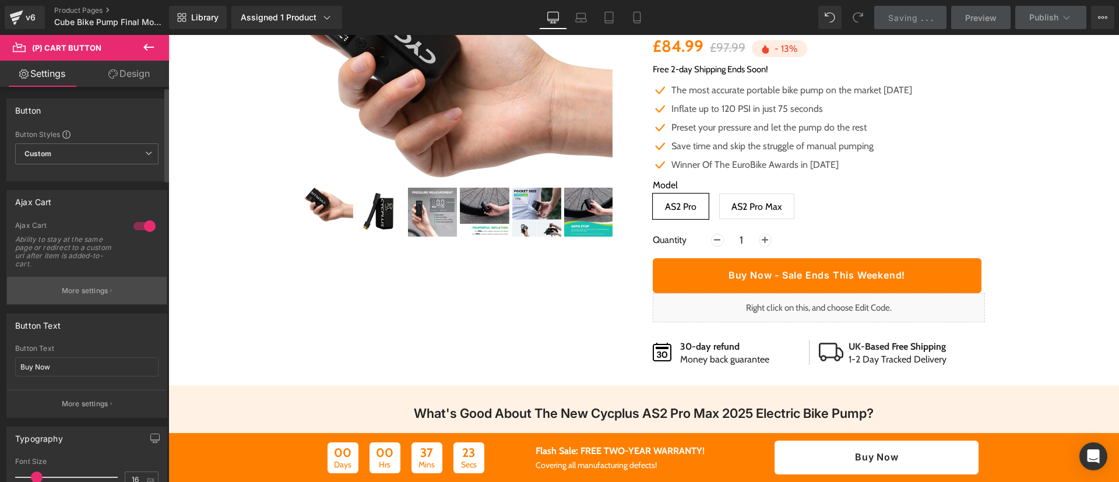
click at [92, 281] on button "More settings" at bounding box center [87, 290] width 160 height 27
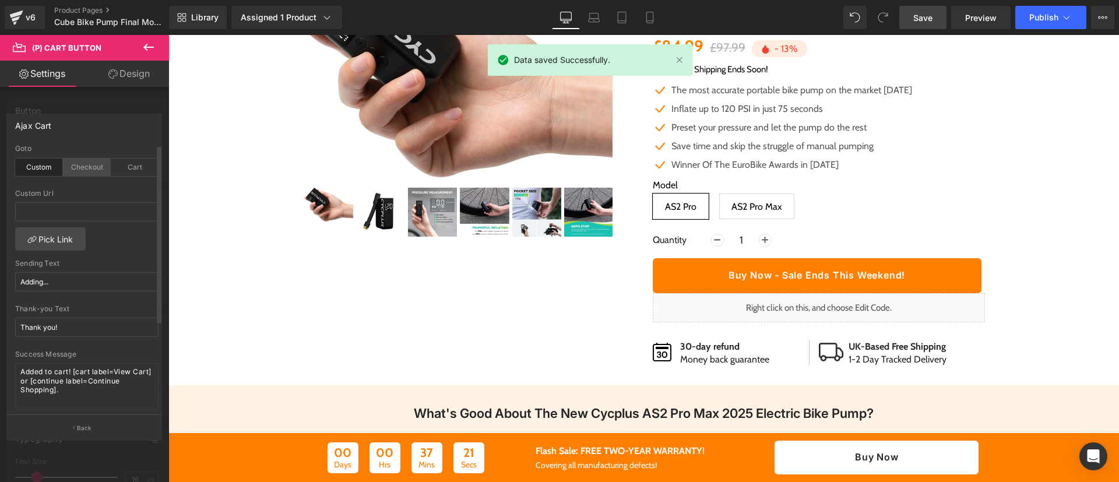
click at [84, 169] on div "Checkout" at bounding box center [87, 167] width 48 height 17
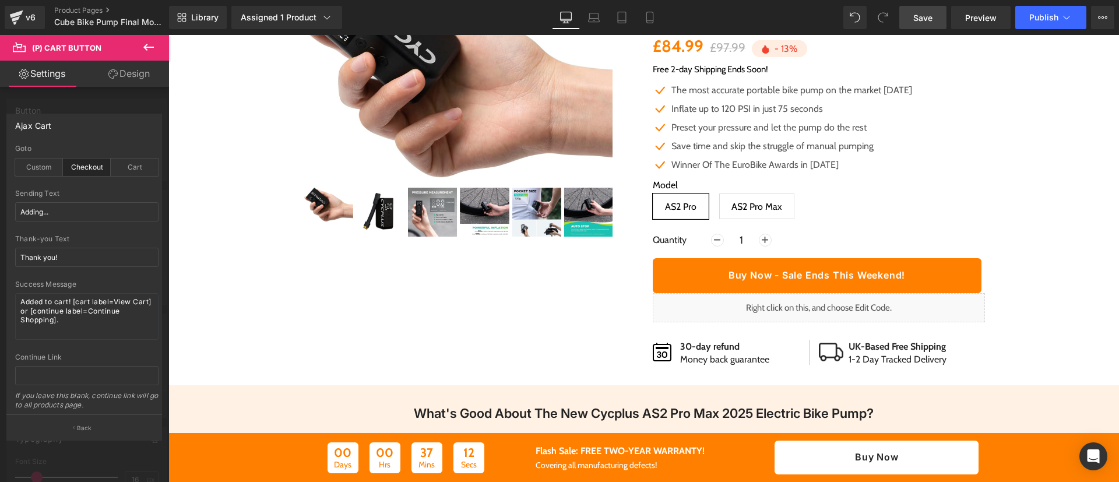
click at [916, 18] on span "Save" at bounding box center [923, 18] width 19 height 12
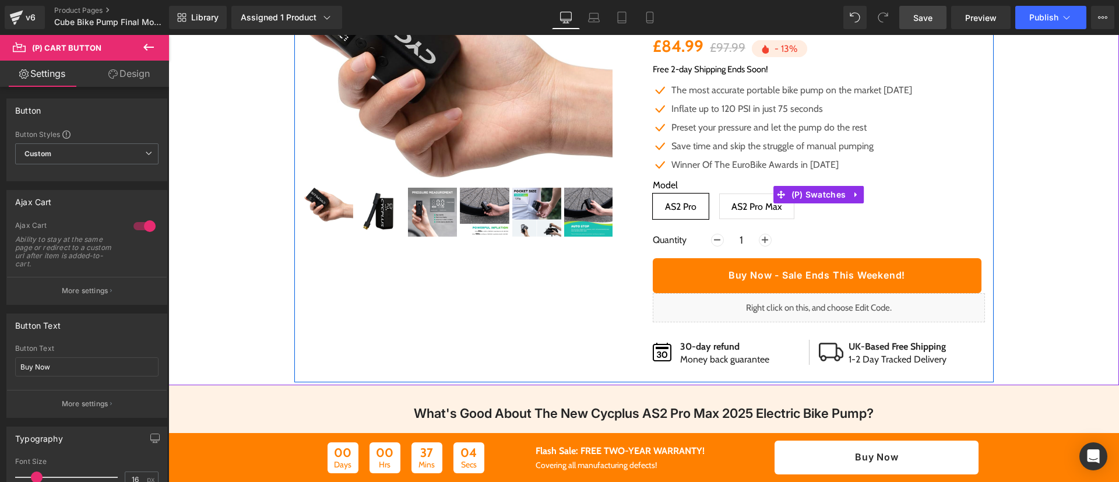
click at [750, 203] on span "AS2 Pro Max" at bounding box center [757, 206] width 51 height 24
click at [684, 202] on span "AS2 Pro" at bounding box center [680, 206] width 31 height 24
click at [732, 209] on span "AS2 Pro Max" at bounding box center [757, 206] width 51 height 24
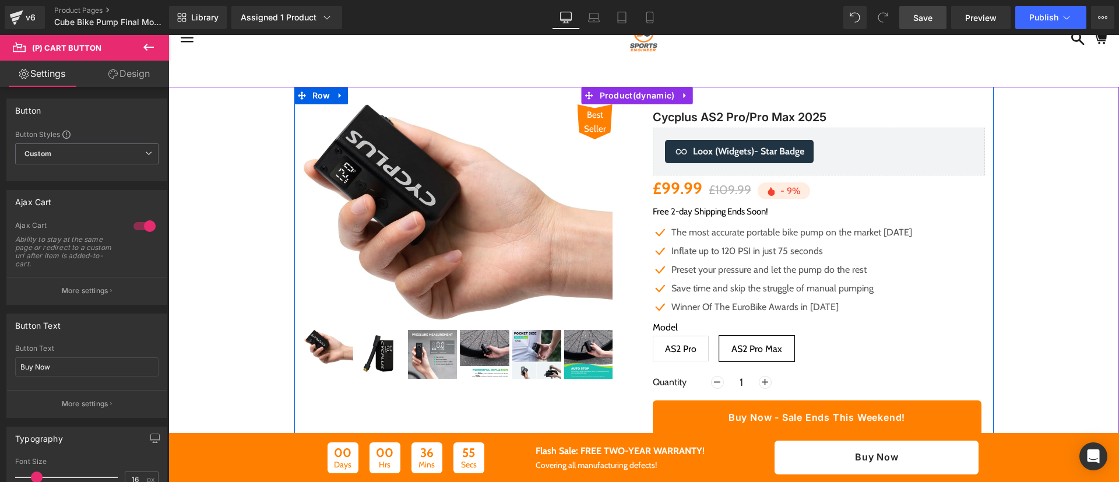
scroll to position [216, 0]
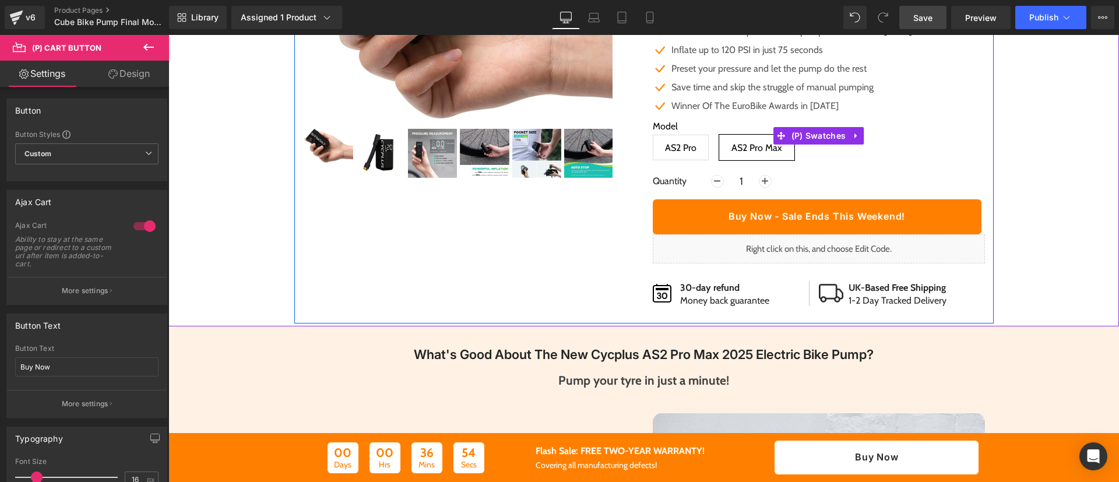
click at [680, 156] on span "AS2 Pro" at bounding box center [680, 147] width 31 height 24
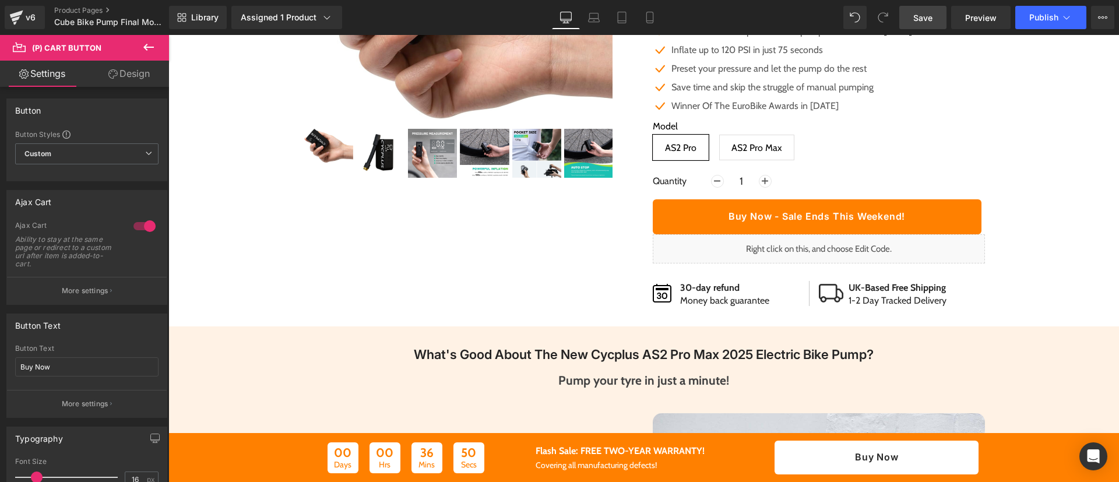
click at [929, 26] on link "Save" at bounding box center [923, 17] width 47 height 23
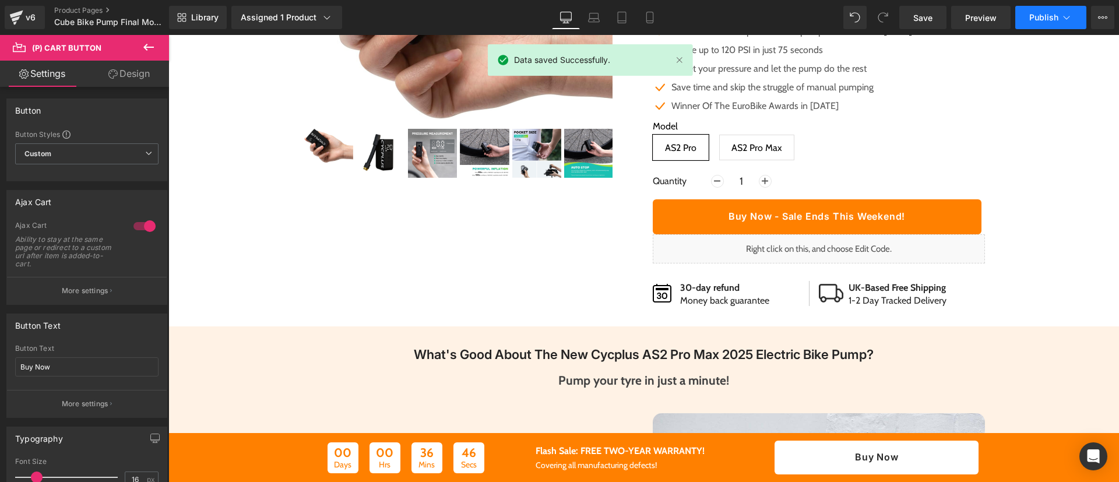
click at [1056, 17] on span "Publish" at bounding box center [1044, 17] width 29 height 9
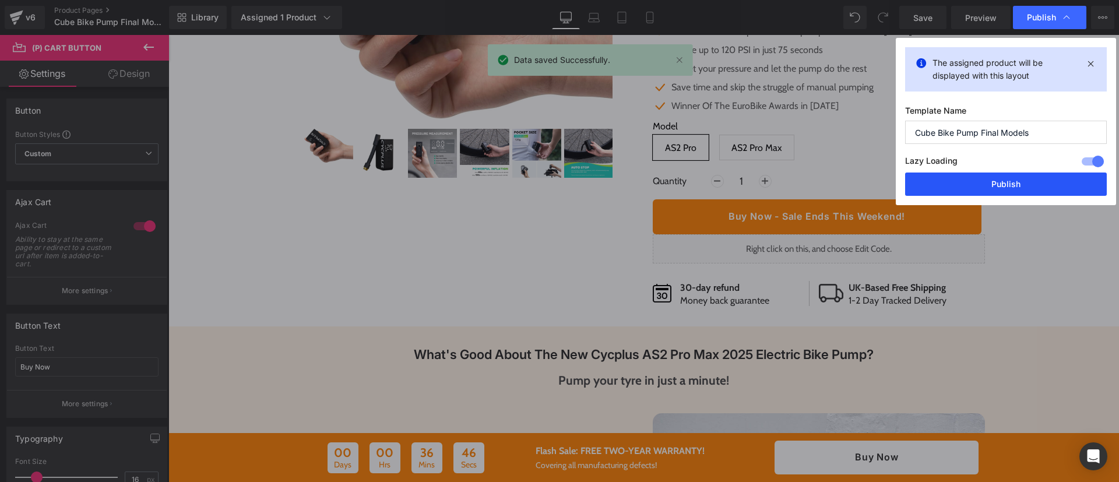
click at [960, 194] on button "Publish" at bounding box center [1006, 184] width 202 height 23
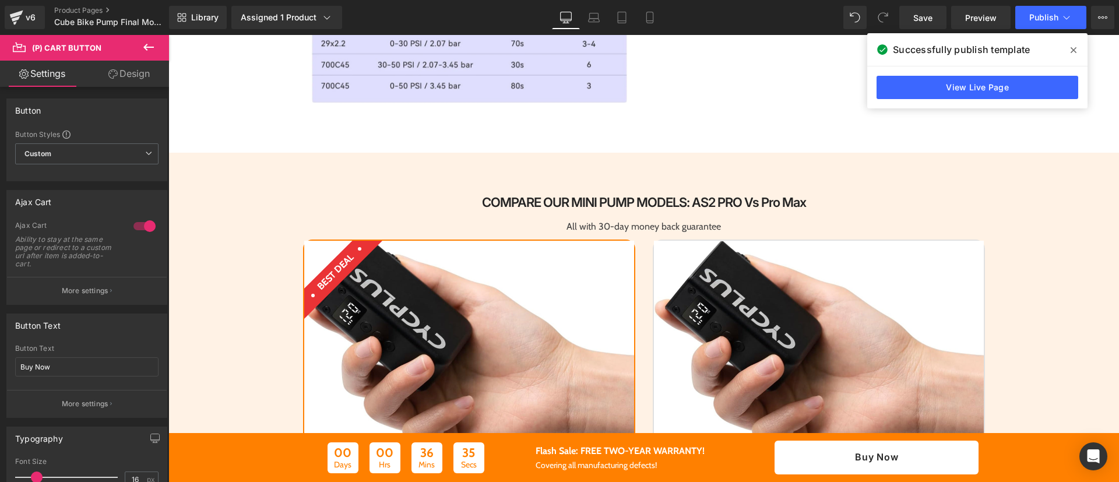
scroll to position [1824, 0]
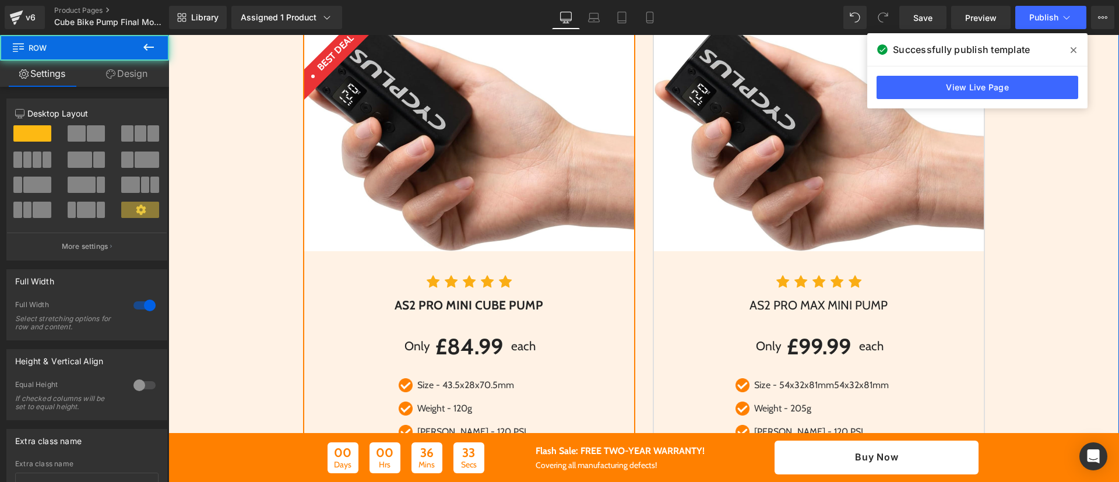
click at [1073, 201] on div "COMPARE OUR MINI PUMP MODELS: aS2 PRO vs Pro Max Heading All with 30-day money …" at bounding box center [643, 317] width 951 height 718
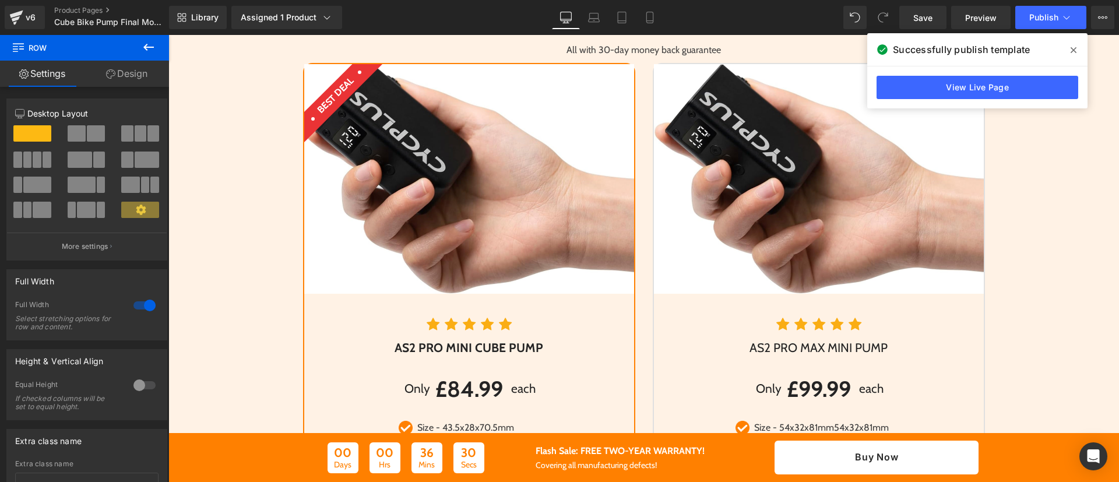
scroll to position [1782, 0]
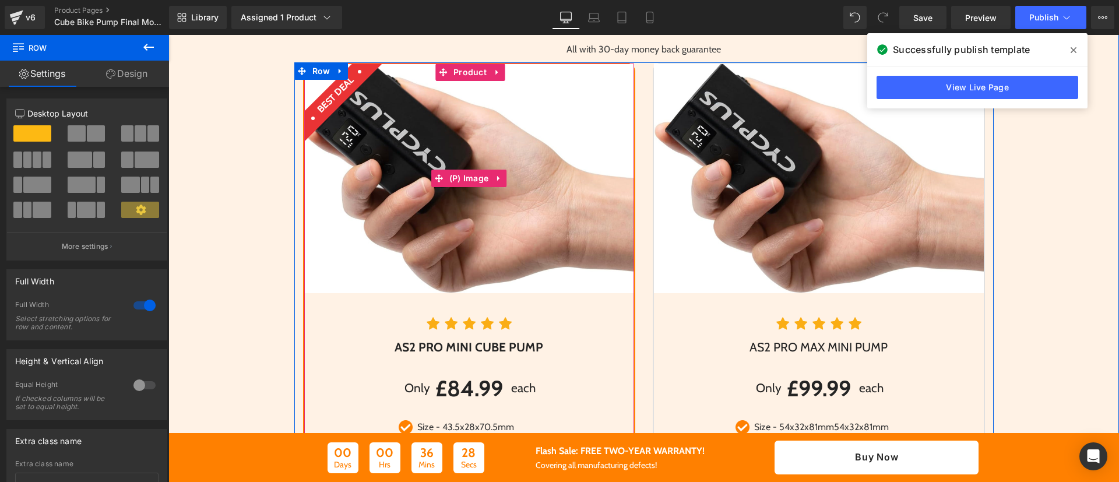
click at [549, 160] on img at bounding box center [469, 179] width 330 height 230
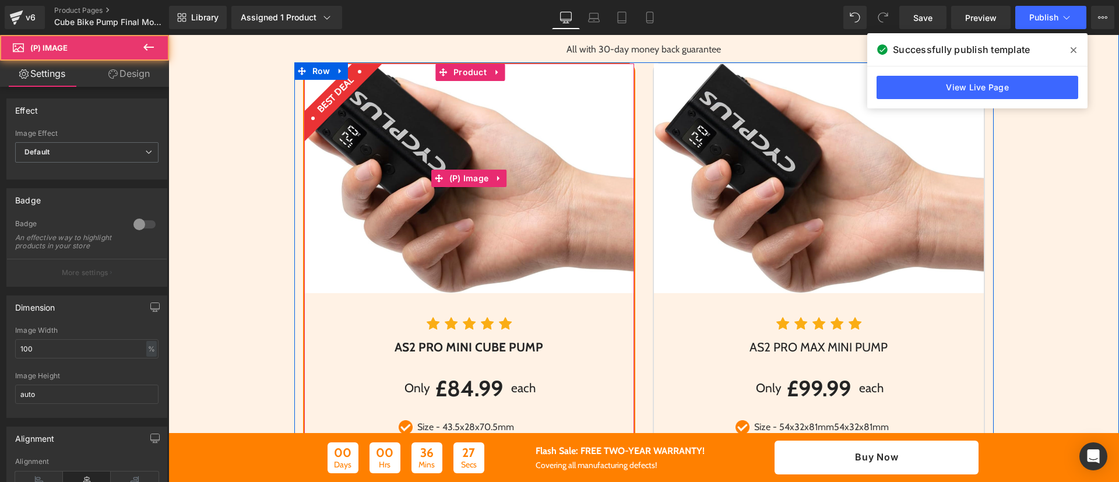
click at [549, 160] on img at bounding box center [469, 179] width 330 height 230
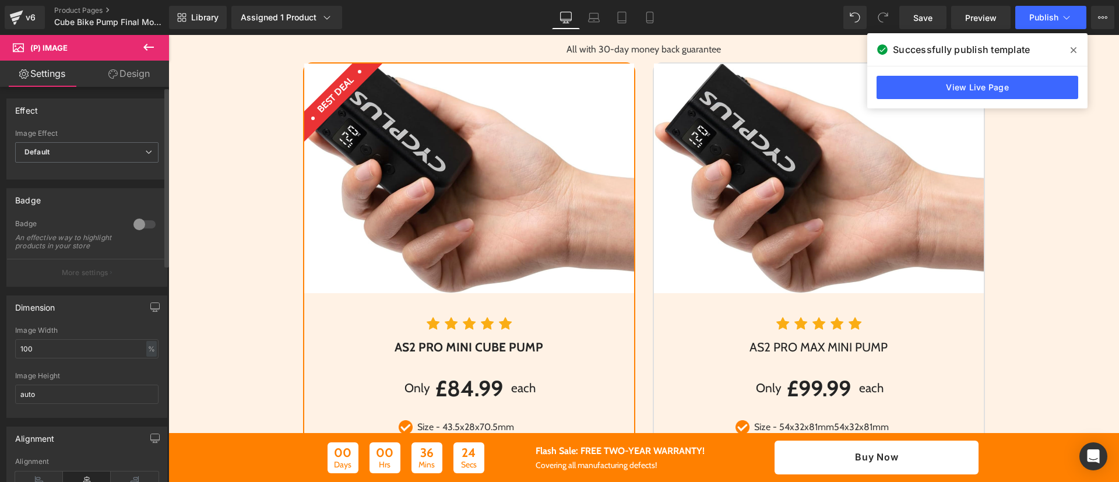
click at [136, 219] on div at bounding box center [145, 224] width 28 height 19
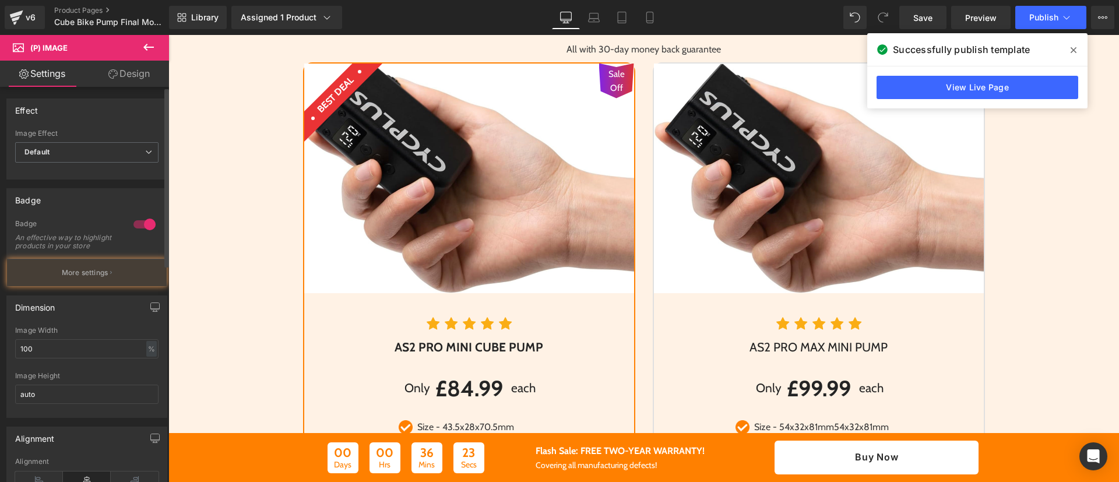
click at [136, 219] on div at bounding box center [145, 224] width 28 height 19
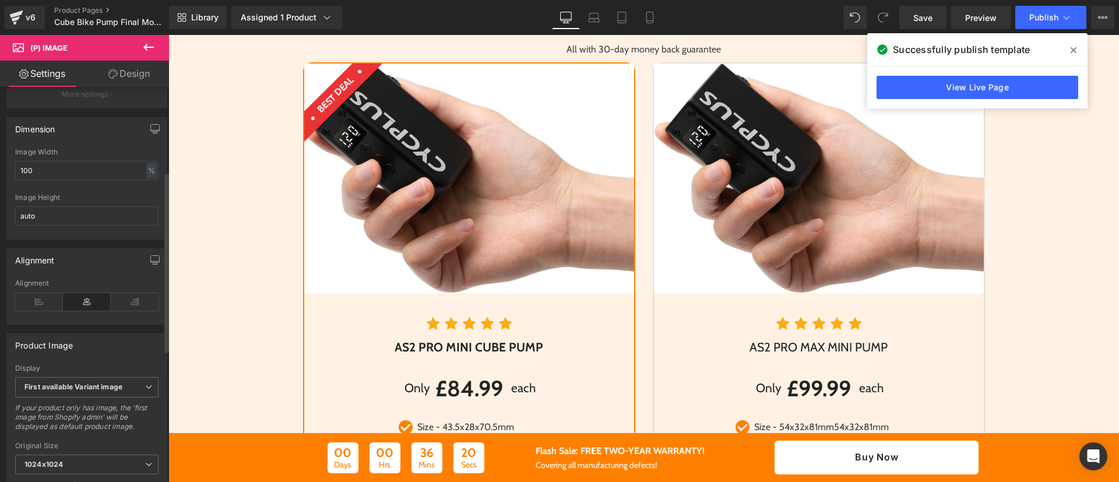
scroll to position [245, 0]
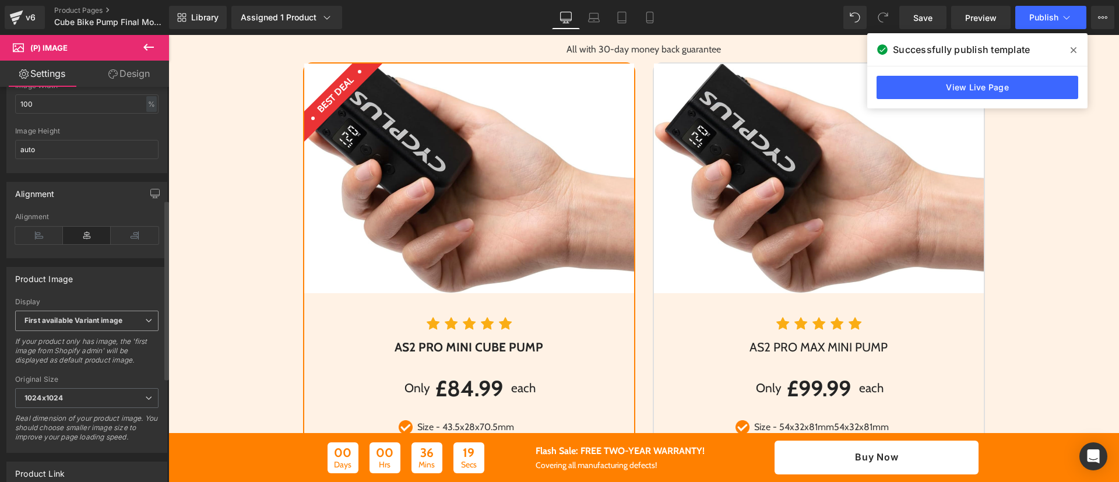
click at [85, 325] on b "First available Variant image" at bounding box center [73, 320] width 98 height 9
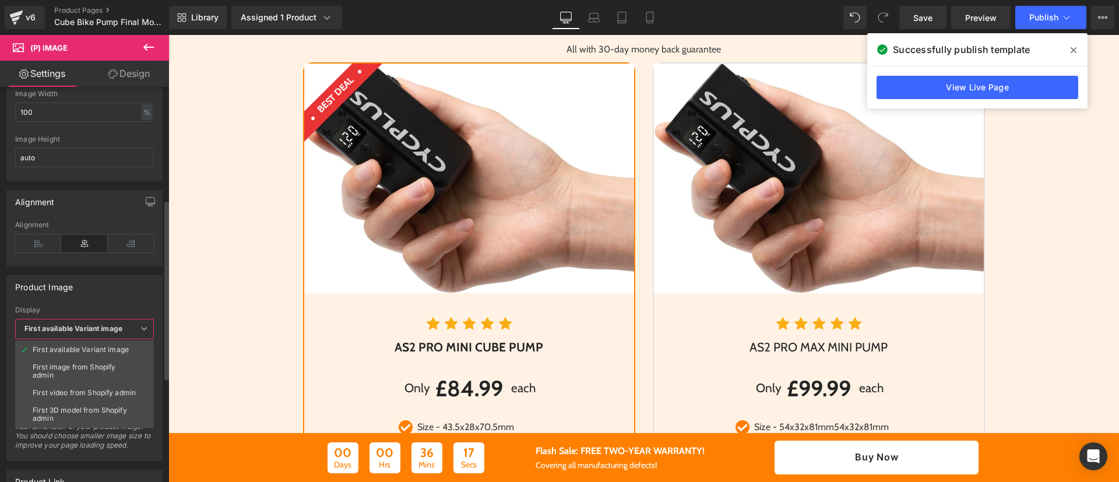
click at [85, 329] on b "First available Variant image" at bounding box center [73, 328] width 98 height 9
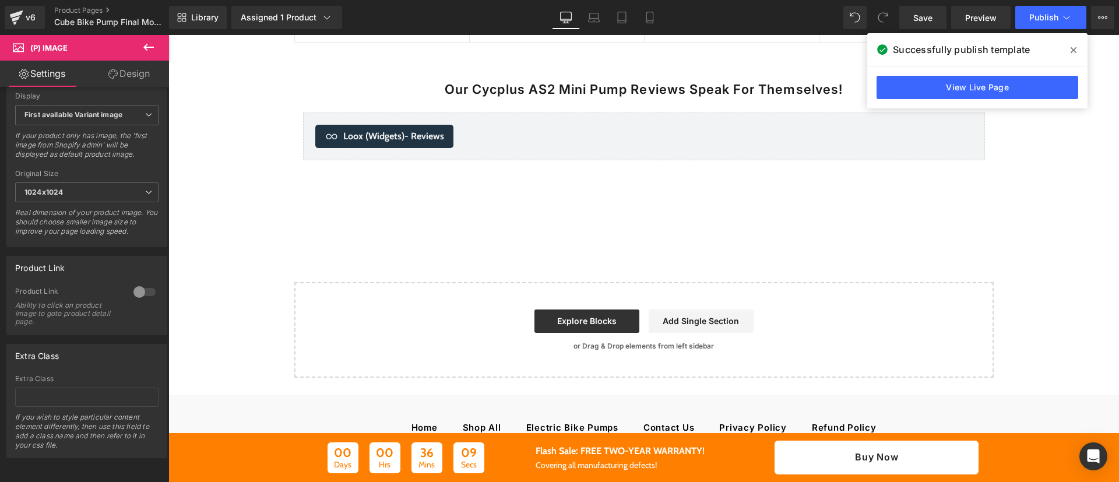
scroll to position [3296, 0]
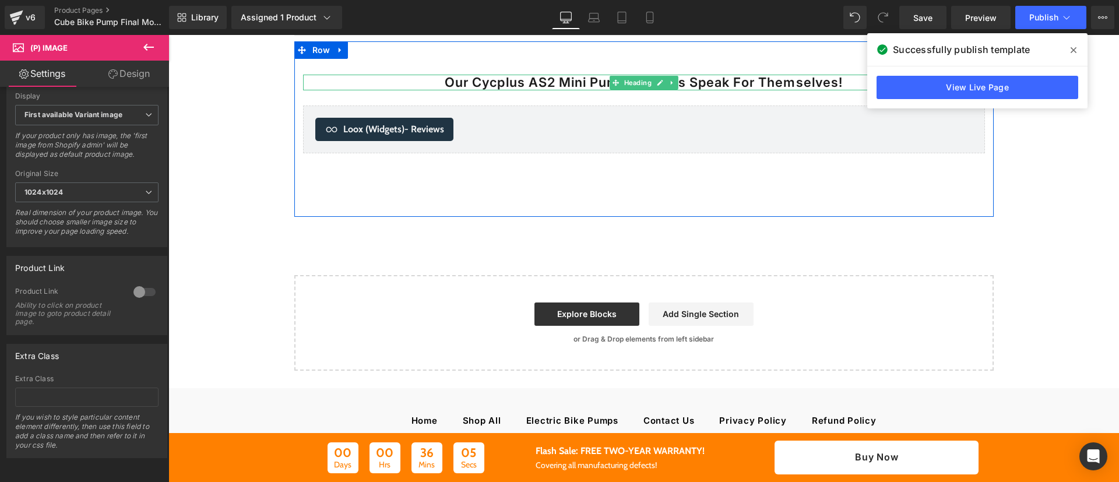
click at [569, 83] on b "Our Cycplus AS2 Mini Pump Reviews Speak For Themselves!" at bounding box center [644, 82] width 398 height 15
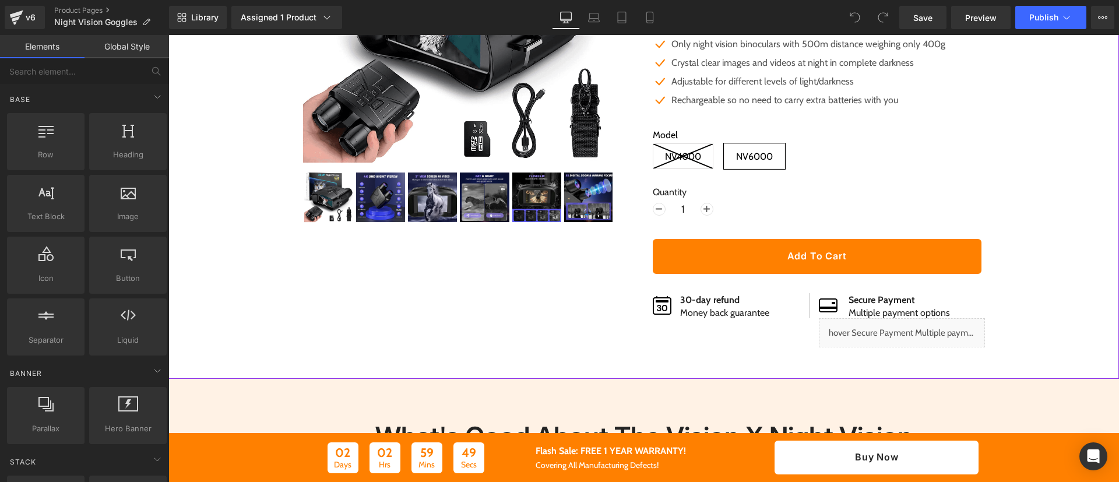
scroll to position [283, 0]
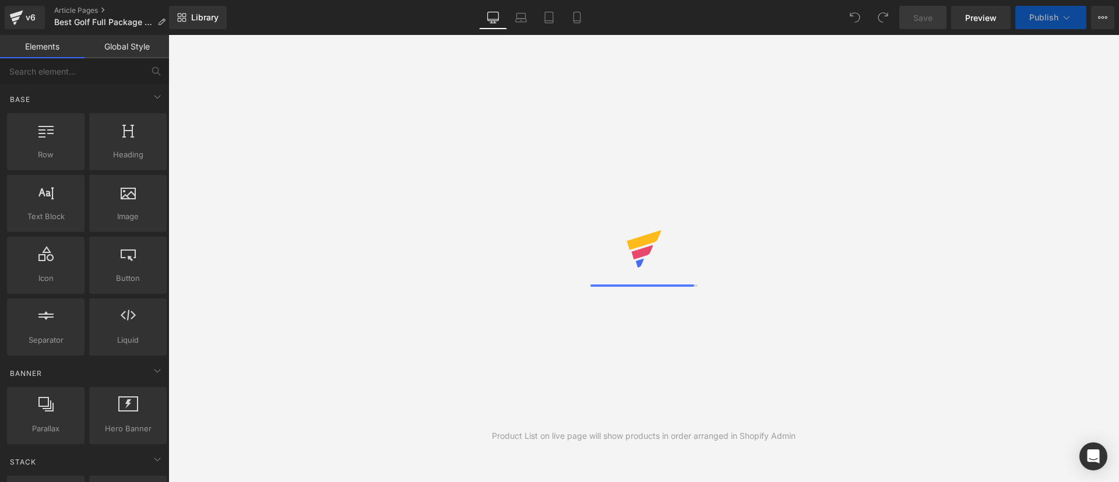
click at [67, 4] on div "v6 Article Pages Best Golf Full Package Set" at bounding box center [84, 17] width 169 height 35
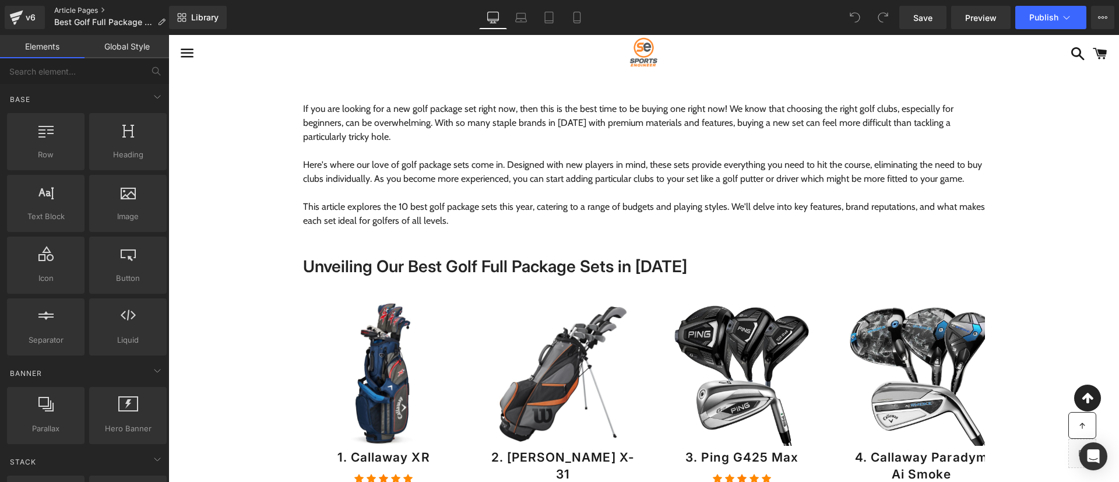
click at [97, 8] on link "Article Pages" at bounding box center [114, 10] width 121 height 9
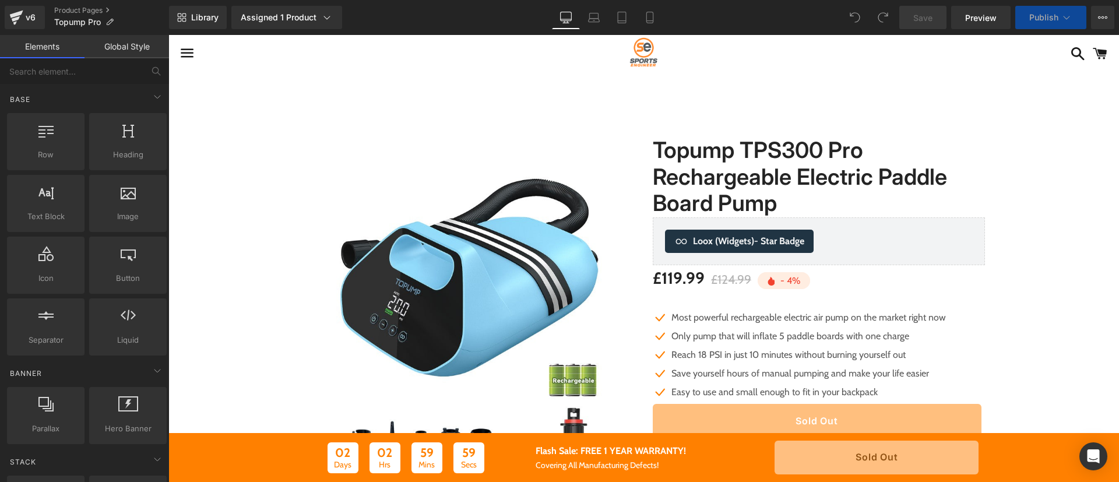
scroll to position [92, 0]
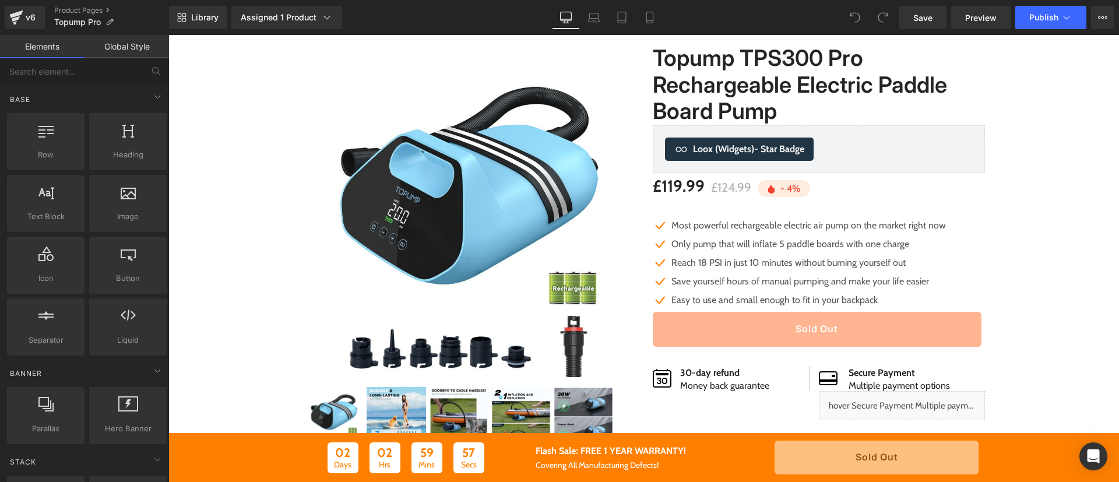
click at [804, 321] on div "Sold Out (P) Cart Button" at bounding box center [817, 329] width 329 height 35
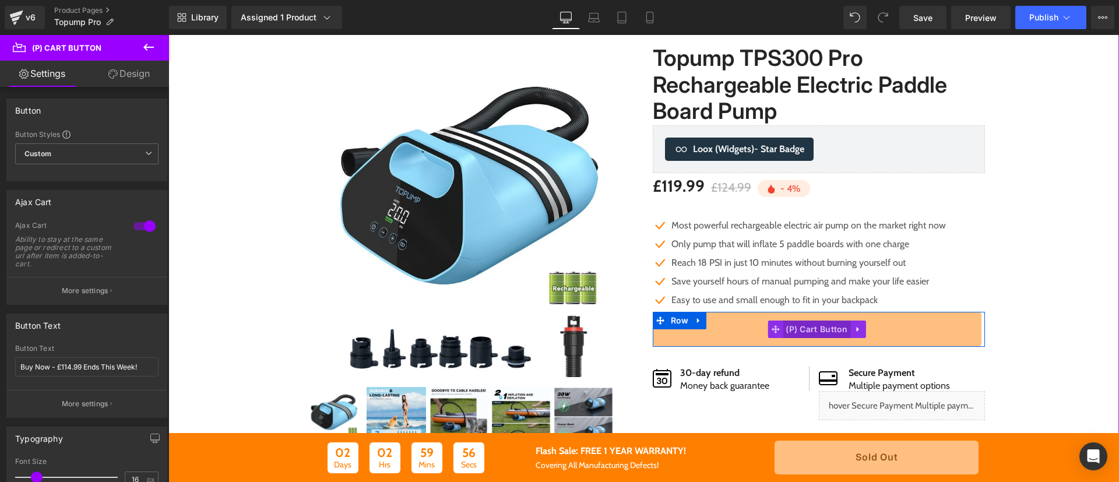
click at [809, 331] on span "(P) Cart Button" at bounding box center [817, 329] width 68 height 17
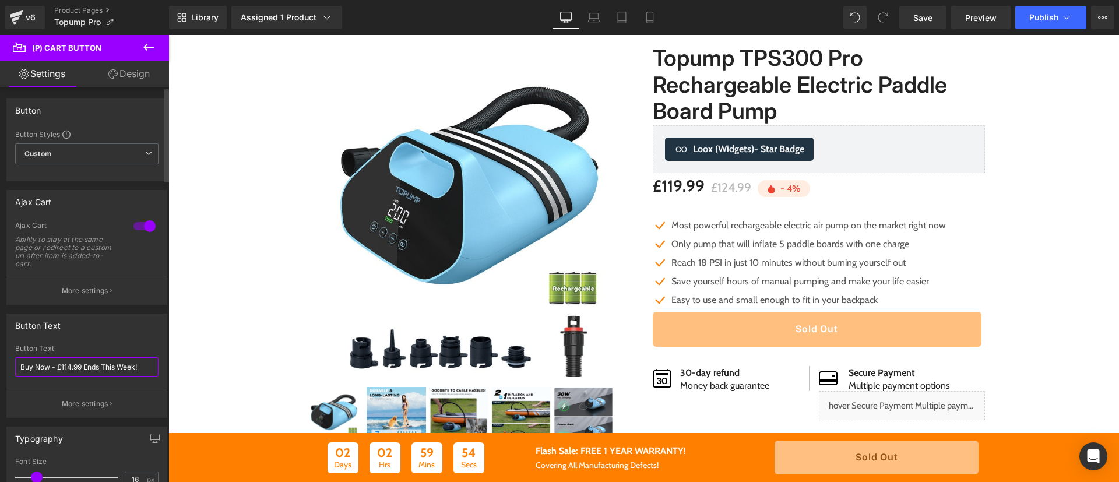
click at [108, 366] on input "Buy Now - £114.99 Ends This Week!" at bounding box center [86, 366] width 143 height 19
click at [118, 284] on button "More settings" at bounding box center [87, 290] width 160 height 27
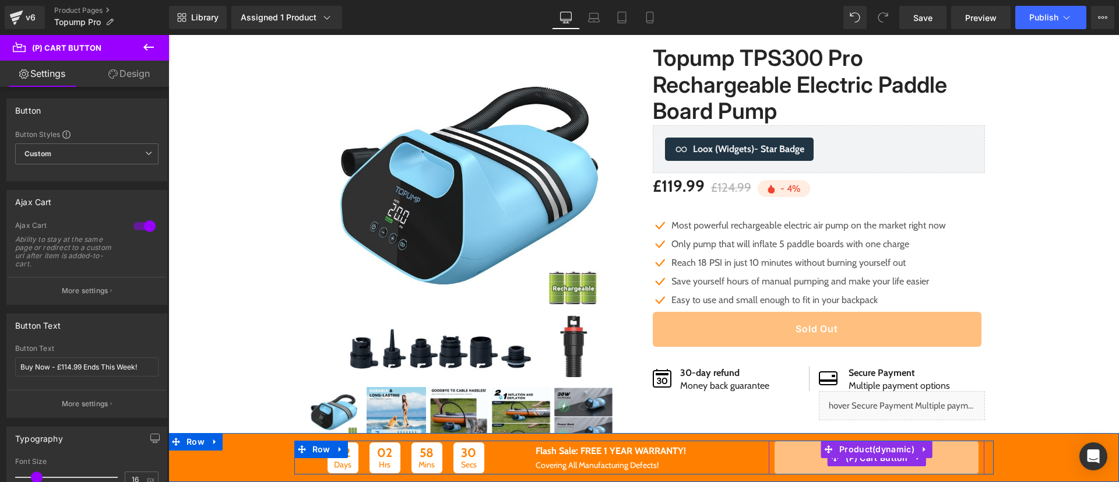
click at [866, 462] on span "(P) Cart Button" at bounding box center [877, 457] width 68 height 17
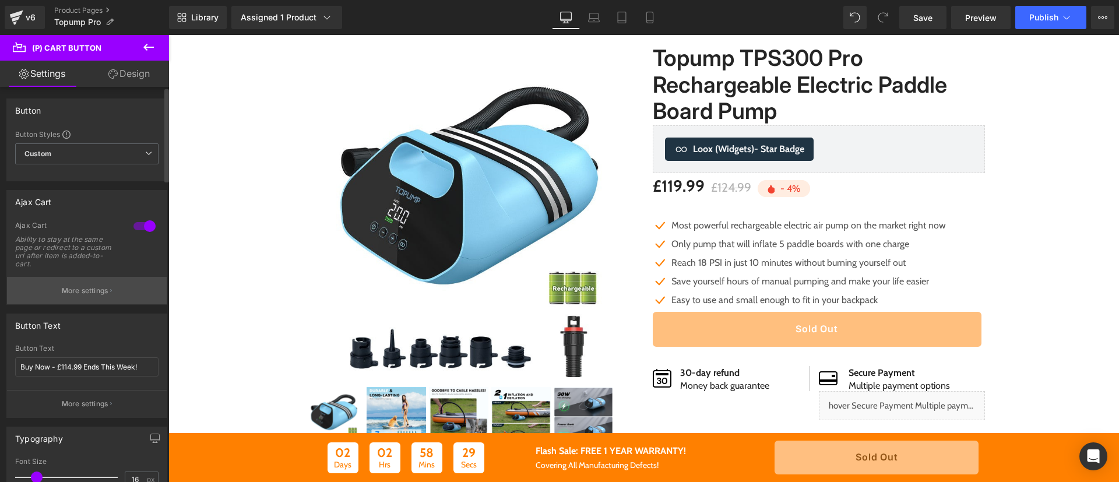
click at [90, 303] on button "More settings" at bounding box center [87, 290] width 160 height 27
